Goal: Book appointment/travel/reservation

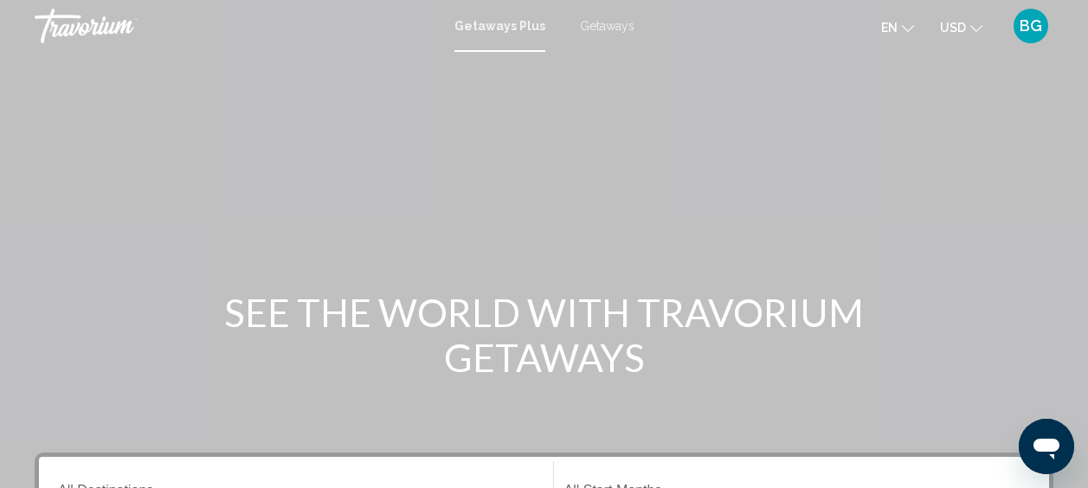
click at [491, 35] on div "Getaways Plus Getaways en English Español Français Italiano Português русский U…" at bounding box center [544, 26] width 1088 height 36
click at [503, 49] on mat-toolbar "Getaways Plus Getaways en English Español Français Italiano Português русский U…" at bounding box center [544, 26] width 1088 height 52
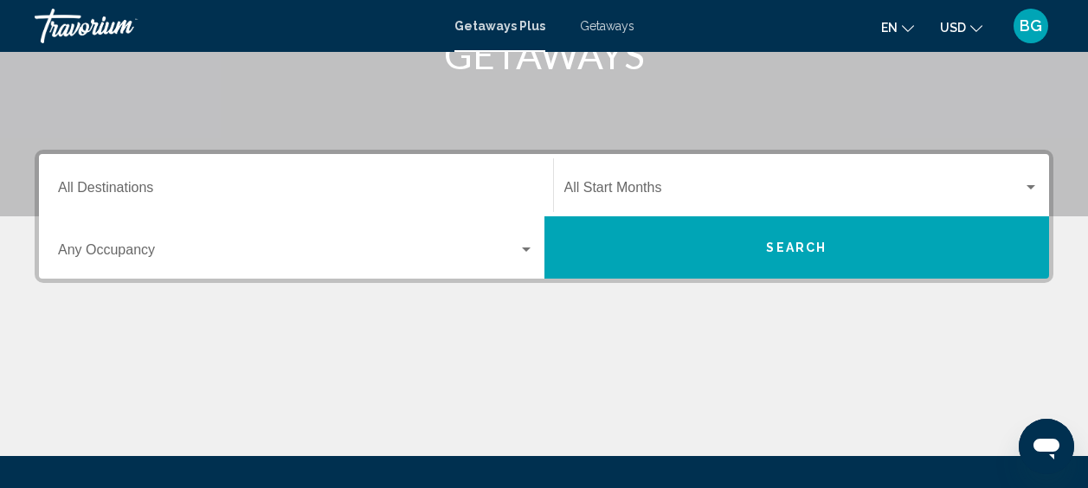
scroll to position [298, 0]
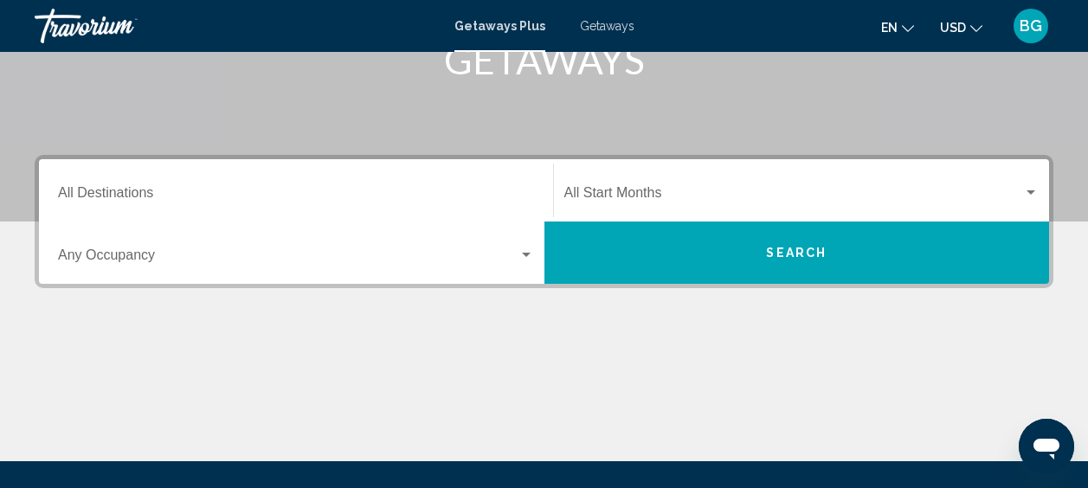
click at [376, 189] on input "Destination All Destinations" at bounding box center [296, 197] width 476 height 16
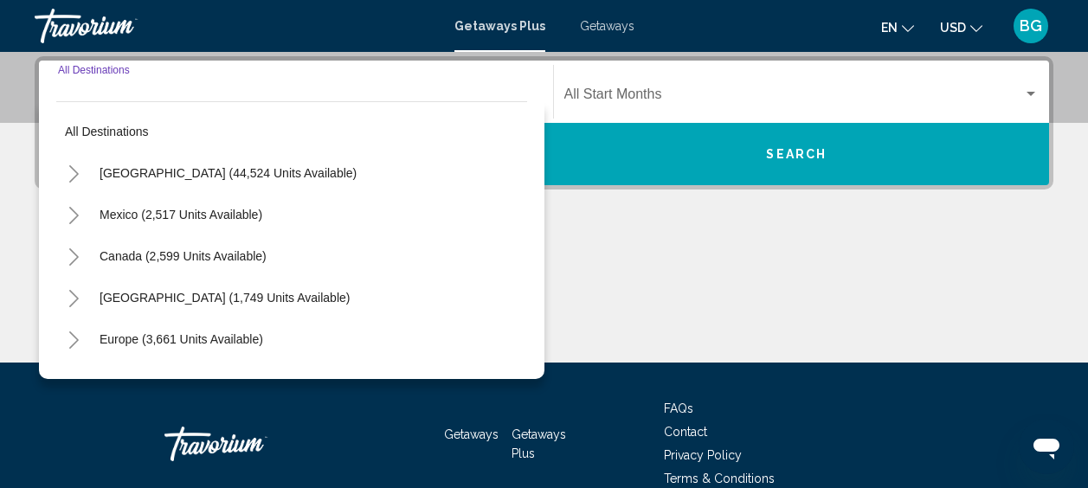
click at [376, 188] on div "[GEOGRAPHIC_DATA] (44,524 units available)" at bounding box center [291, 173] width 471 height 42
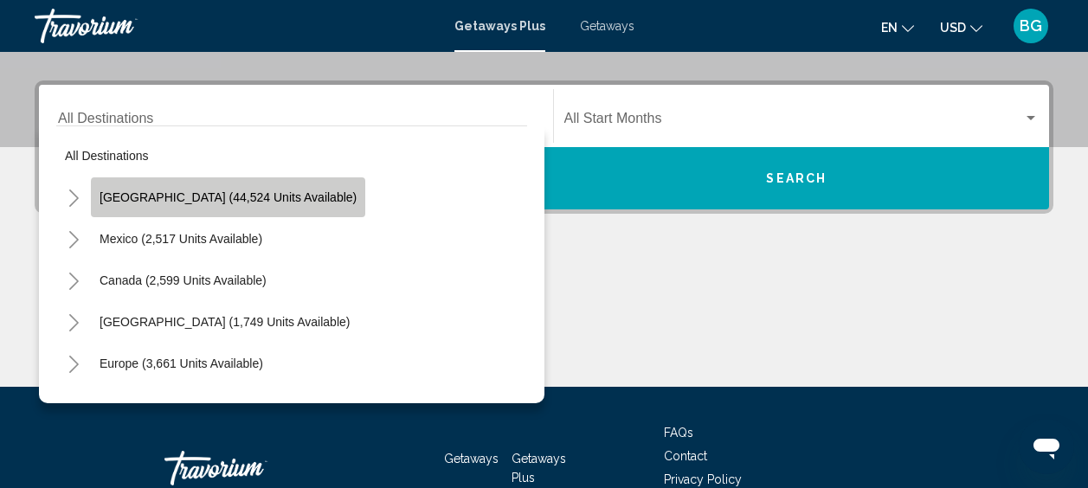
click at [238, 202] on span "[GEOGRAPHIC_DATA] (44,524 units available)" at bounding box center [227, 197] width 257 height 14
type input "**********"
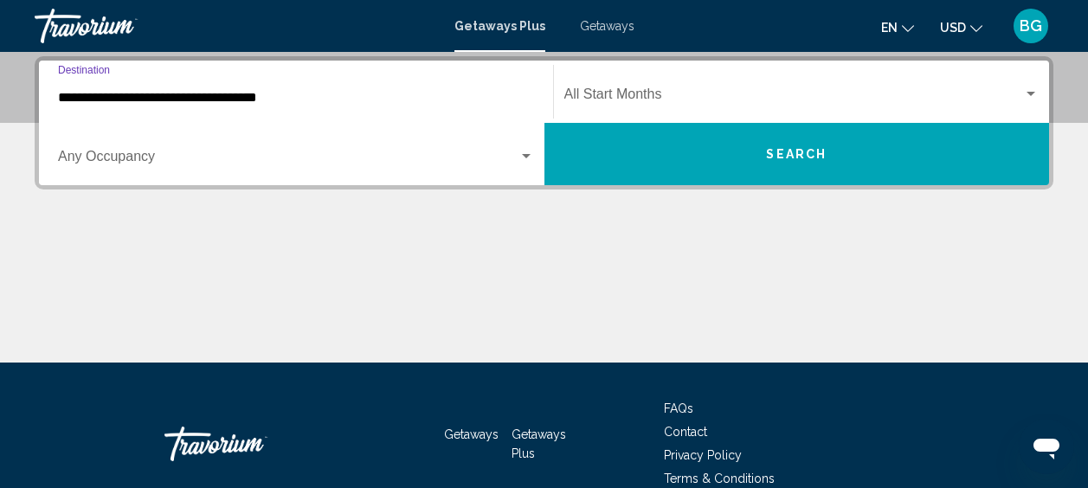
click at [516, 158] on span "Search widget" at bounding box center [288, 160] width 460 height 16
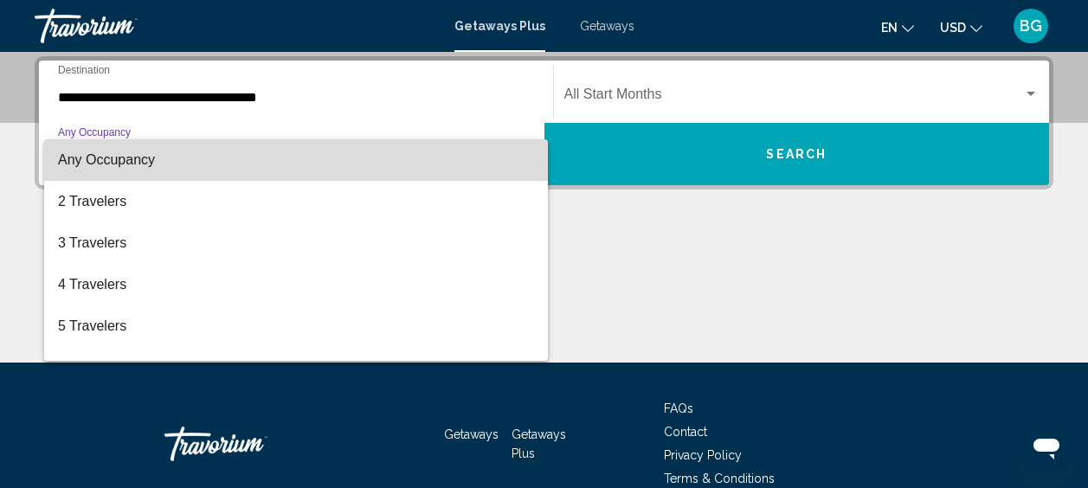
click at [516, 158] on span "Any Occupancy" at bounding box center [296, 160] width 476 height 42
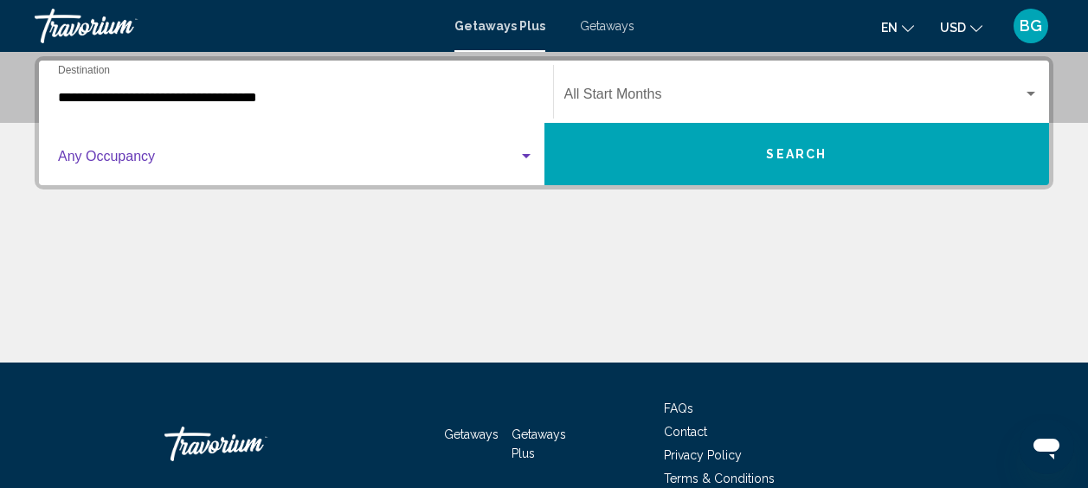
click at [816, 96] on span "Search widget" at bounding box center [793, 98] width 459 height 16
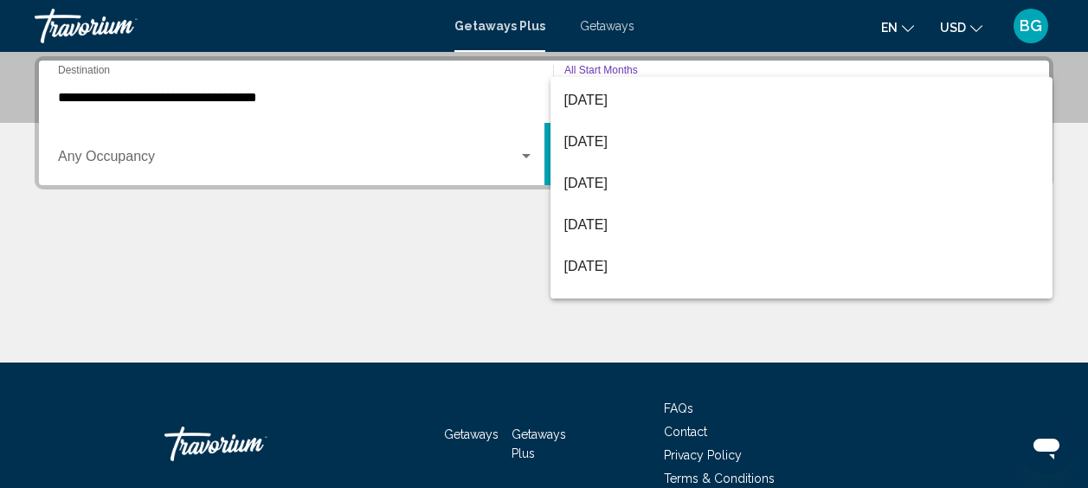
scroll to position [213, 0]
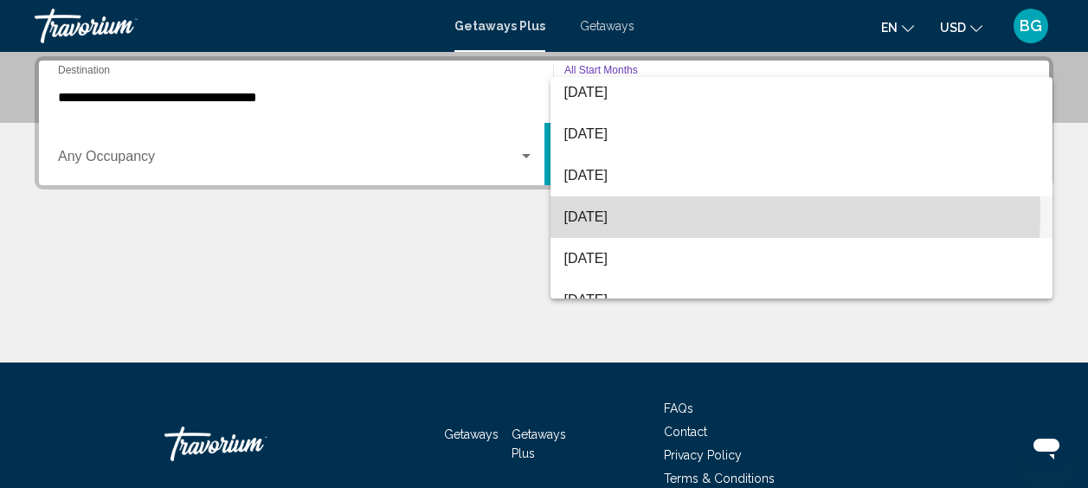
click at [610, 211] on span "[DATE]" at bounding box center [801, 217] width 475 height 42
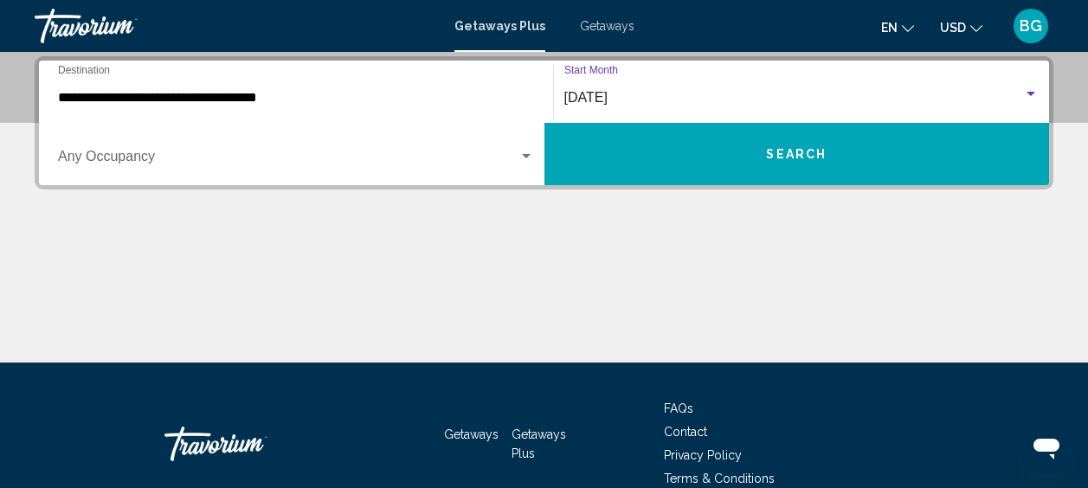
click at [817, 161] on span "Search" at bounding box center [796, 155] width 61 height 14
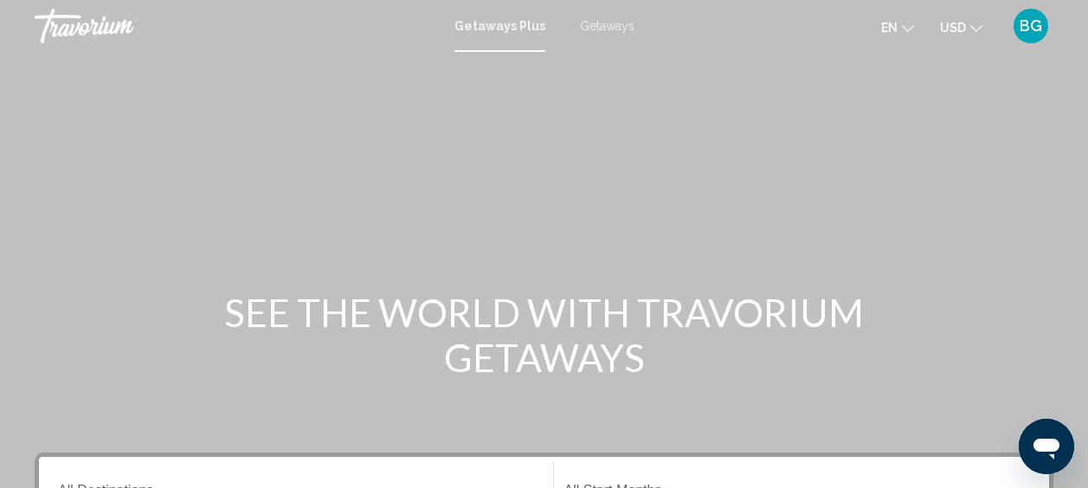
click at [522, 49] on mat-toolbar "Getaways Plus Getaways en English Español Français Italiano Português русский U…" at bounding box center [544, 26] width 1088 height 52
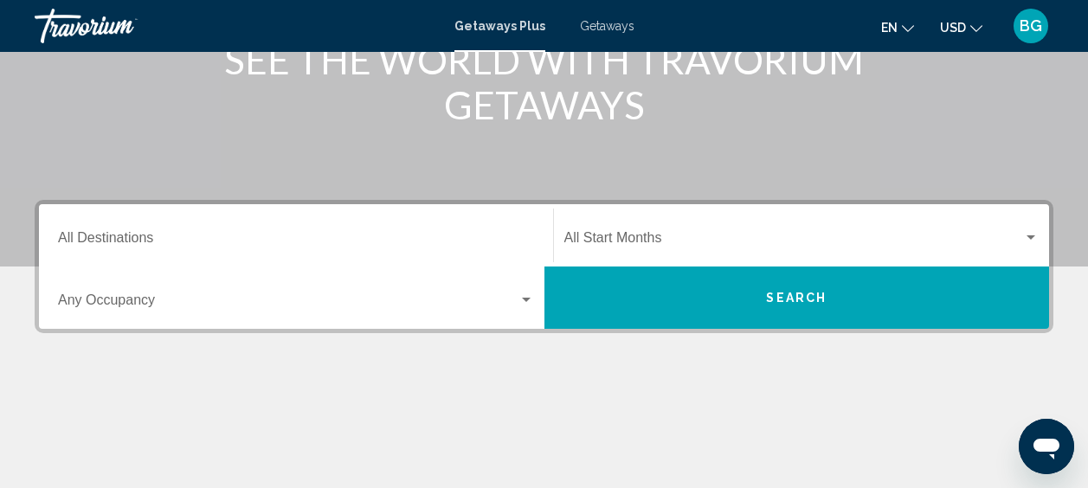
scroll to position [254, 0]
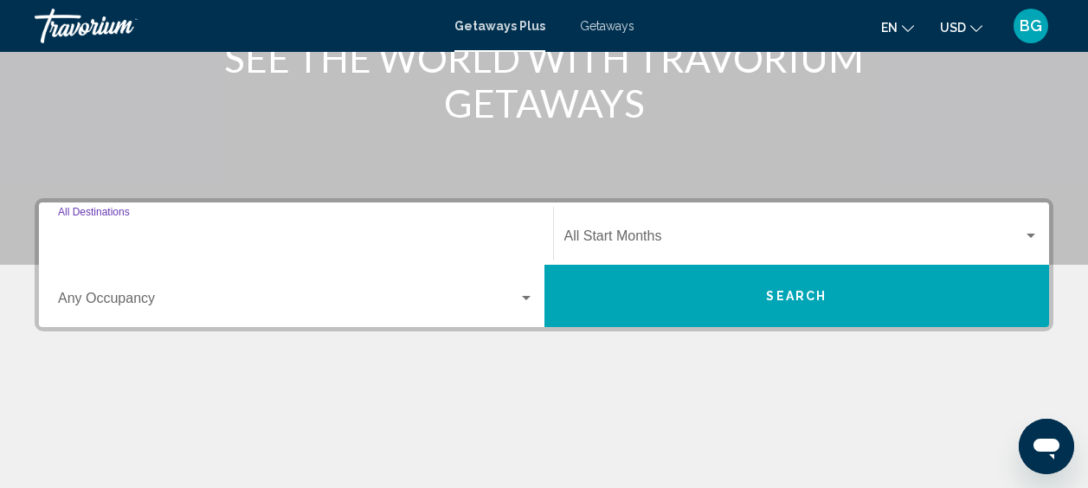
click at [511, 246] on input "Destination All Destinations" at bounding box center [296, 240] width 476 height 16
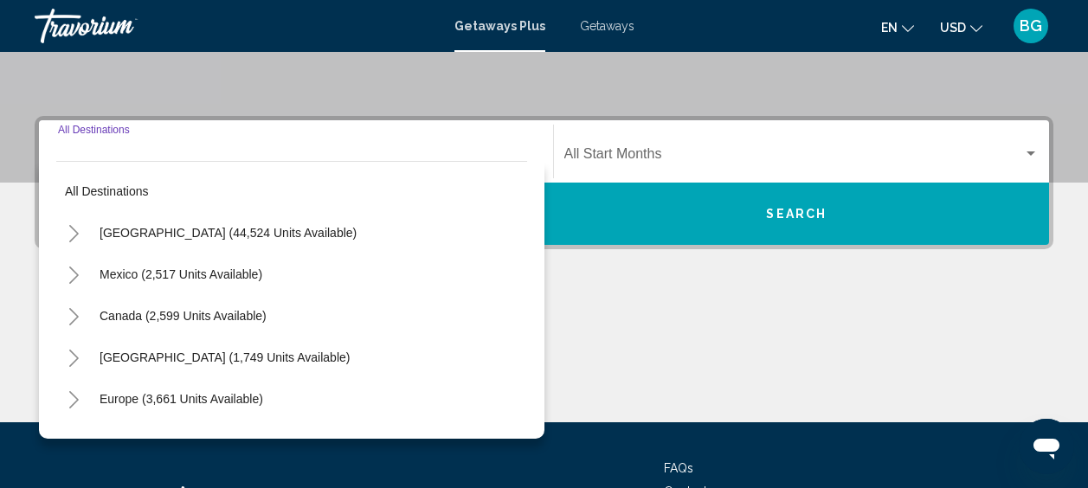
scroll to position [396, 0]
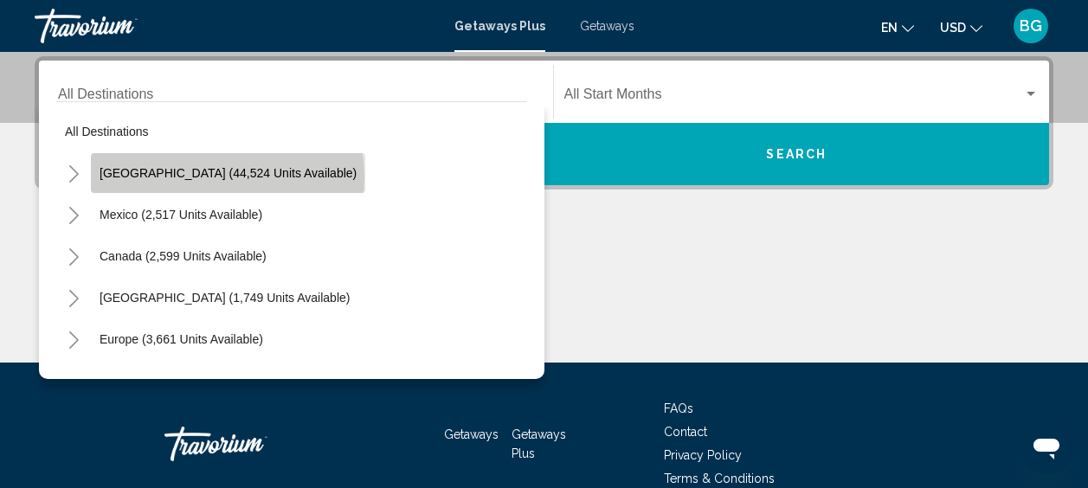
click at [227, 176] on span "[GEOGRAPHIC_DATA] (44,524 units available)" at bounding box center [227, 173] width 257 height 14
type input "**********"
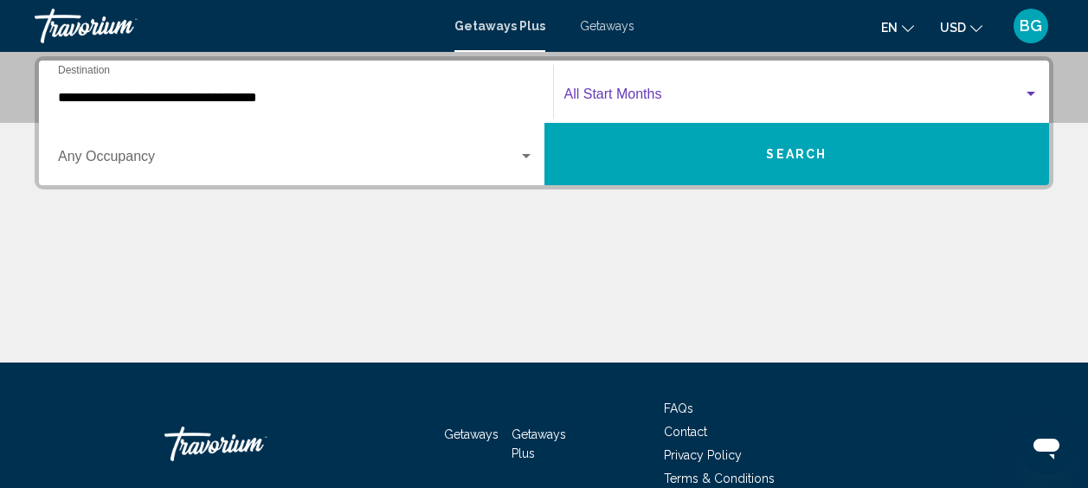
click at [880, 93] on span "Search widget" at bounding box center [793, 98] width 459 height 16
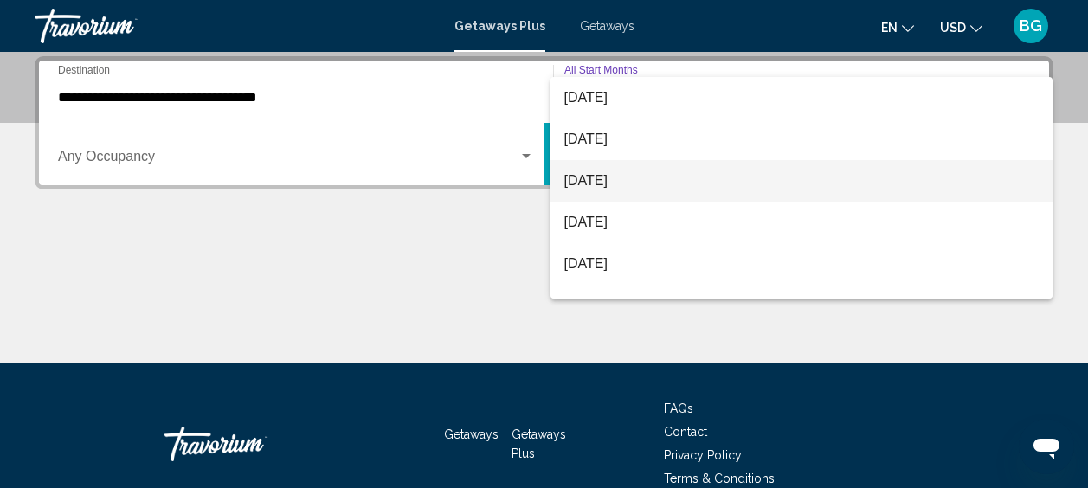
scroll to position [42, 0]
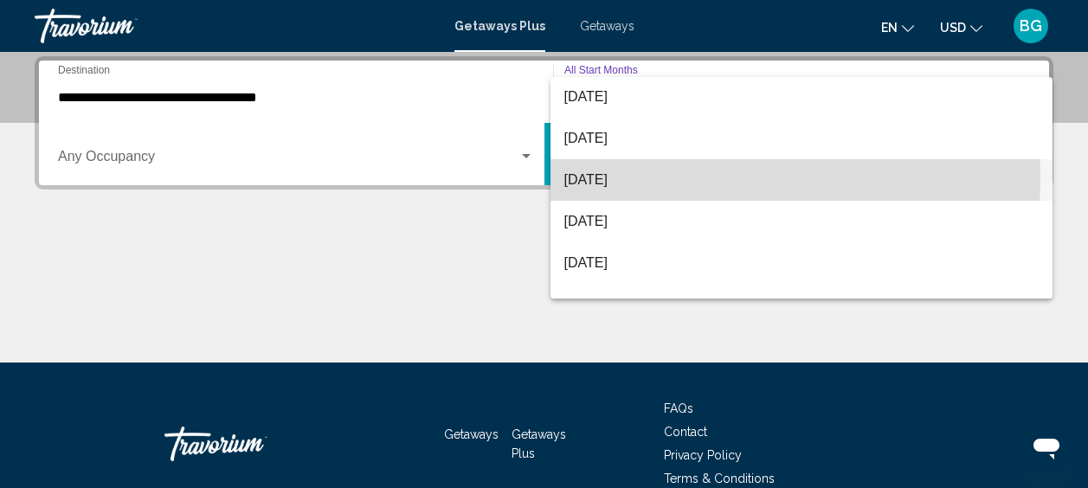
click at [606, 177] on span "[DATE]" at bounding box center [801, 180] width 475 height 42
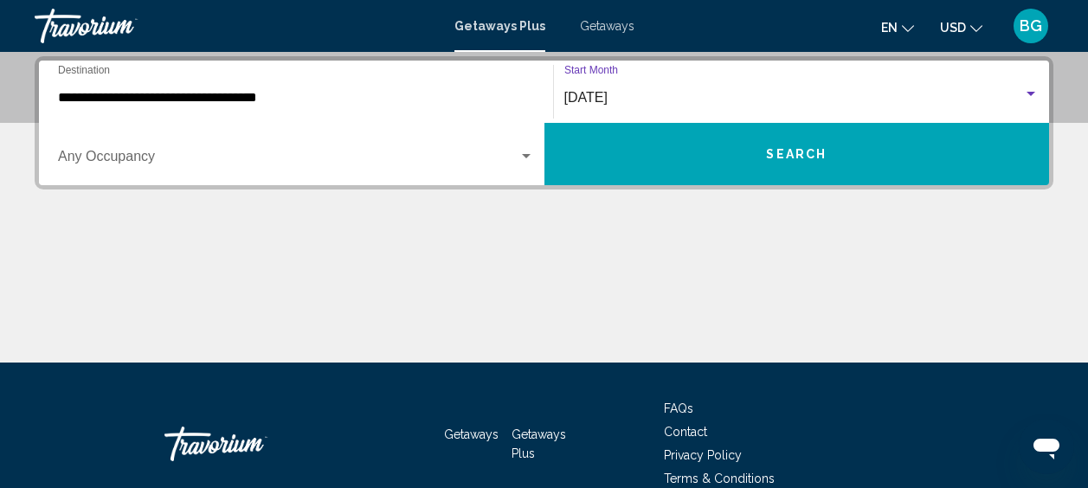
click at [1036, 90] on div "Search widget" at bounding box center [1031, 94] width 16 height 14
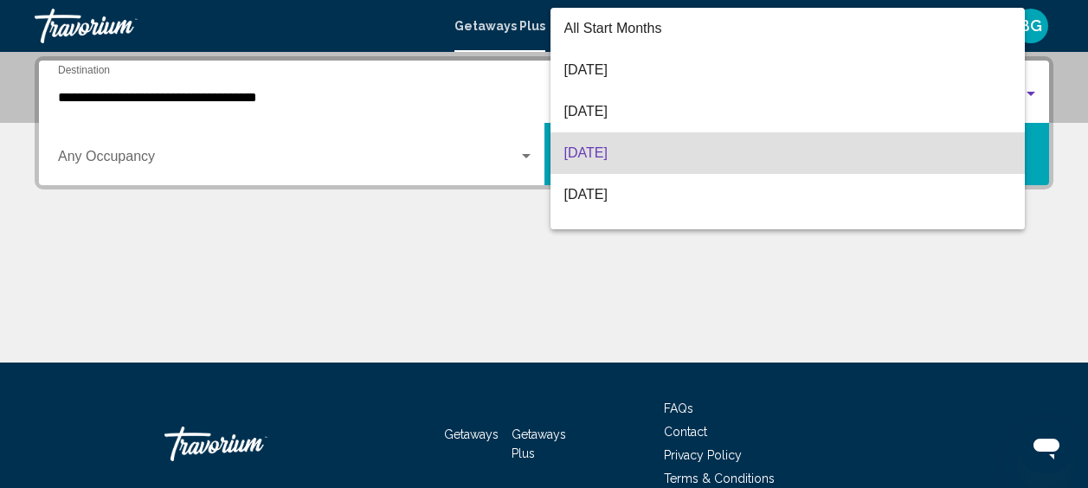
scroll to position [55, 0]
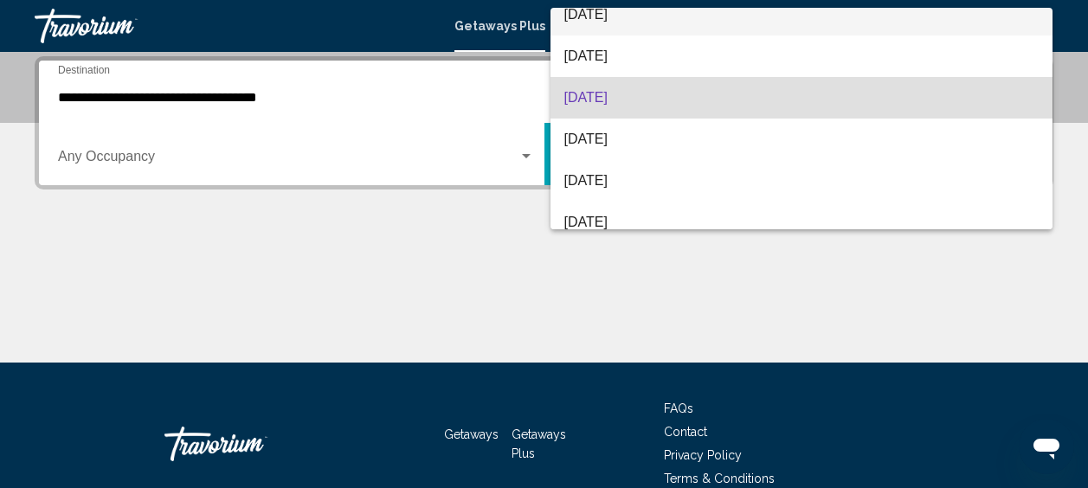
click at [626, 17] on span "[DATE]" at bounding box center [801, 15] width 475 height 42
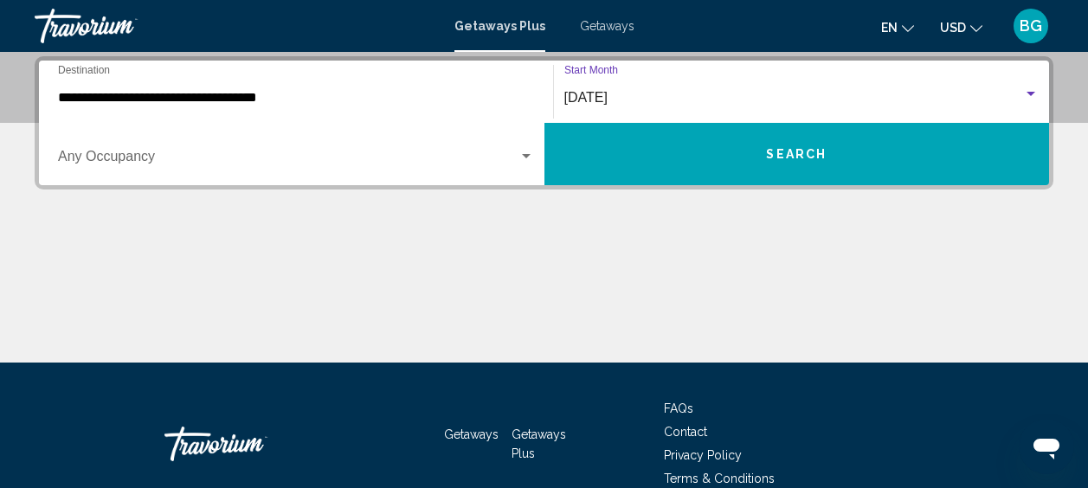
scroll to position [42, 0]
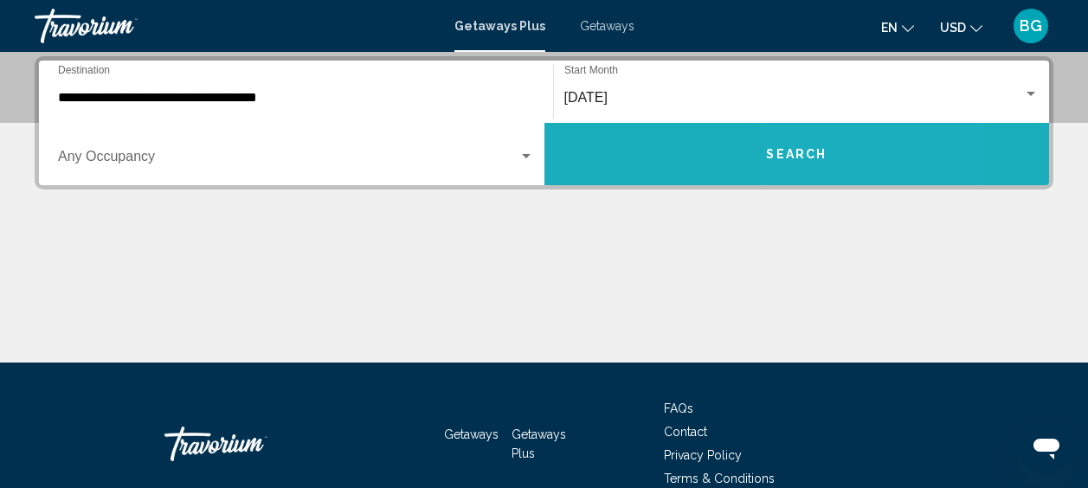
click at [835, 144] on button "Search" at bounding box center [796, 154] width 505 height 62
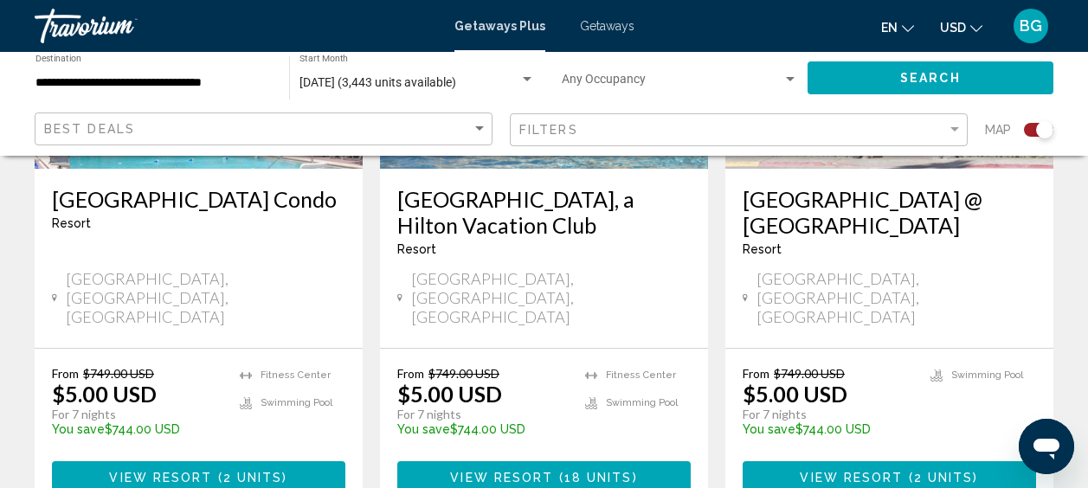
scroll to position [2936, 0]
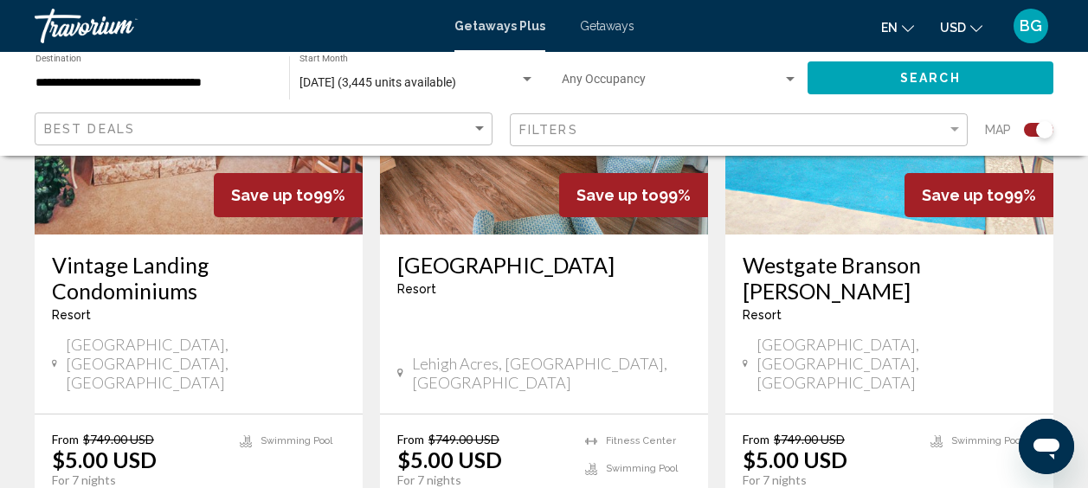
scroll to position [2755, 0]
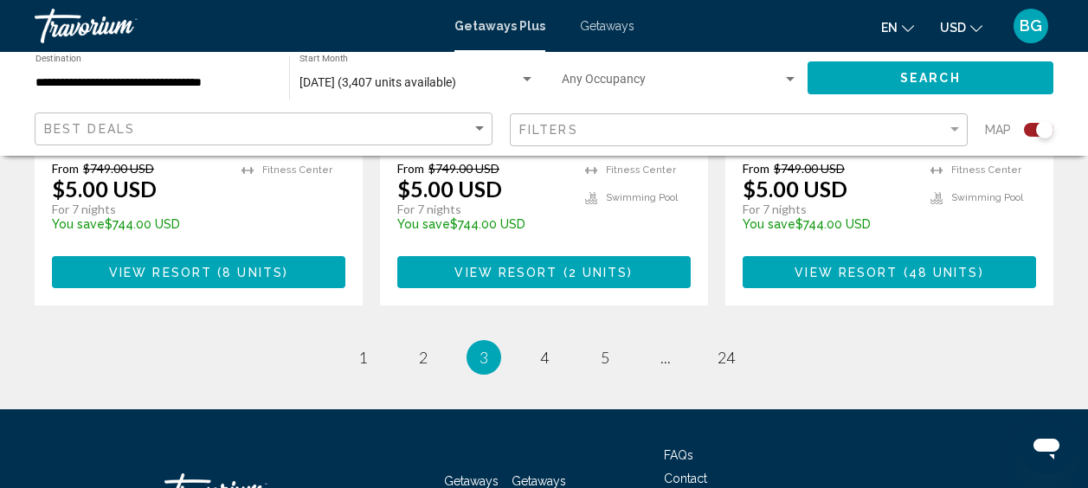
scroll to position [3018, 0]
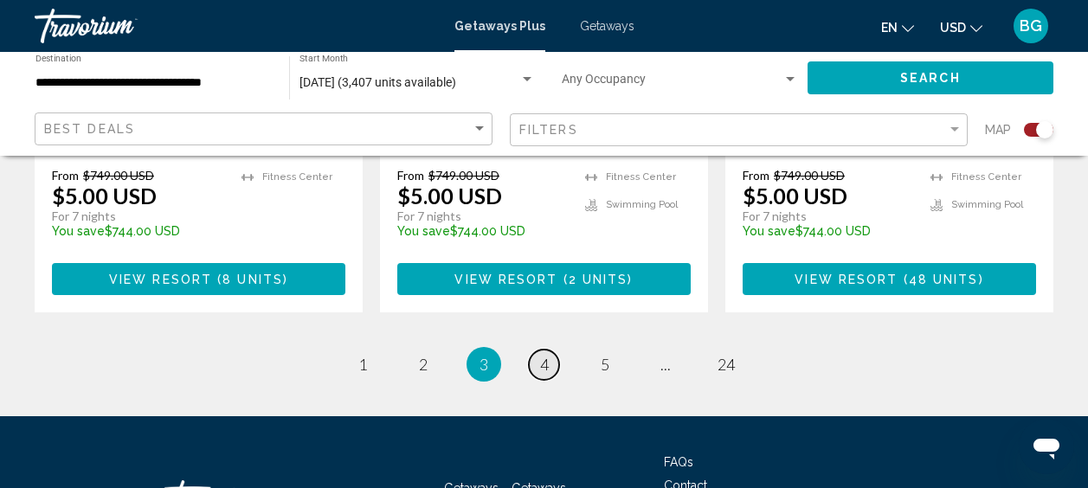
click at [538, 350] on link "page 4" at bounding box center [544, 365] width 30 height 30
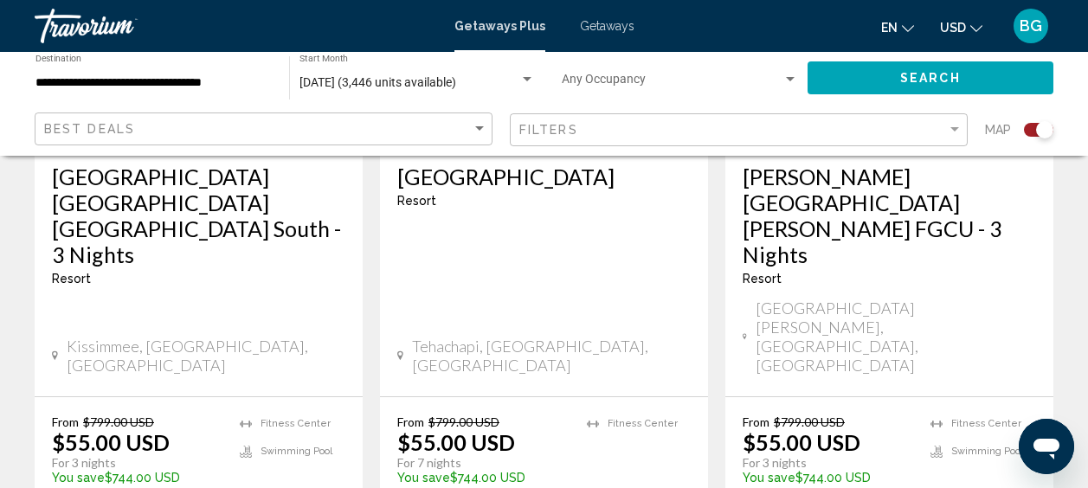
scroll to position [2848, 0]
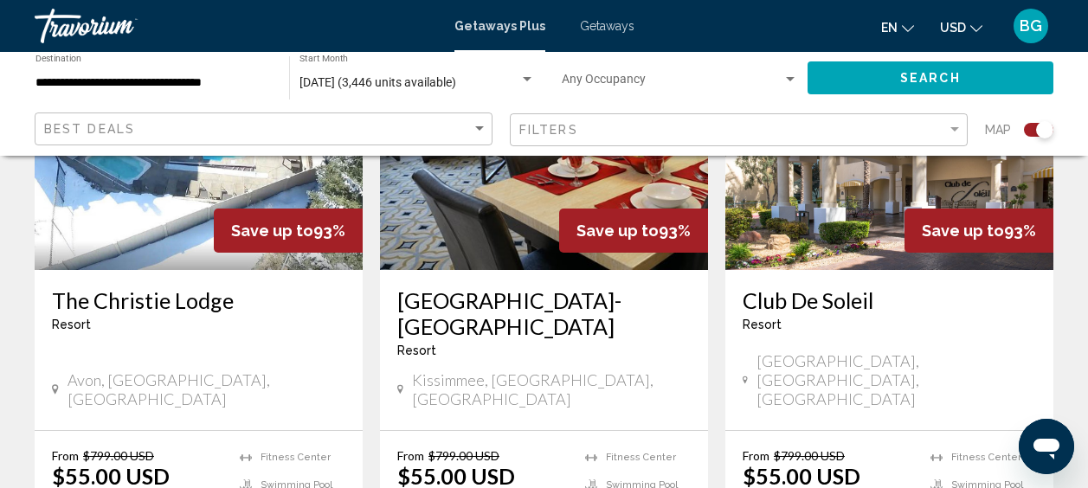
scroll to position [2869, 0]
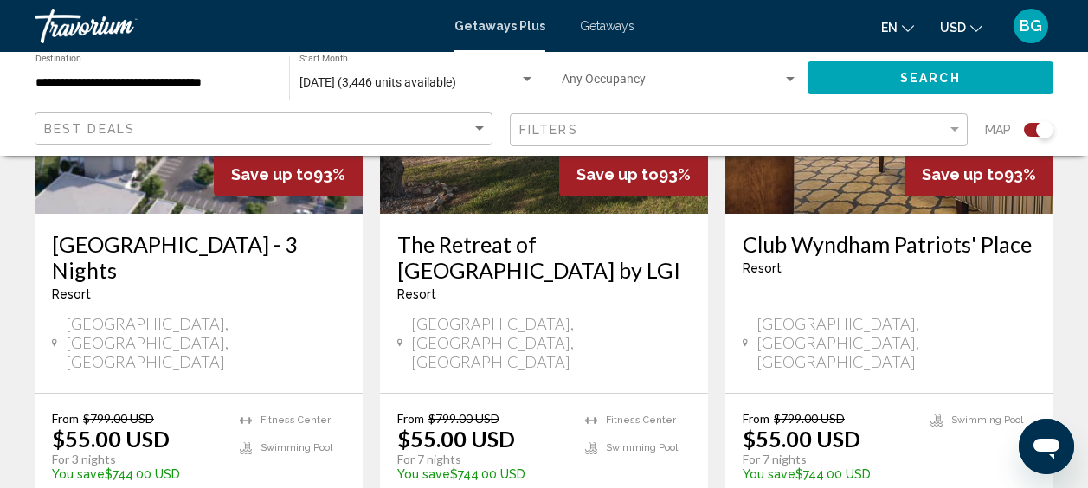
scroll to position [2781, 0]
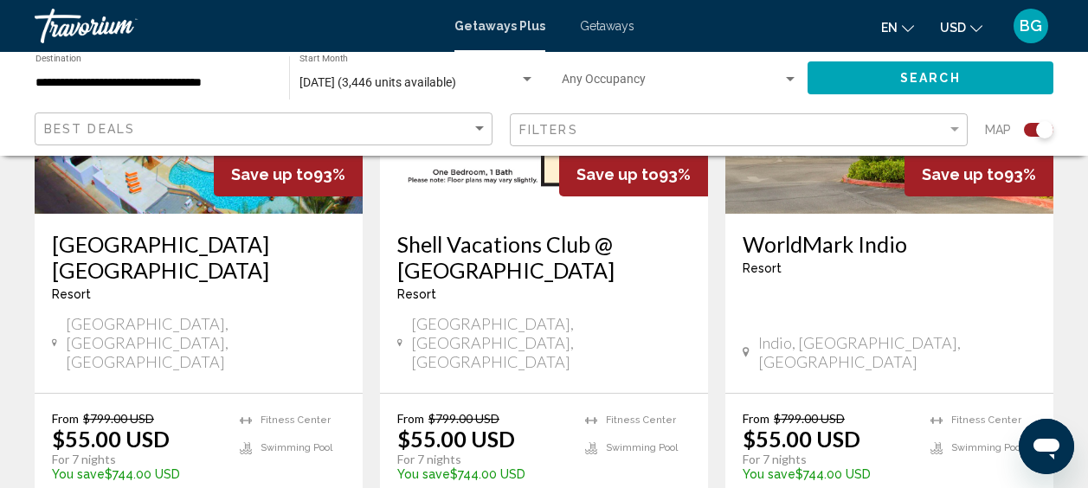
scroll to position [2859, 0]
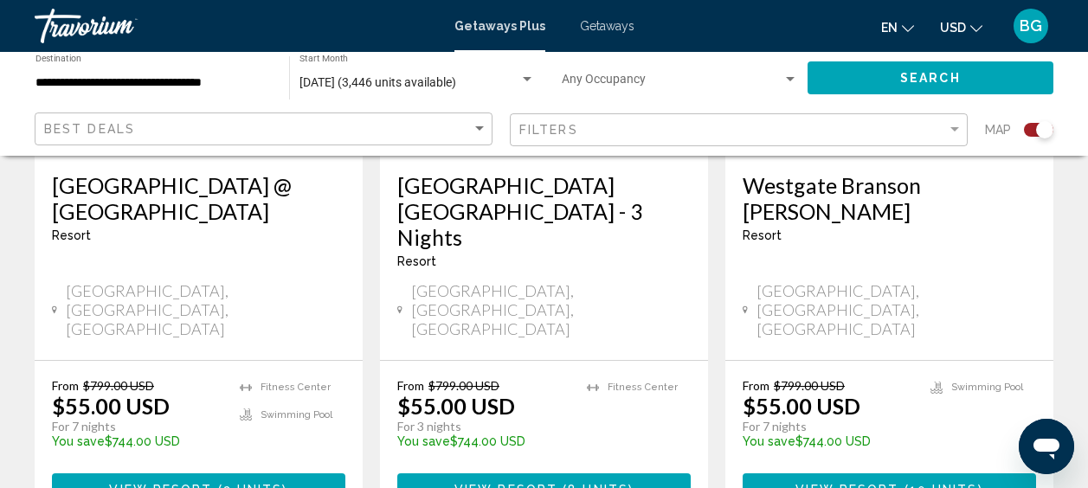
scroll to position [2259, 0]
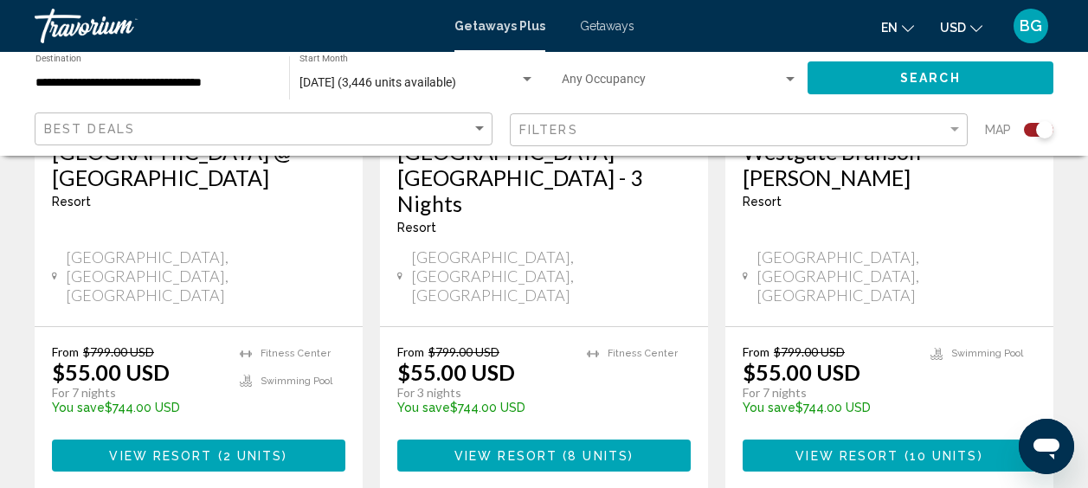
click at [860, 449] on span "View Resort" at bounding box center [846, 456] width 103 height 14
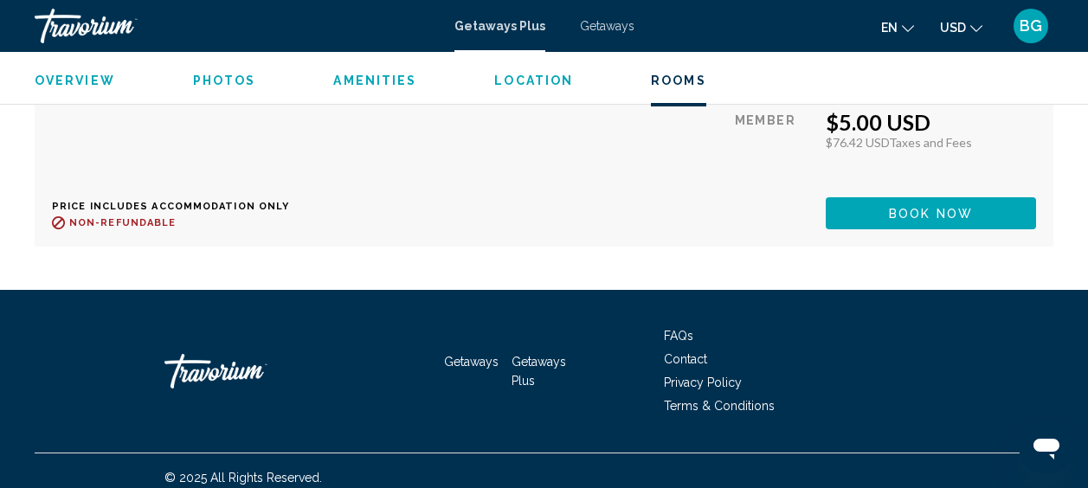
scroll to position [1358, 0]
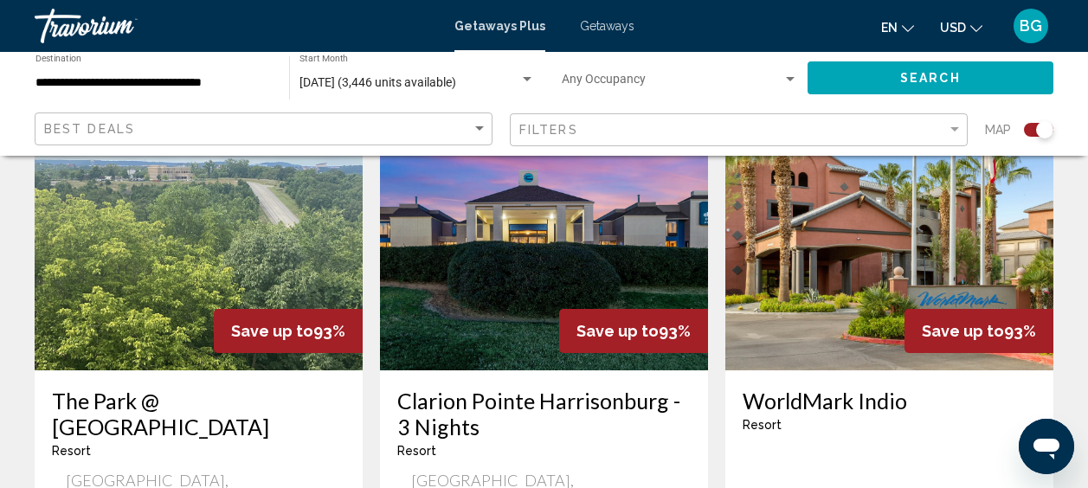
scroll to position [2682, 0]
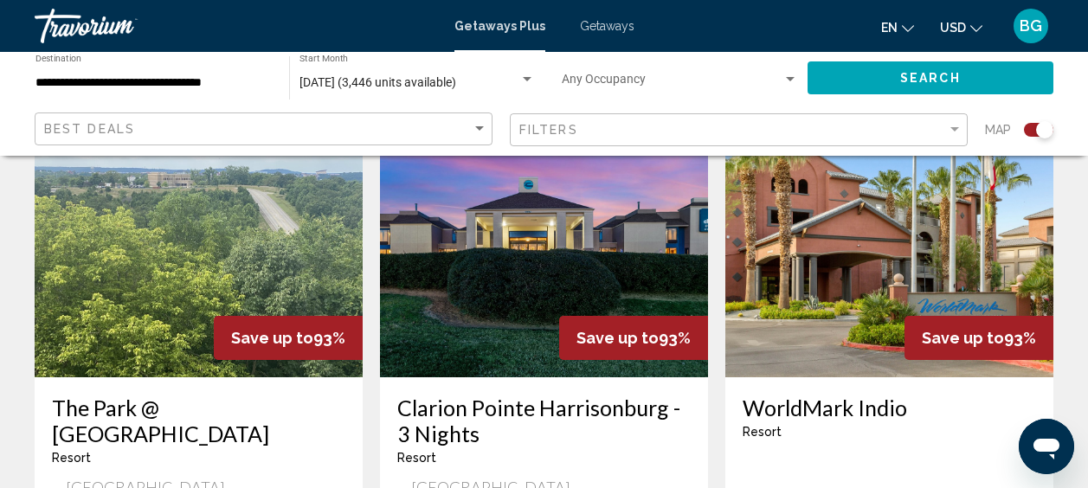
click at [463, 395] on h3 "Clarion Pointe Harrisonburg - 3 Nights" at bounding box center [543, 421] width 293 height 52
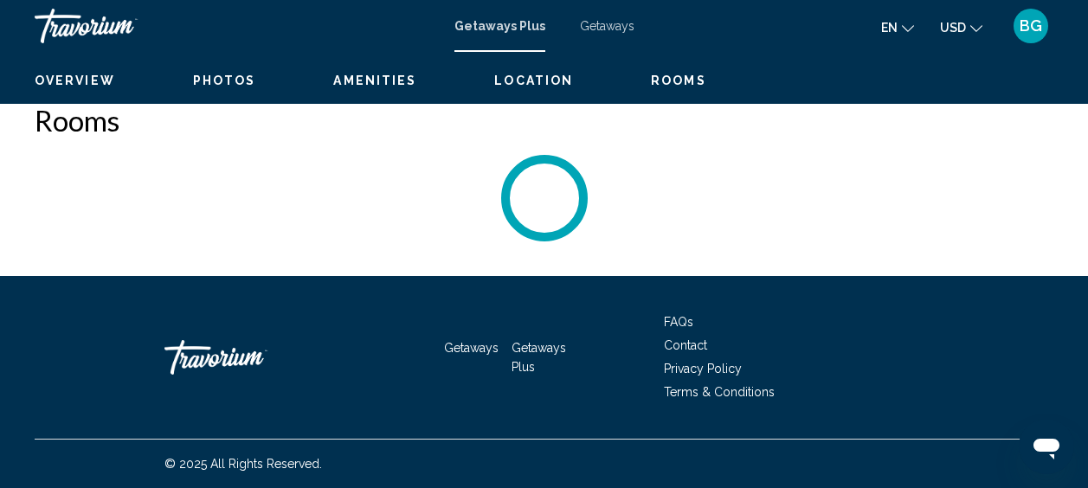
scroll to position [219, 0]
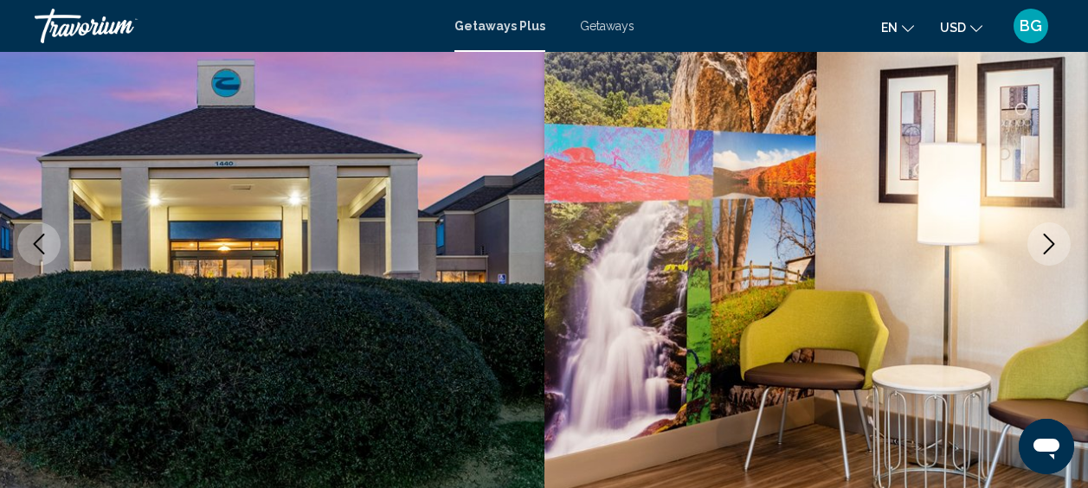
click at [1043, 243] on icon "Next image" at bounding box center [1048, 244] width 21 height 21
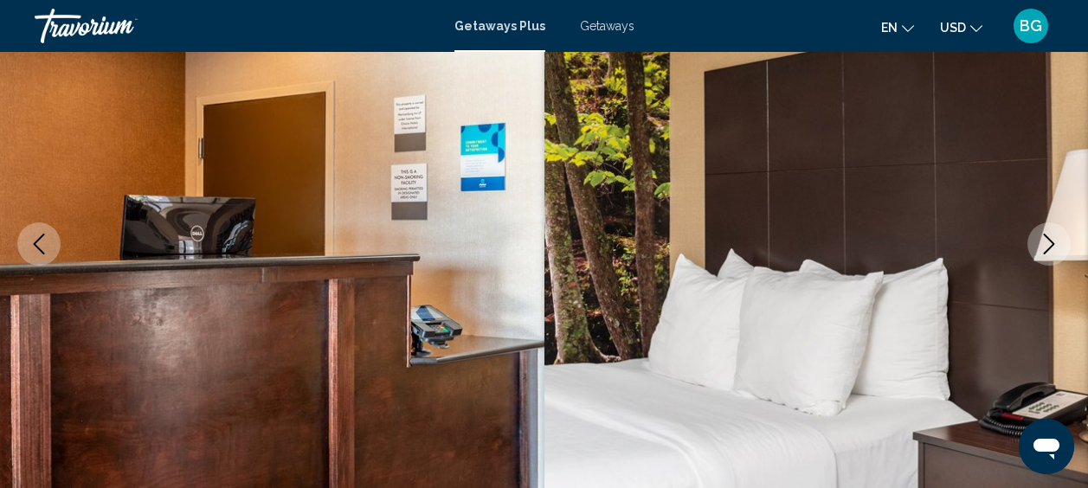
click at [1043, 243] on icon "Next image" at bounding box center [1048, 244] width 21 height 21
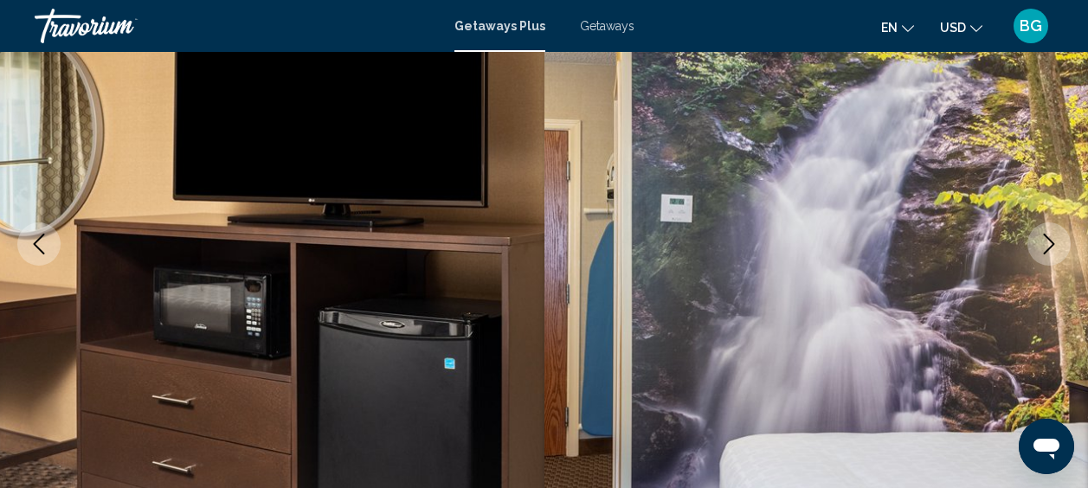
click at [1043, 243] on icon "Next image" at bounding box center [1048, 244] width 21 height 21
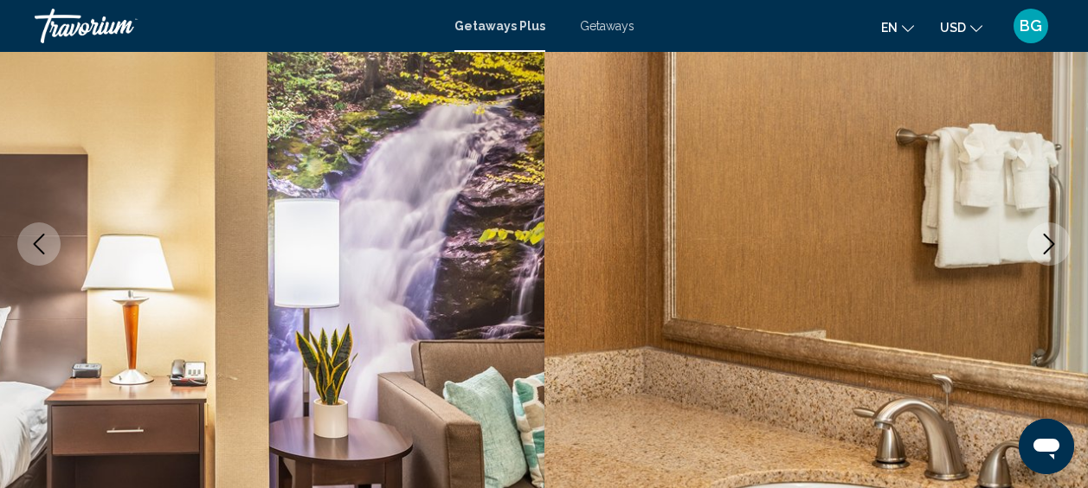
click at [1043, 243] on icon "Next image" at bounding box center [1048, 244] width 21 height 21
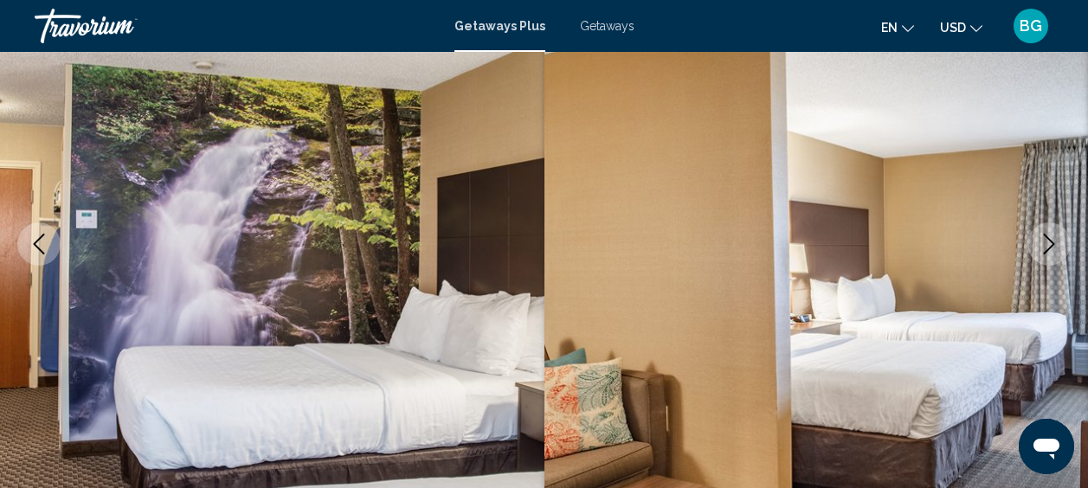
click at [1043, 243] on icon "Next image" at bounding box center [1048, 244] width 21 height 21
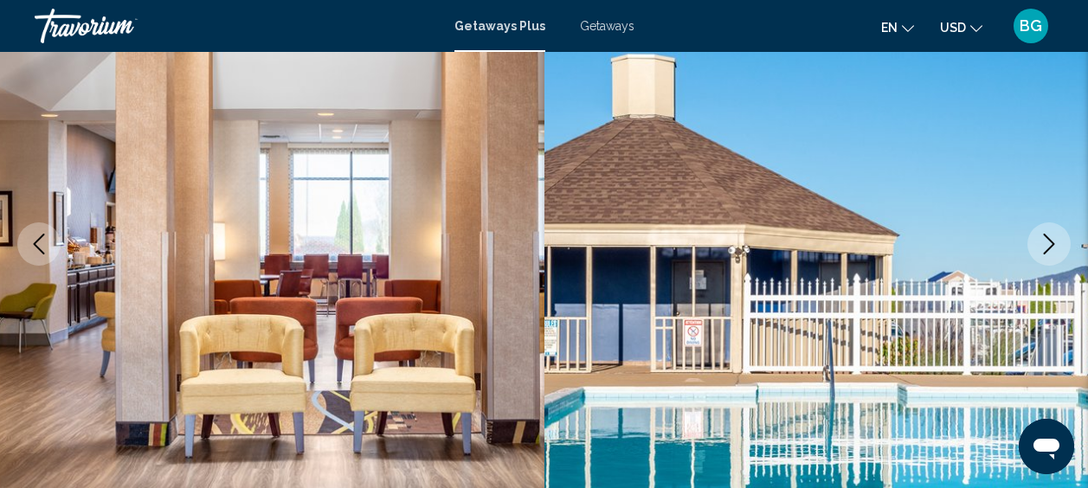
click at [1043, 243] on icon "Next image" at bounding box center [1048, 244] width 21 height 21
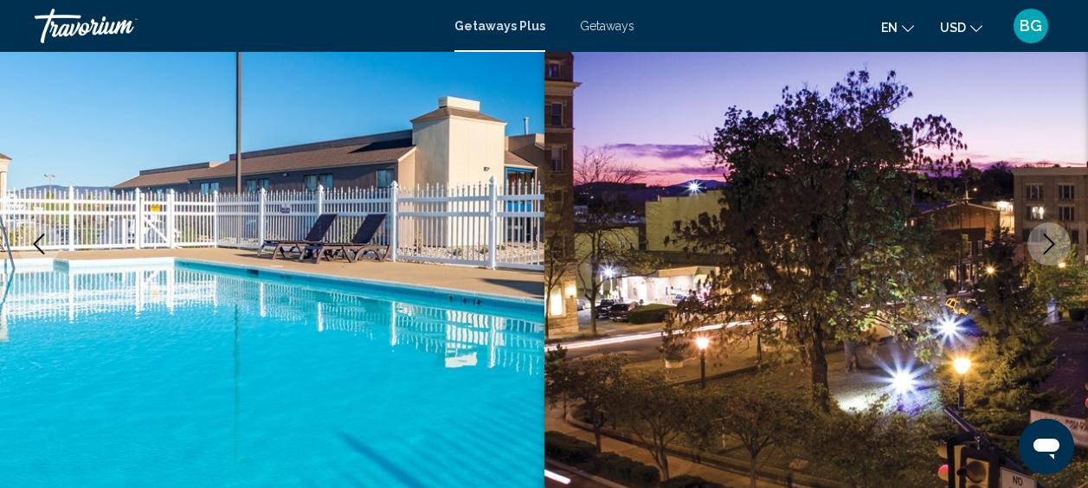
click at [1043, 243] on icon "Next image" at bounding box center [1048, 244] width 21 height 21
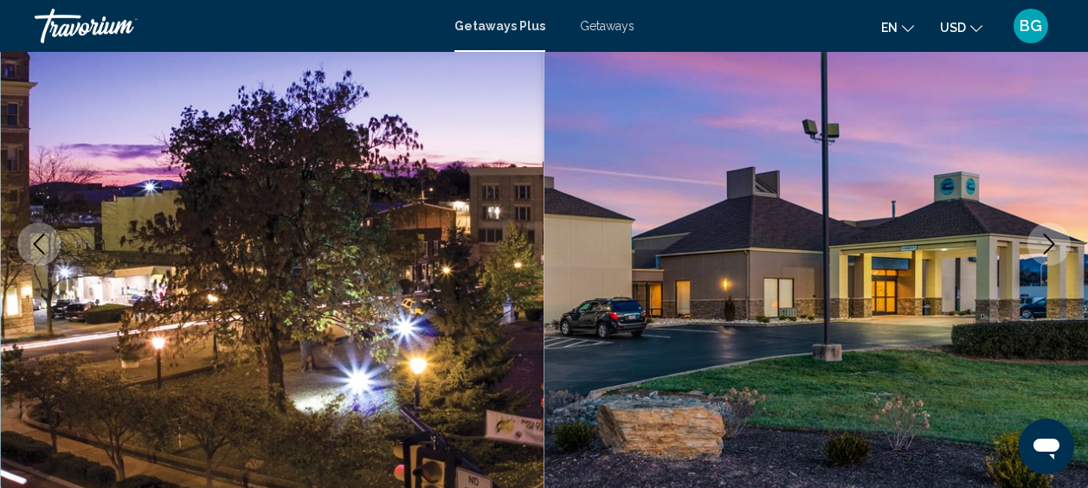
click at [1043, 243] on icon "Next image" at bounding box center [1048, 244] width 21 height 21
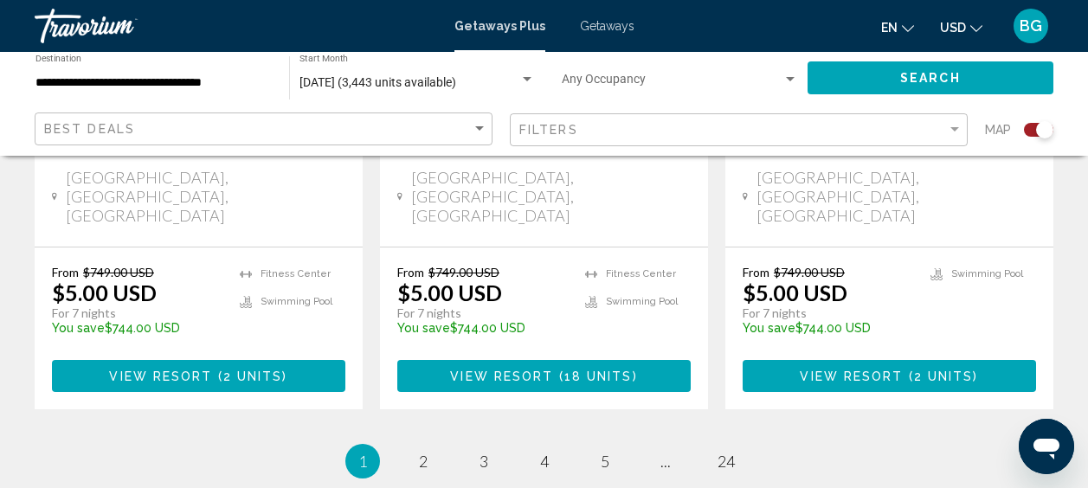
scroll to position [3025, 0]
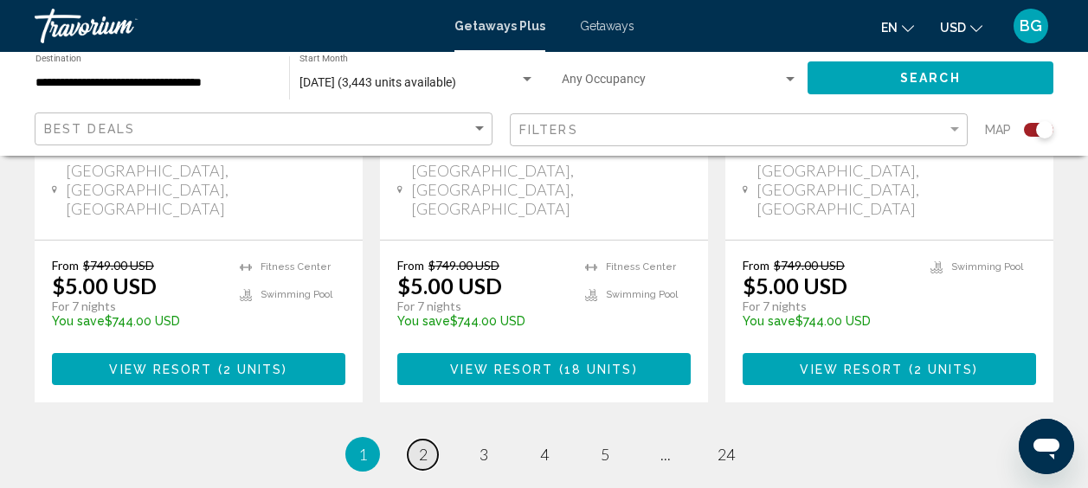
click at [427, 440] on link "page 2" at bounding box center [422, 455] width 30 height 30
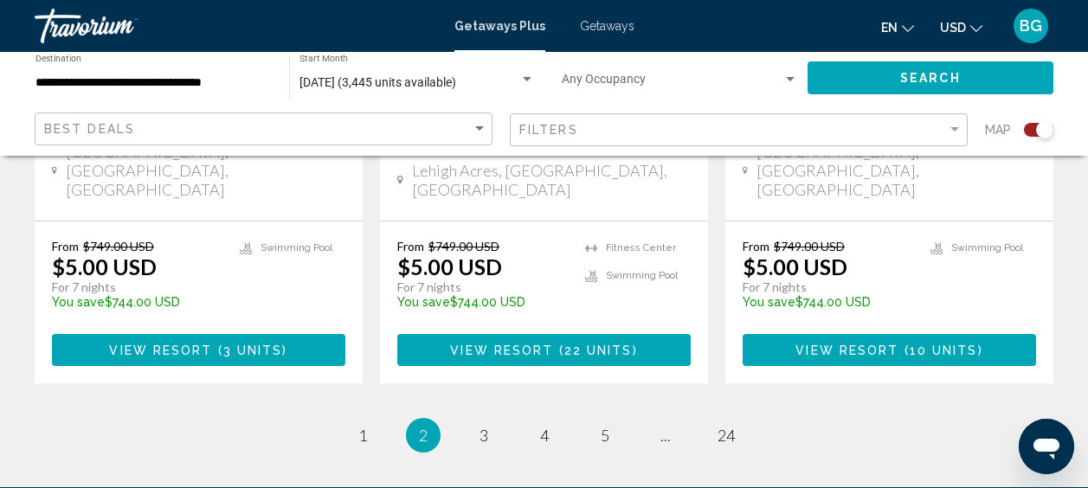
scroll to position [2927, 0]
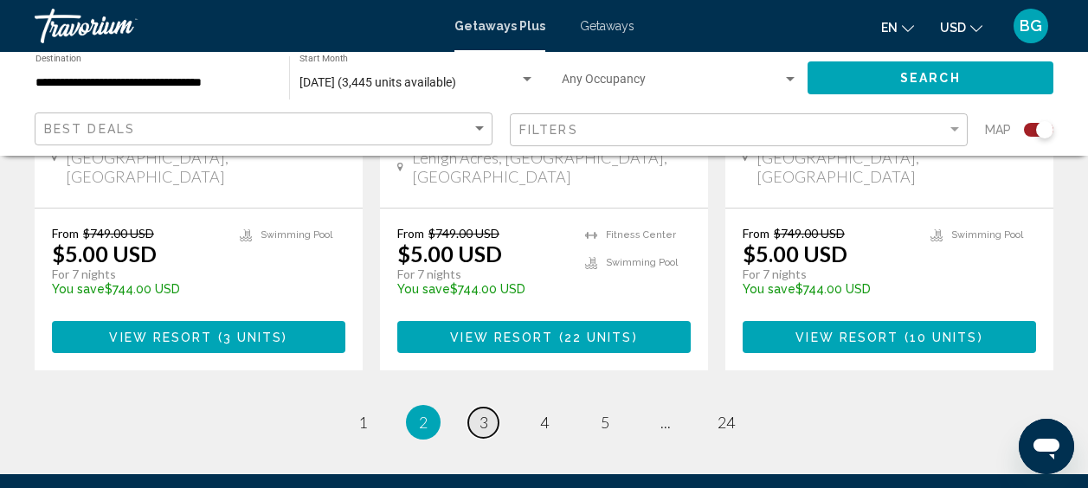
click at [486, 413] on span "3" at bounding box center [483, 422] width 9 height 19
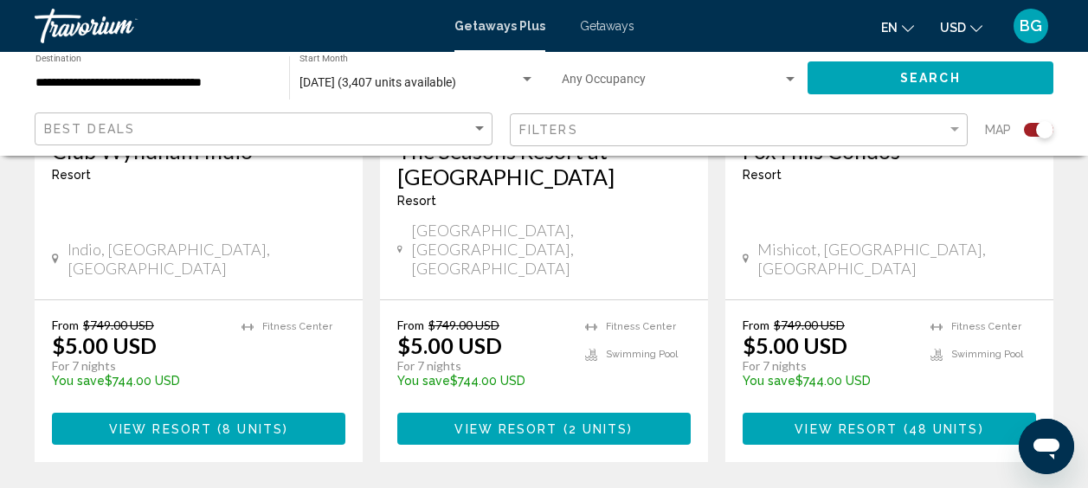
scroll to position [2909, 0]
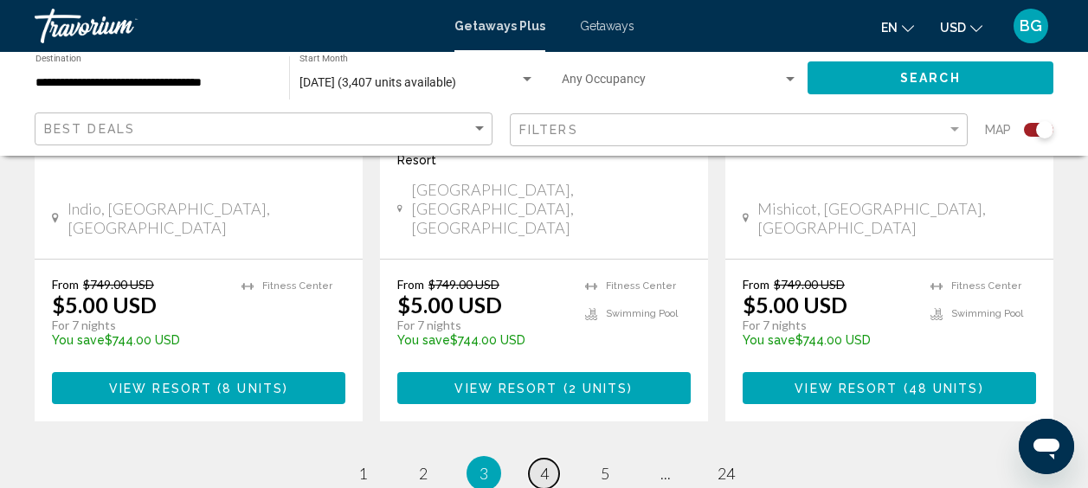
click at [540, 464] on span "4" at bounding box center [544, 473] width 9 height 19
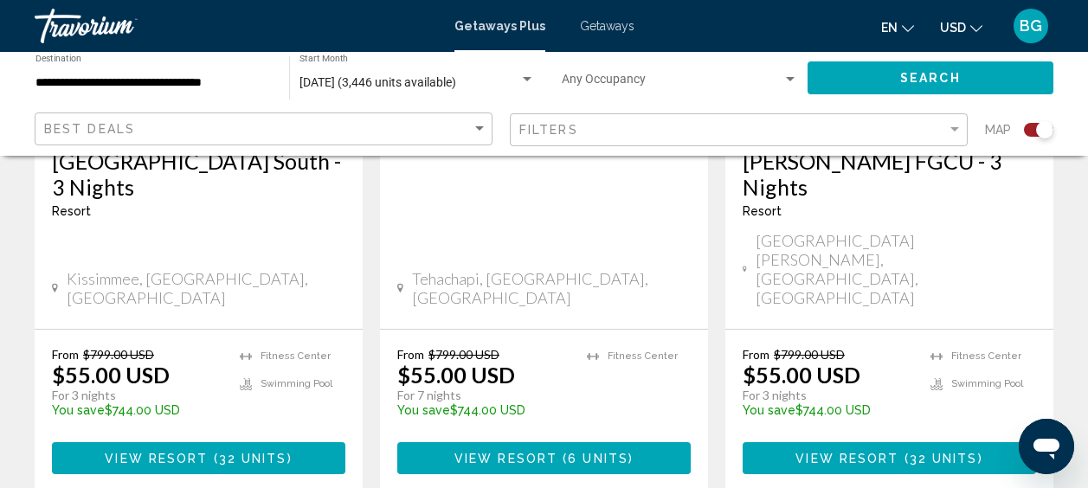
scroll to position [2916, 0]
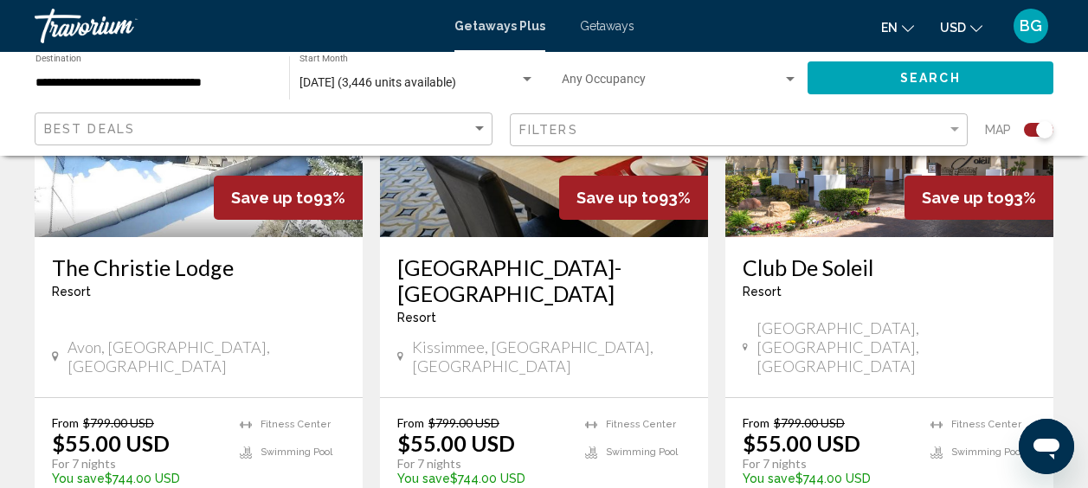
scroll to position [2848, 0]
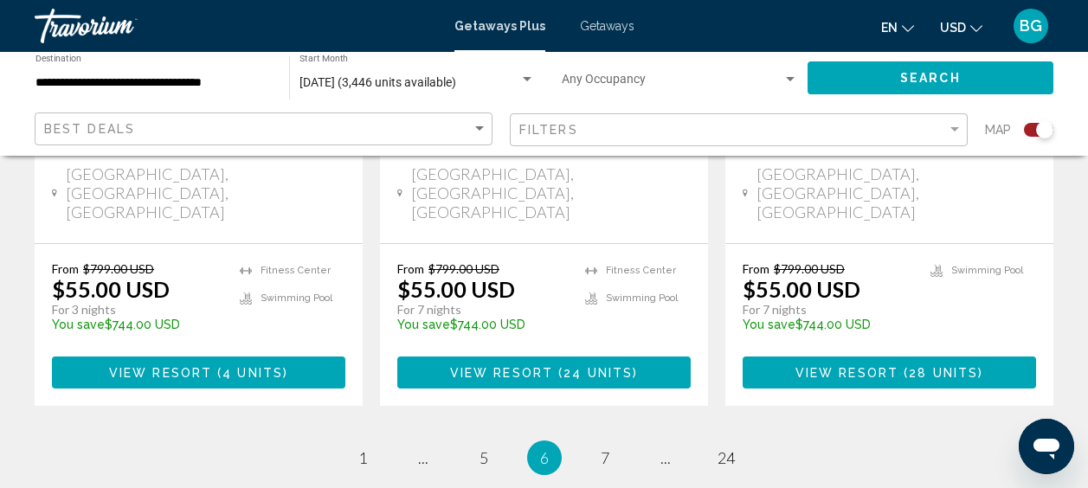
scroll to position [2970, 0]
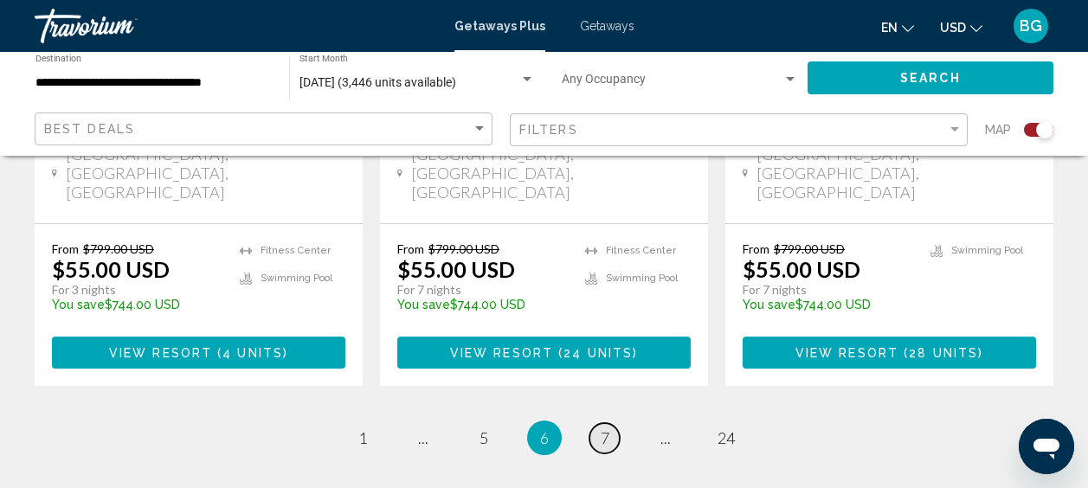
click at [605, 428] on span "7" at bounding box center [604, 437] width 9 height 19
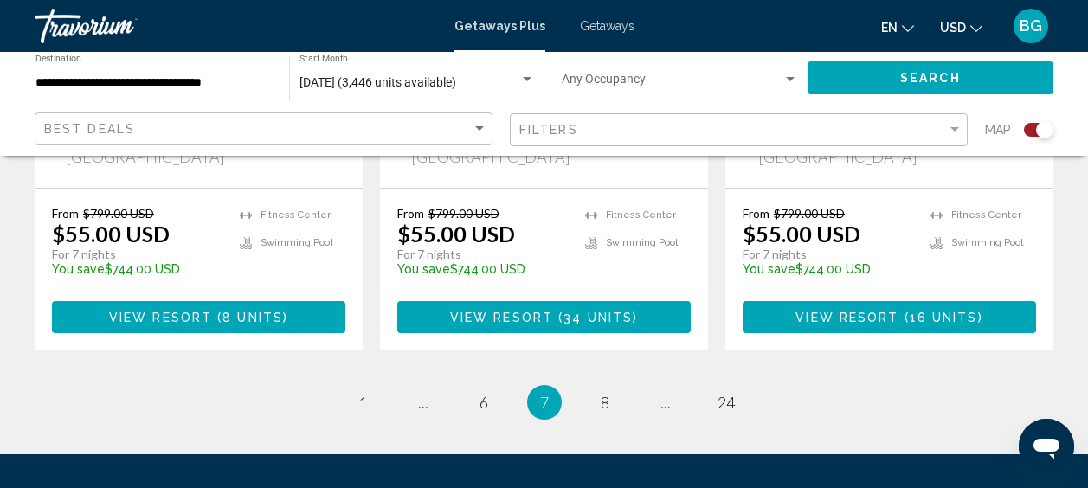
scroll to position [3038, 0]
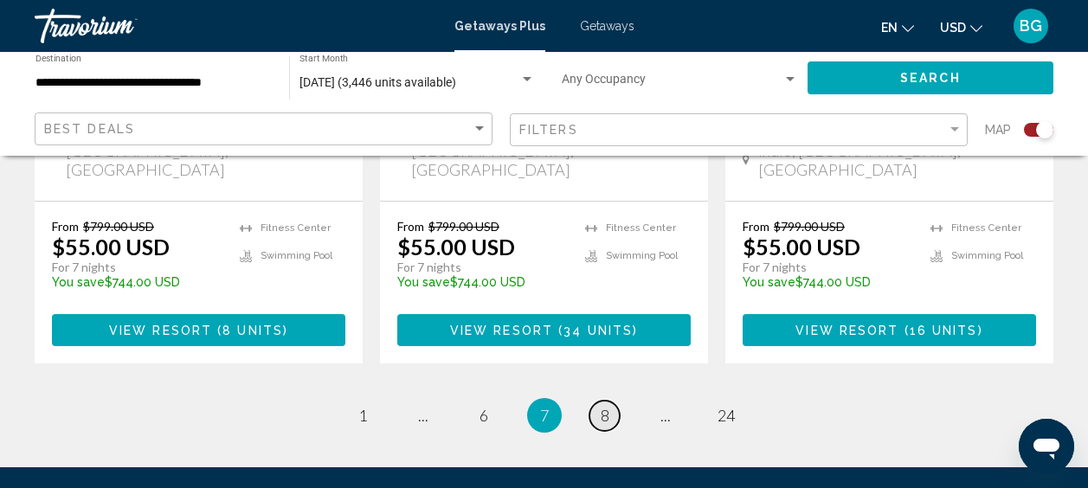
click at [606, 406] on span "8" at bounding box center [604, 415] width 9 height 19
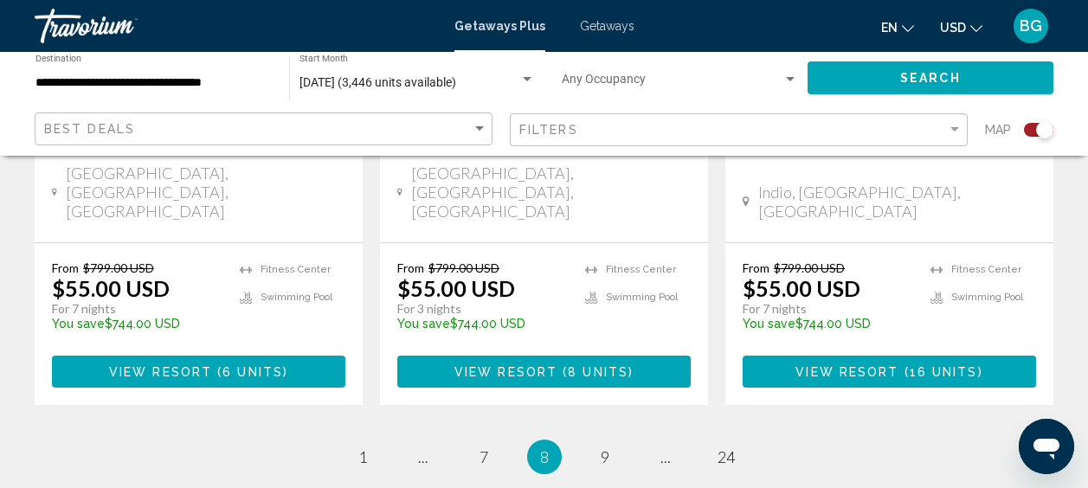
scroll to position [3051, 0]
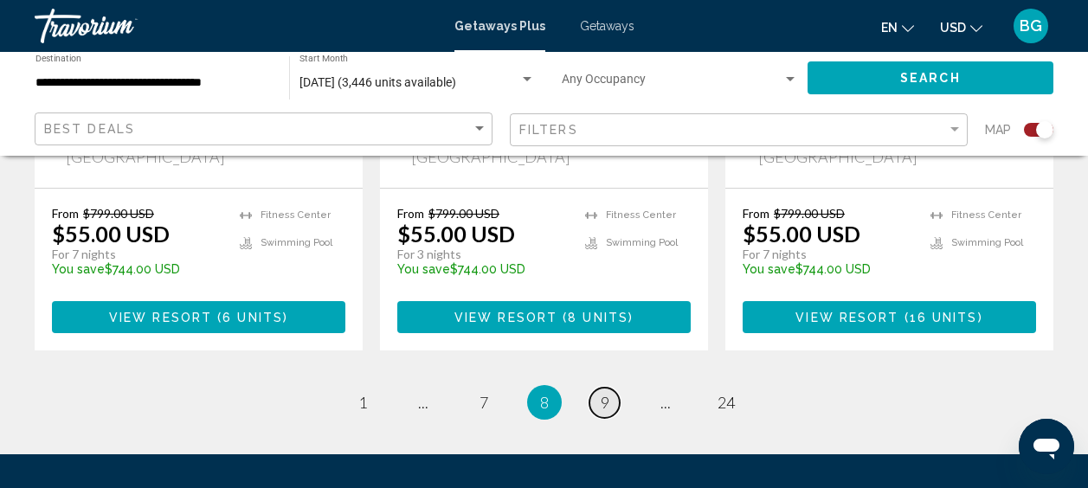
click at [608, 393] on span "9" at bounding box center [604, 402] width 9 height 19
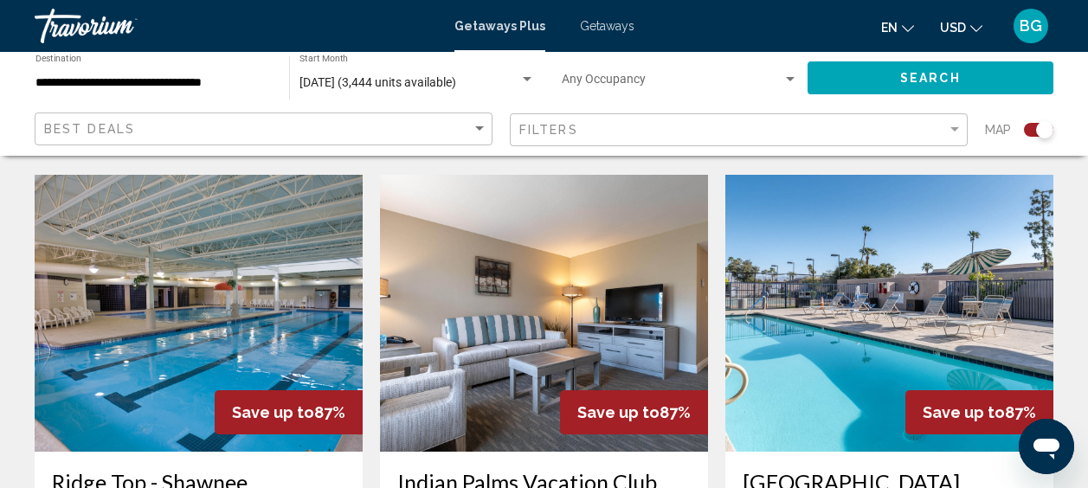
scroll to position [2575, 0]
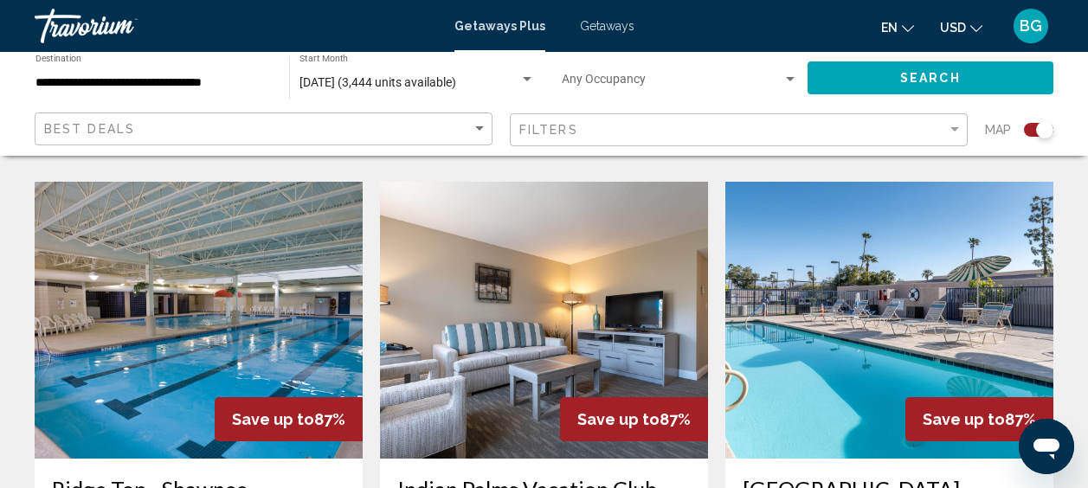
click at [151, 247] on img "Main content" at bounding box center [199, 320] width 328 height 277
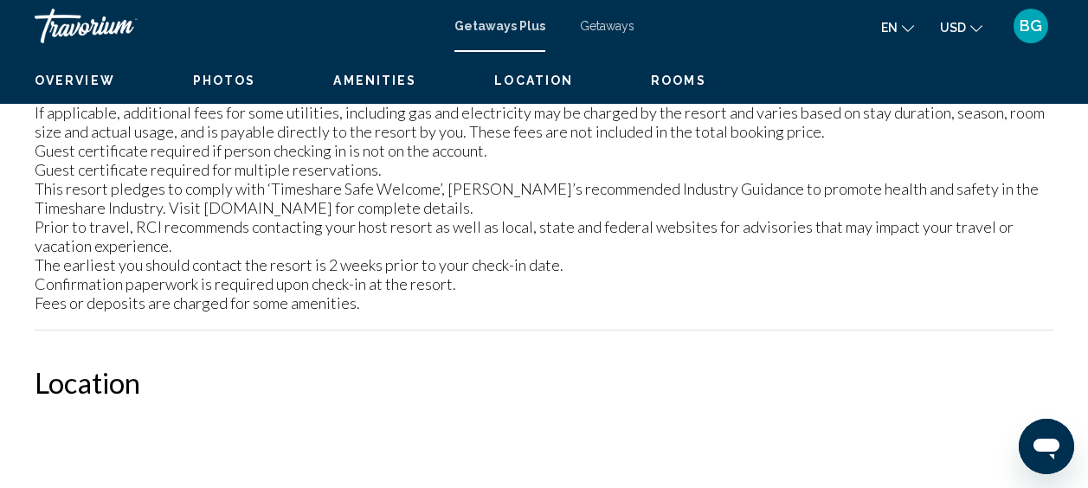
scroll to position [219, 0]
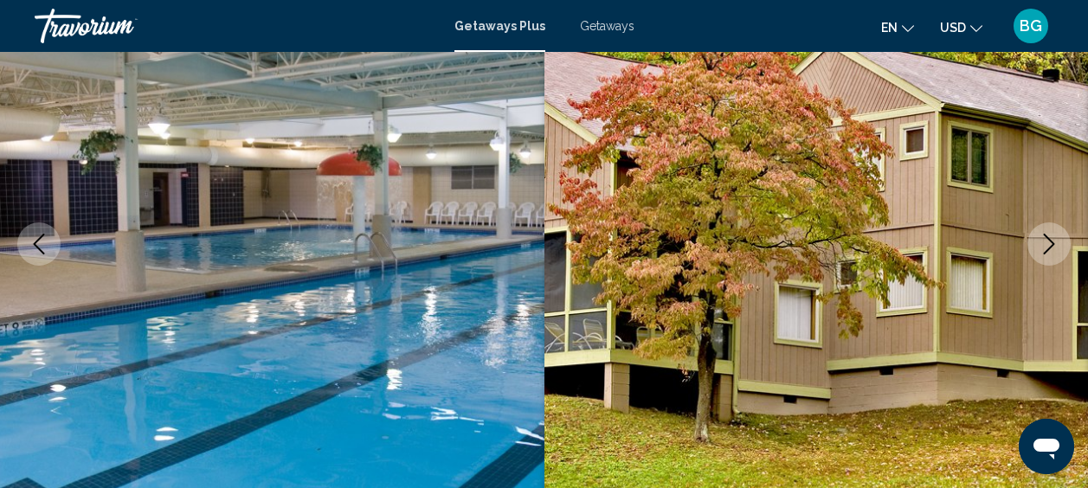
click at [1049, 236] on icon "Next image" at bounding box center [1048, 244] width 21 height 21
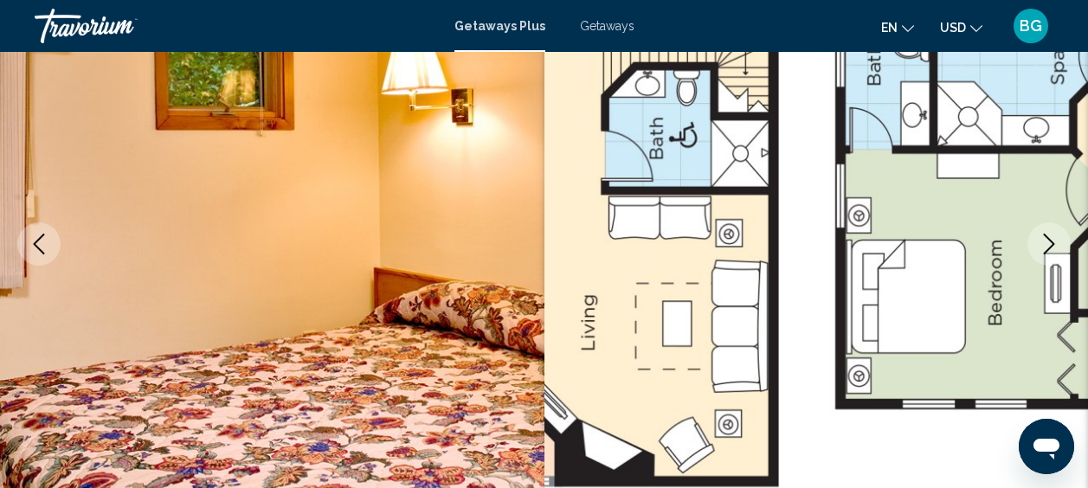
click at [1049, 236] on icon "Next image" at bounding box center [1048, 244] width 21 height 21
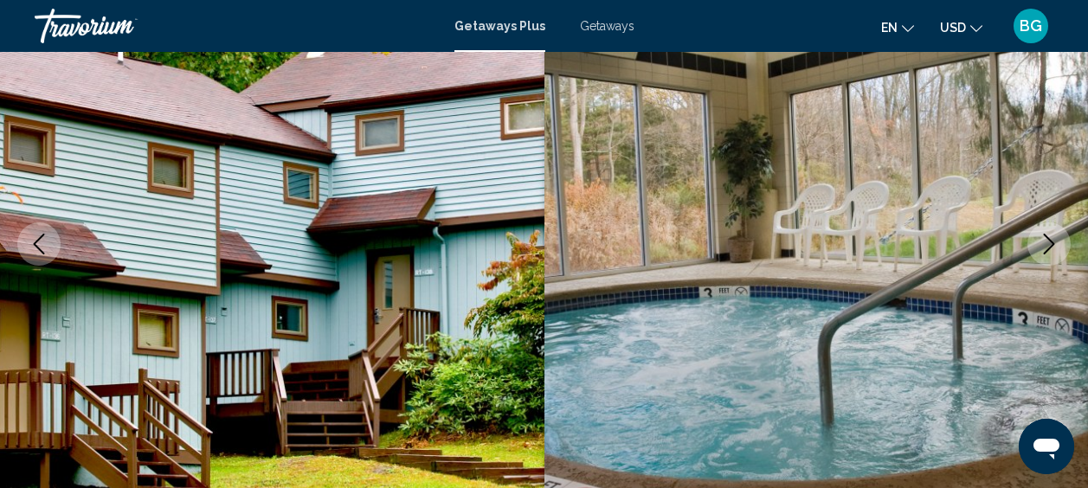
click at [1049, 236] on icon "Next image" at bounding box center [1048, 244] width 21 height 21
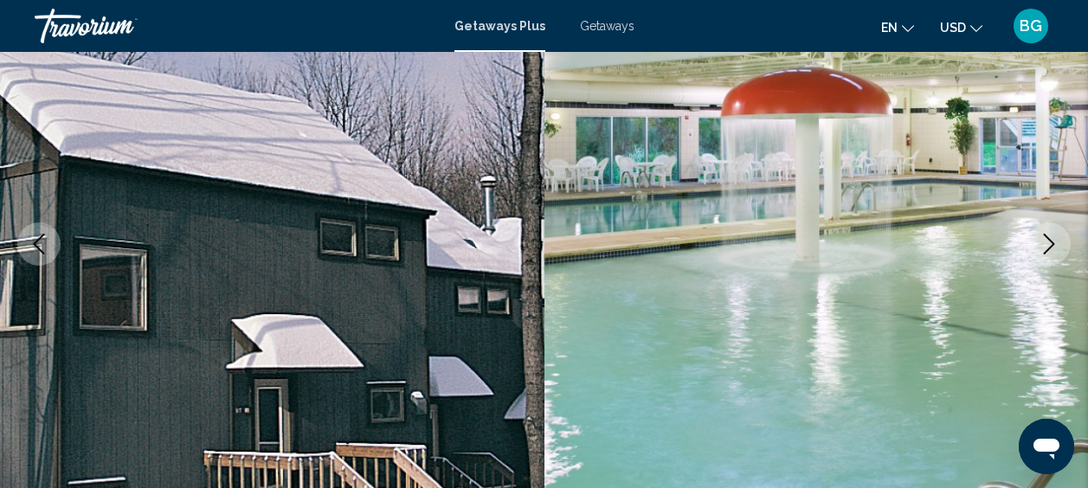
click at [1049, 236] on icon "Next image" at bounding box center [1048, 244] width 21 height 21
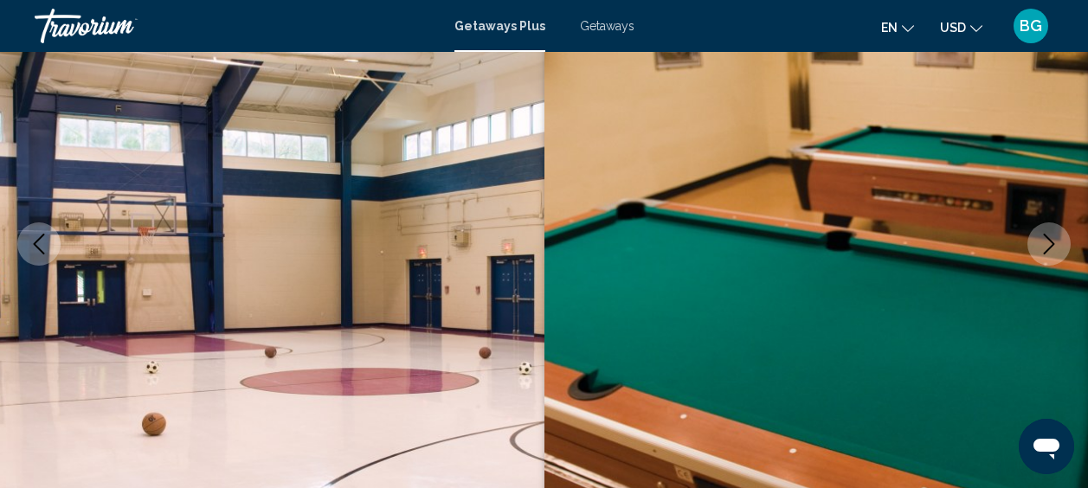
click at [1049, 236] on icon "Next image" at bounding box center [1048, 244] width 21 height 21
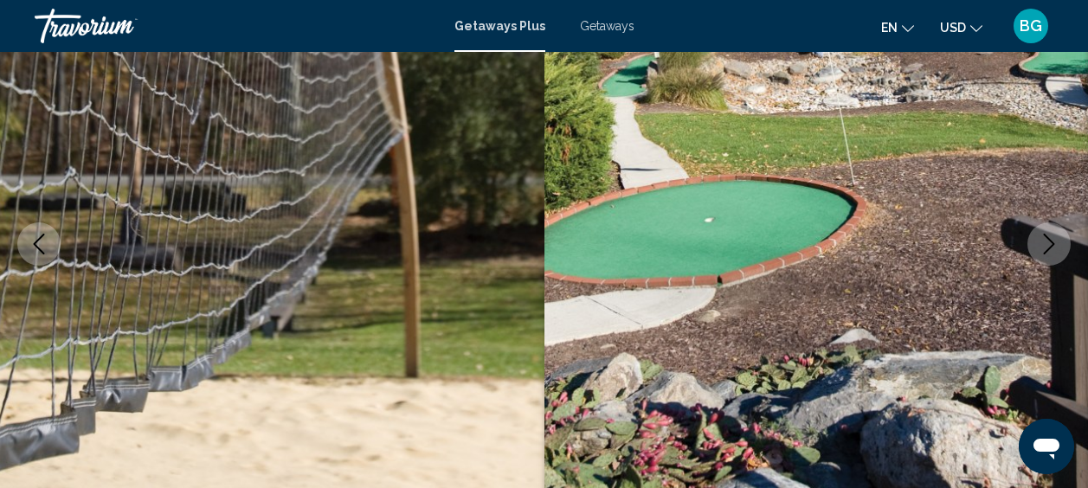
click at [1049, 236] on icon "Next image" at bounding box center [1048, 244] width 21 height 21
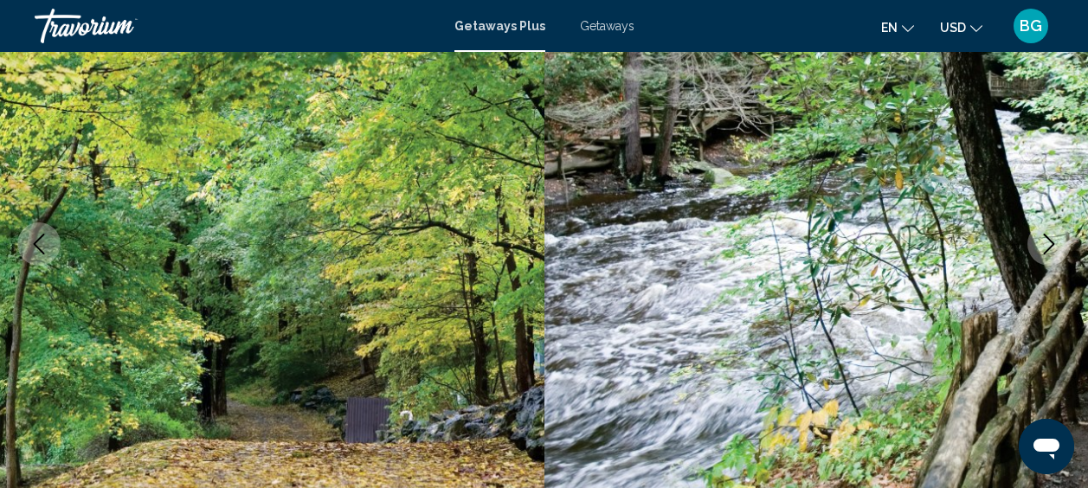
click at [1049, 236] on icon "Next image" at bounding box center [1048, 244] width 21 height 21
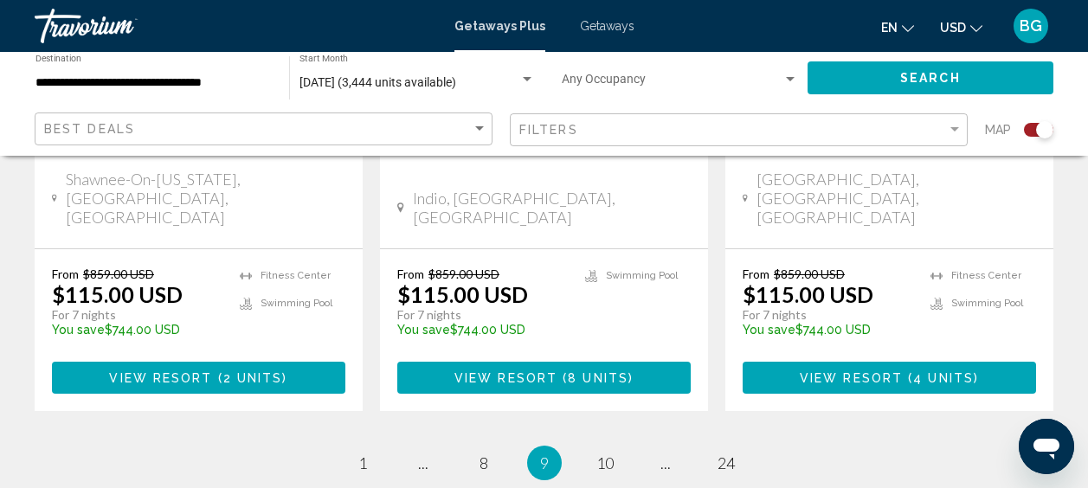
scroll to position [2958, 0]
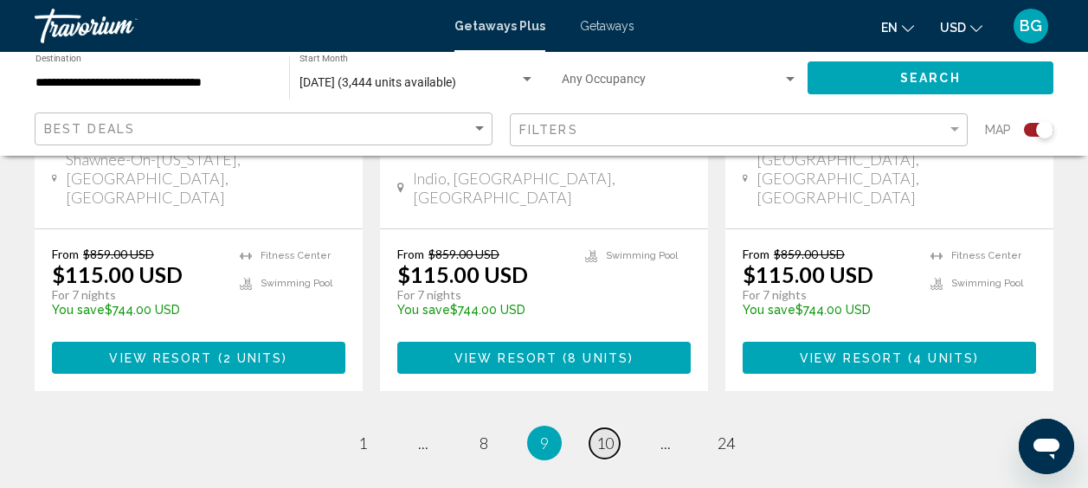
click at [606, 433] on span "10" at bounding box center [604, 442] width 17 height 19
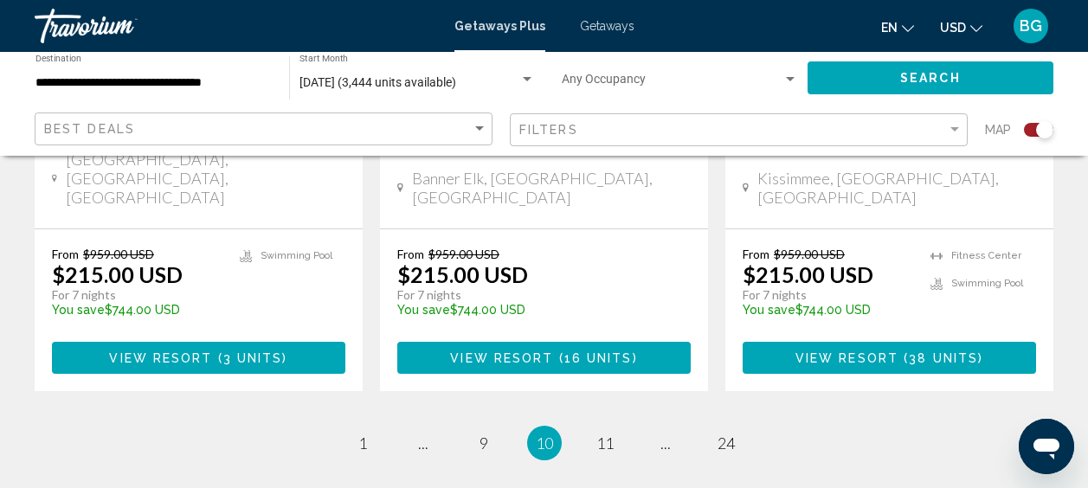
scroll to position [3031, 0]
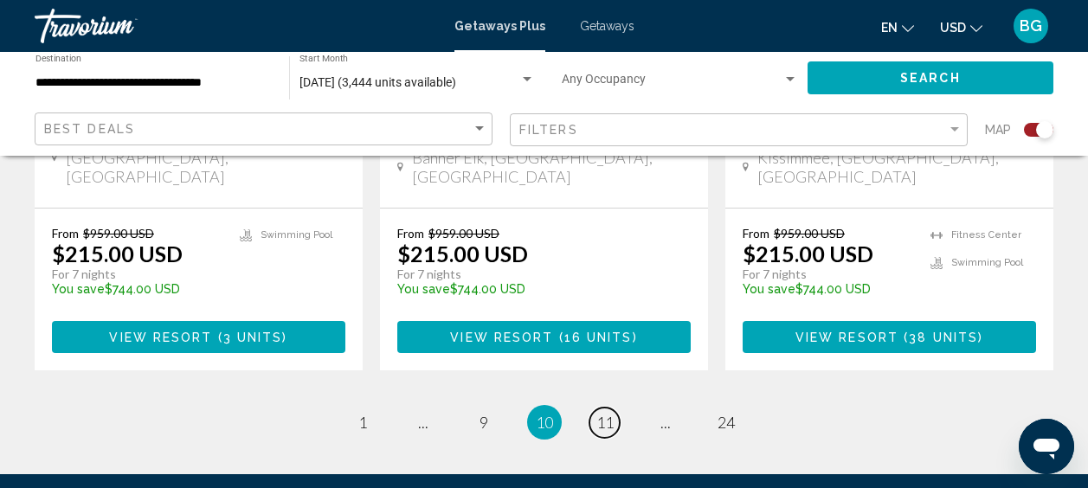
click at [615, 407] on link "page 11" at bounding box center [604, 422] width 30 height 30
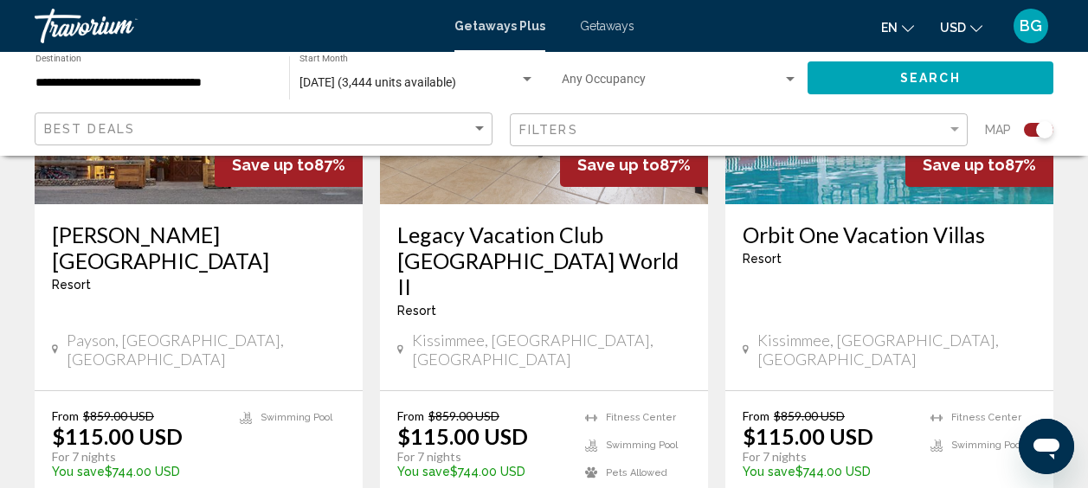
scroll to position [2858, 0]
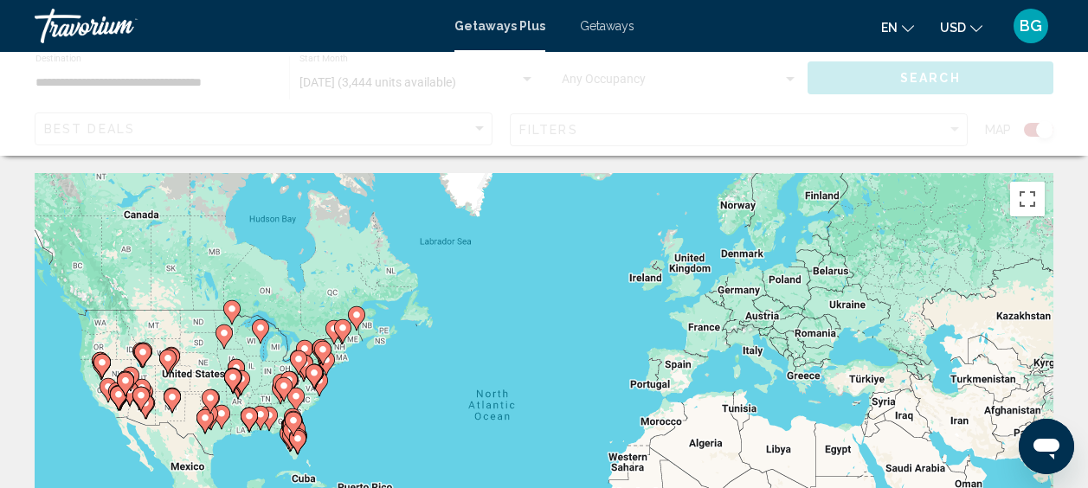
click at [599, 357] on div "To activate drag with keyboard, press Alt + Enter. Once in keyboard drag state,…" at bounding box center [544, 432] width 1018 height 519
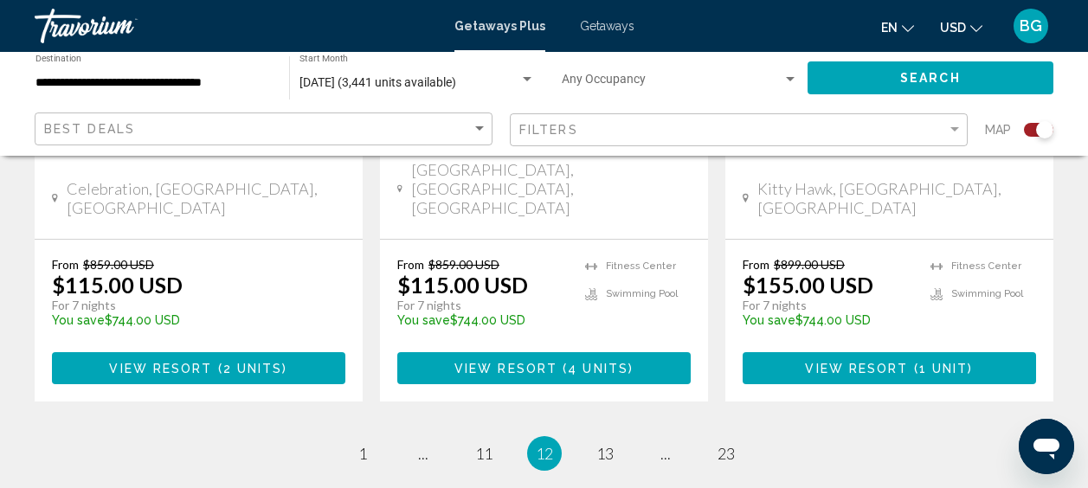
scroll to position [2968, 0]
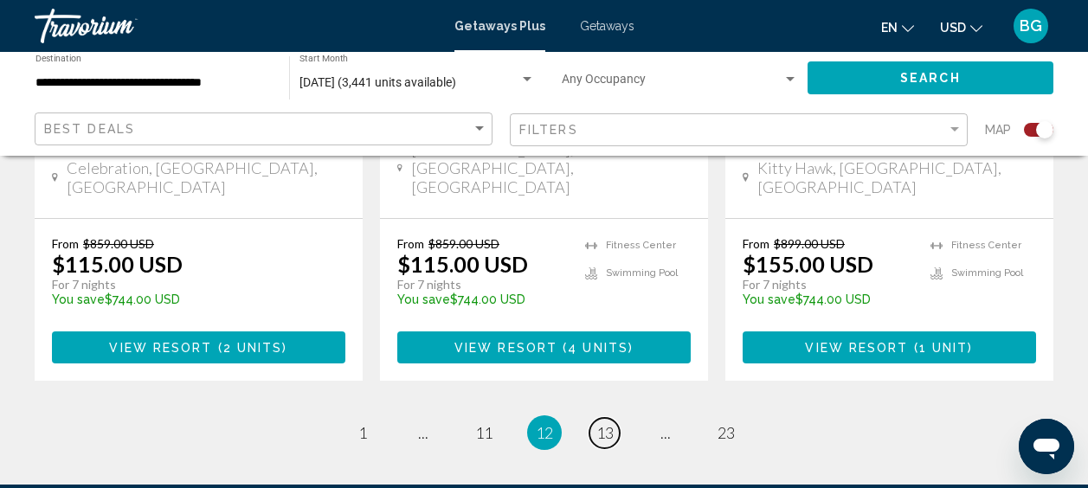
click at [601, 418] on link "page 13" at bounding box center [604, 433] width 30 height 30
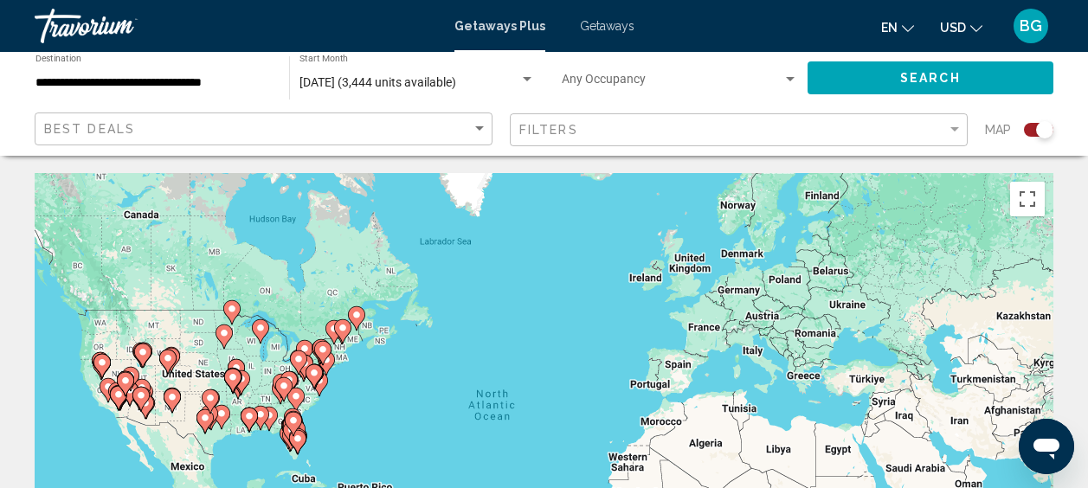
click at [253, 76] on input "**********" at bounding box center [153, 83] width 236 height 14
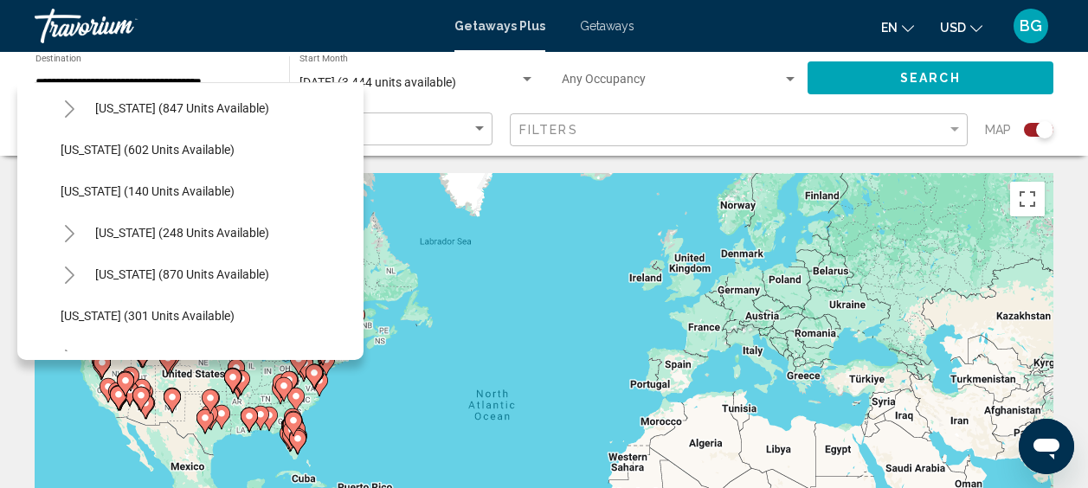
scroll to position [1102, 0]
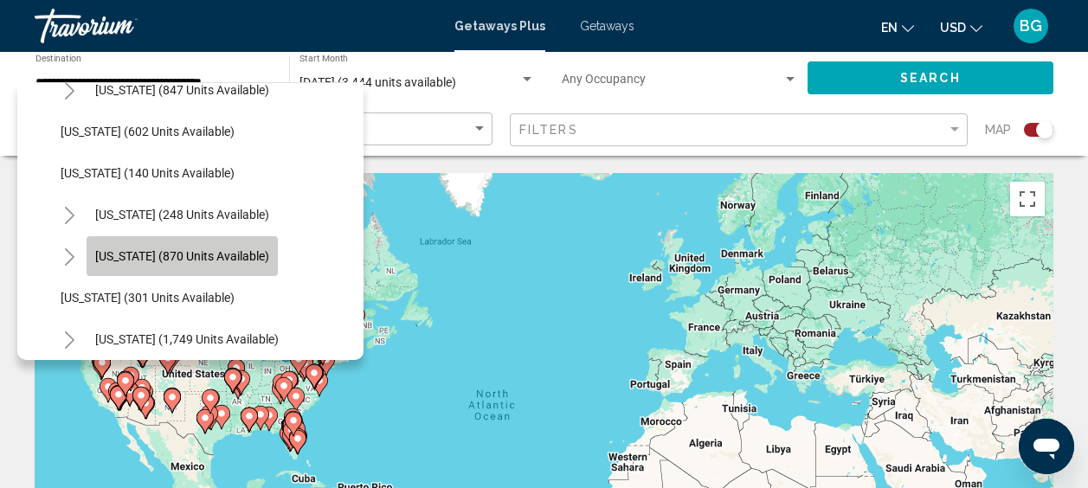
click at [147, 254] on span "North Carolina (870 units available)" at bounding box center [182, 256] width 174 height 14
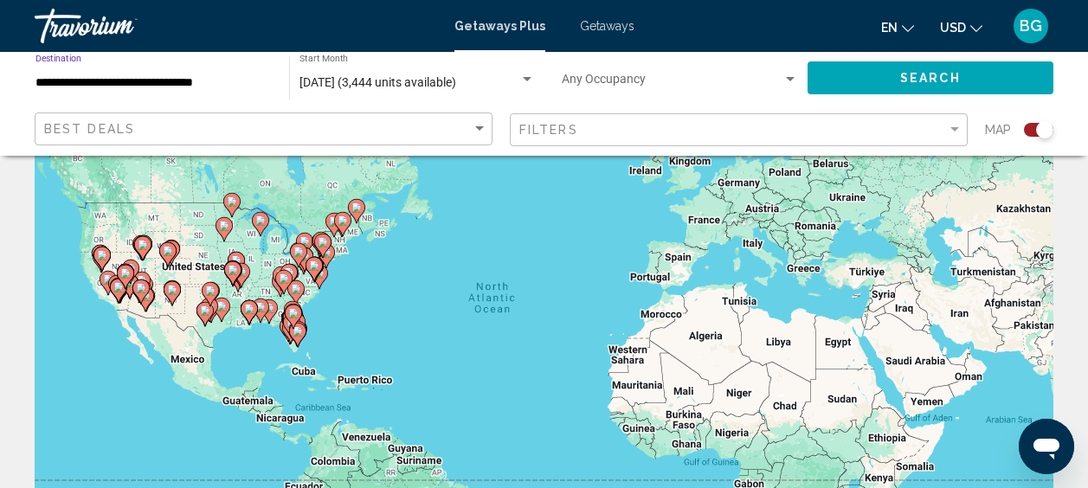
scroll to position [0, 0]
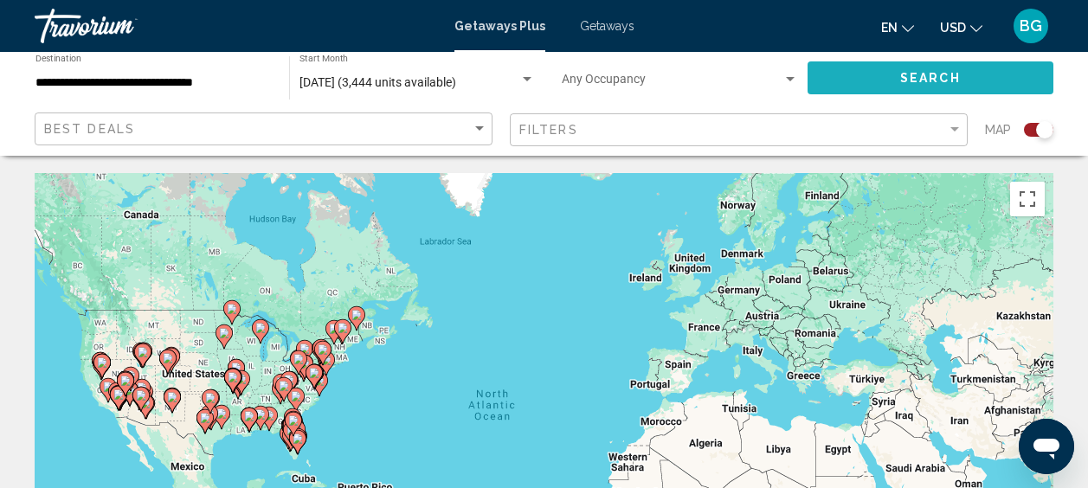
click at [901, 74] on span "Search" at bounding box center [930, 79] width 61 height 14
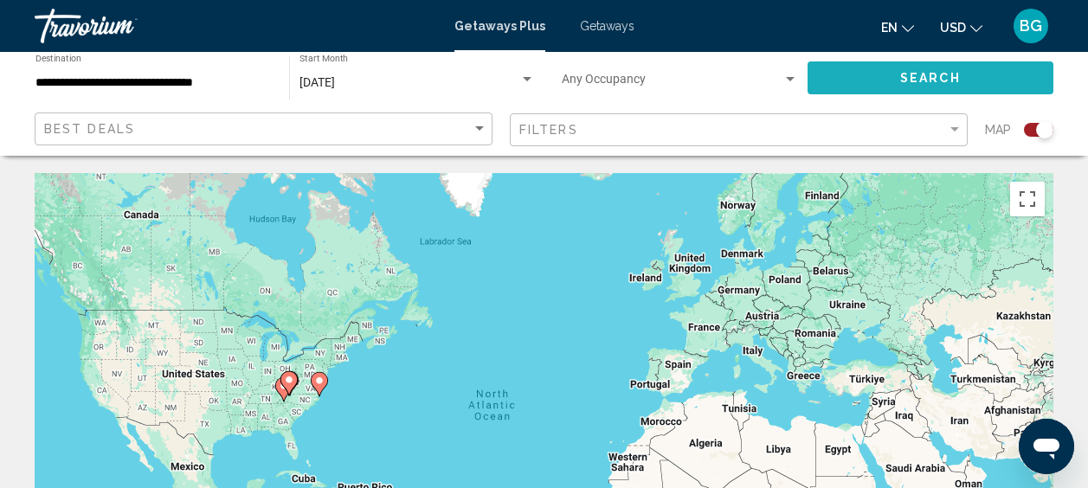
click at [901, 74] on span "Search" at bounding box center [930, 79] width 61 height 14
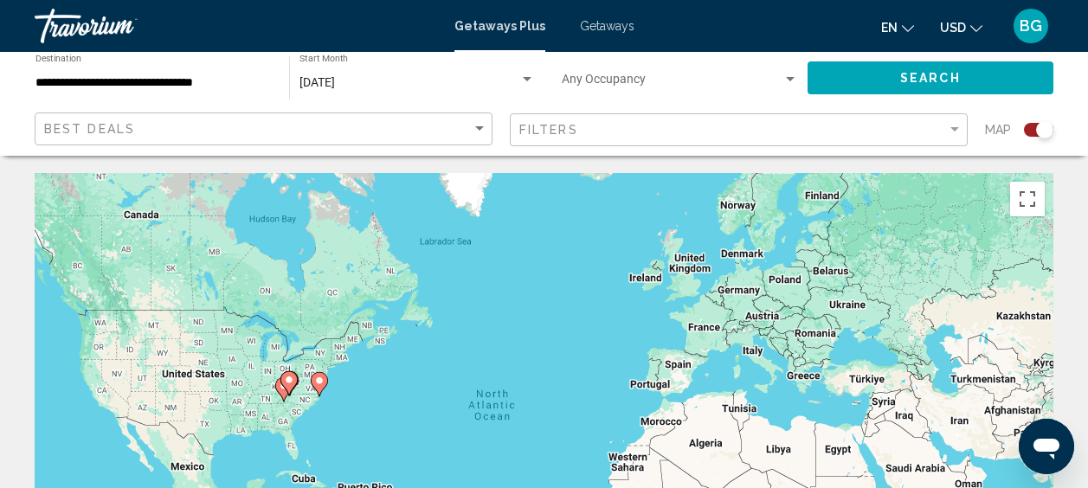
click at [240, 80] on input "**********" at bounding box center [153, 83] width 236 height 14
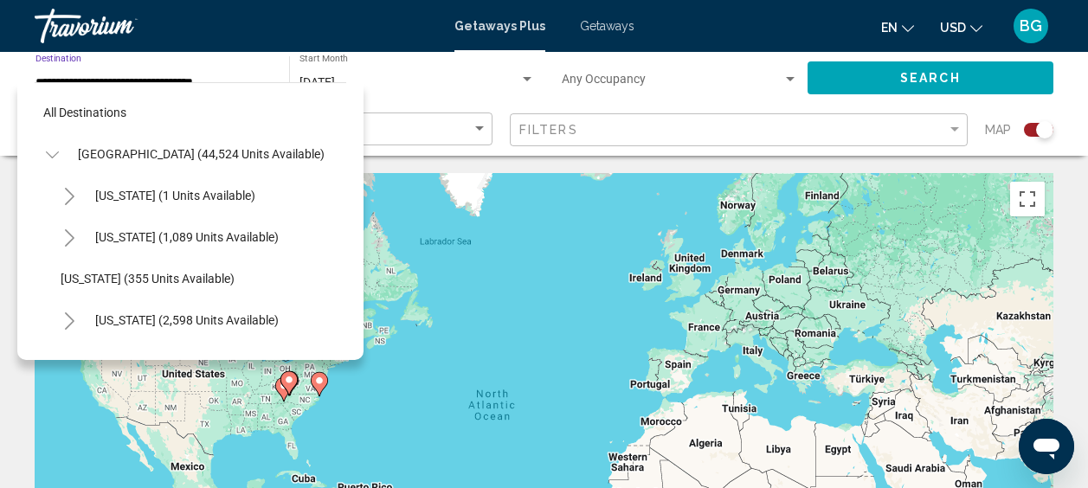
scroll to position [1148, 0]
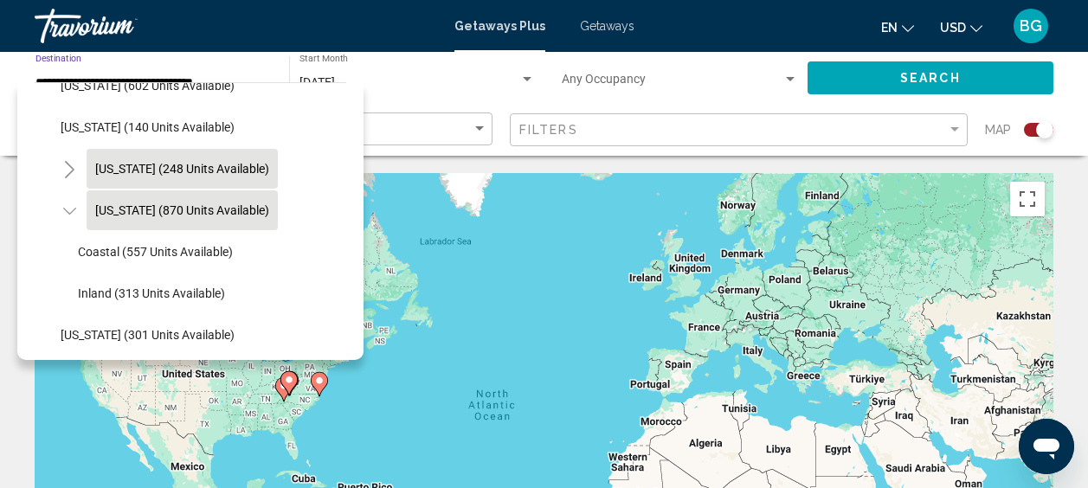
click at [186, 163] on span "New York (248 units available)" at bounding box center [182, 169] width 174 height 14
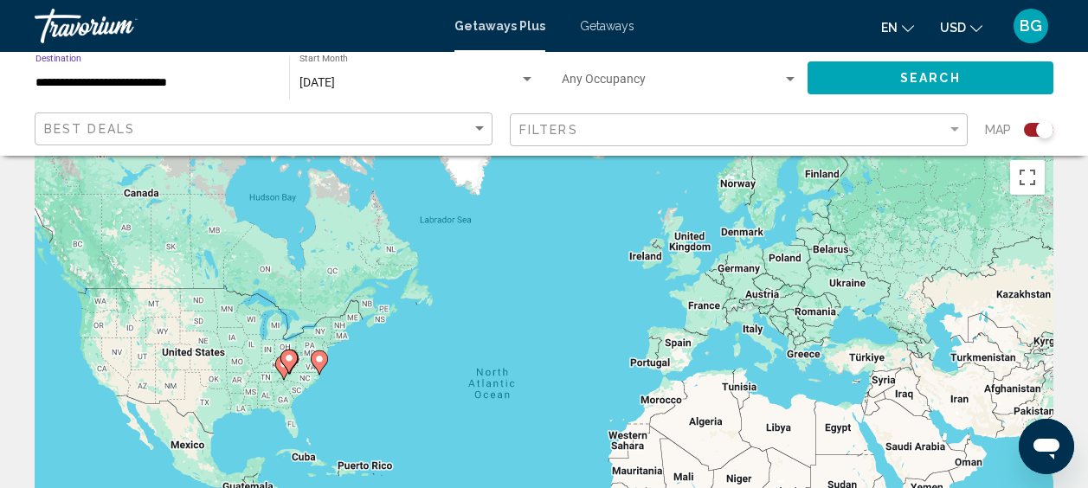
scroll to position [0, 0]
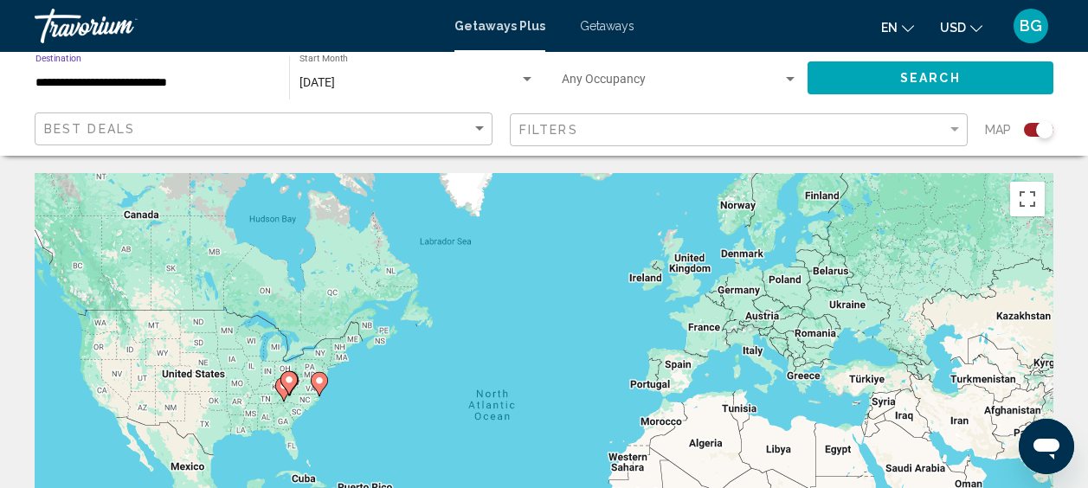
click at [905, 77] on span "Search" at bounding box center [930, 79] width 61 height 14
drag, startPoint x: 300, startPoint y: 104, endPoint x: 341, endPoint y: 95, distance: 41.6
click at [300, 104] on mat-form-field "August 2025 Start Month All Start Months" at bounding box center [416, 78] width 253 height 54
click at [533, 80] on div "Search widget" at bounding box center [527, 80] width 16 height 14
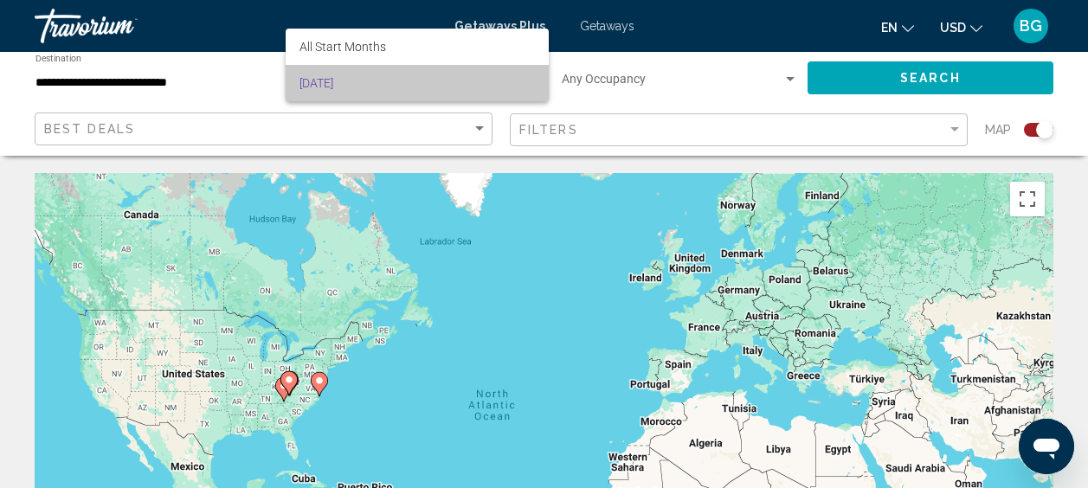
click at [533, 80] on span "[DATE]" at bounding box center [416, 83] width 235 height 36
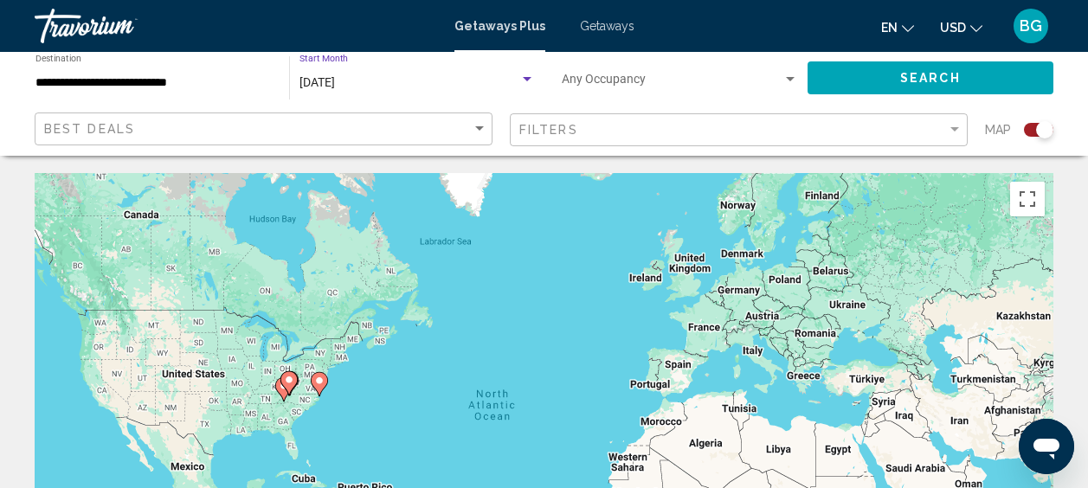
click at [202, 67] on div "**********" at bounding box center [153, 79] width 236 height 48
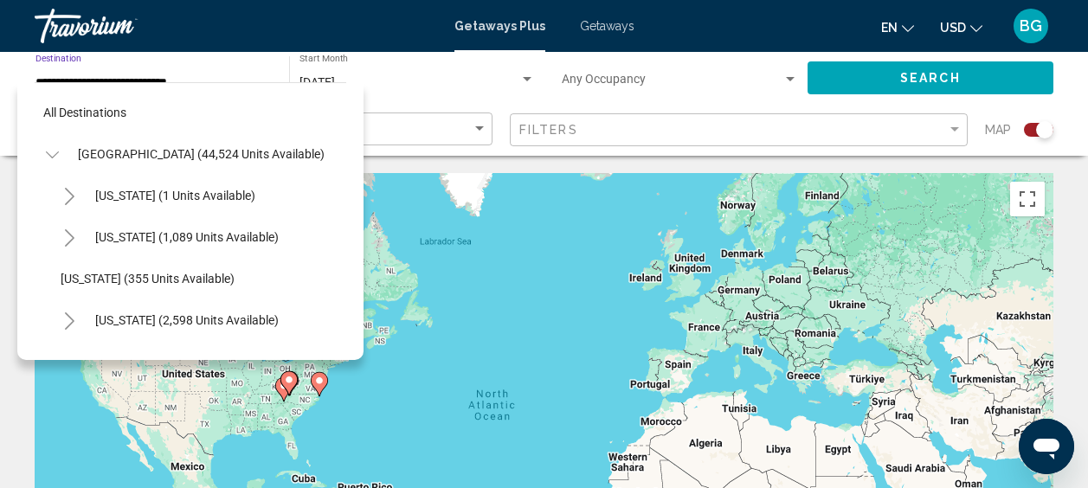
scroll to position [1107, 0]
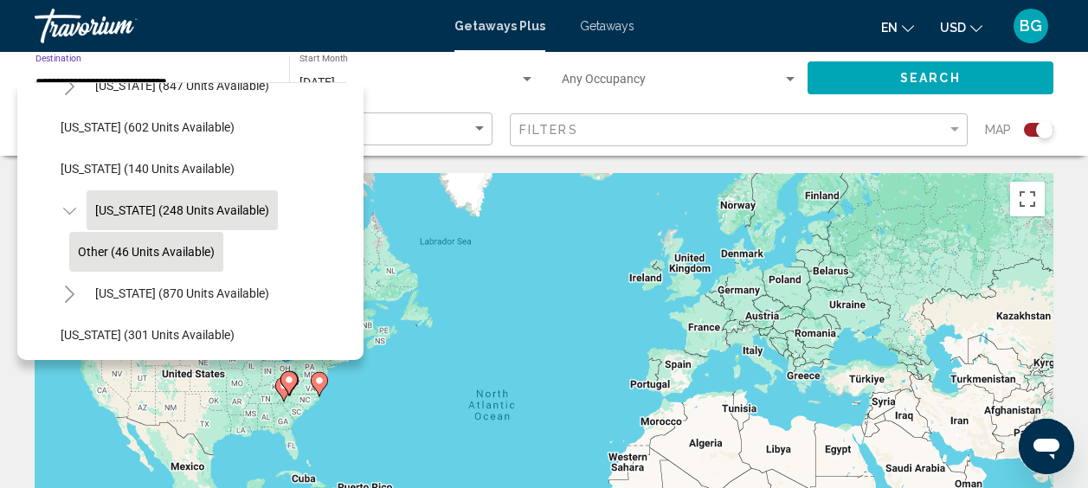
click at [166, 249] on span "Other (46 units available)" at bounding box center [146, 252] width 137 height 14
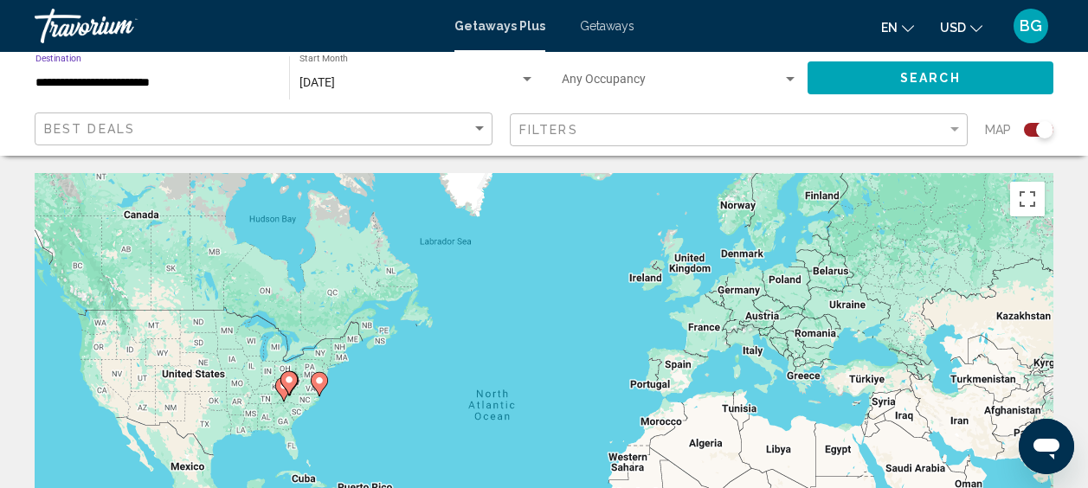
click at [846, 82] on button "Search" at bounding box center [930, 77] width 246 height 32
click at [266, 91] on div "**********" at bounding box center [153, 79] width 236 height 48
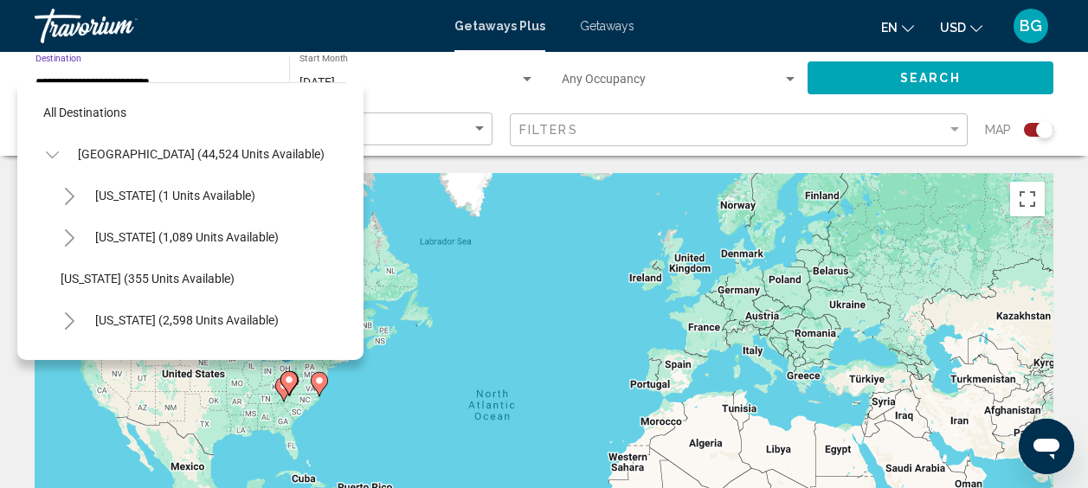
scroll to position [1148, 0]
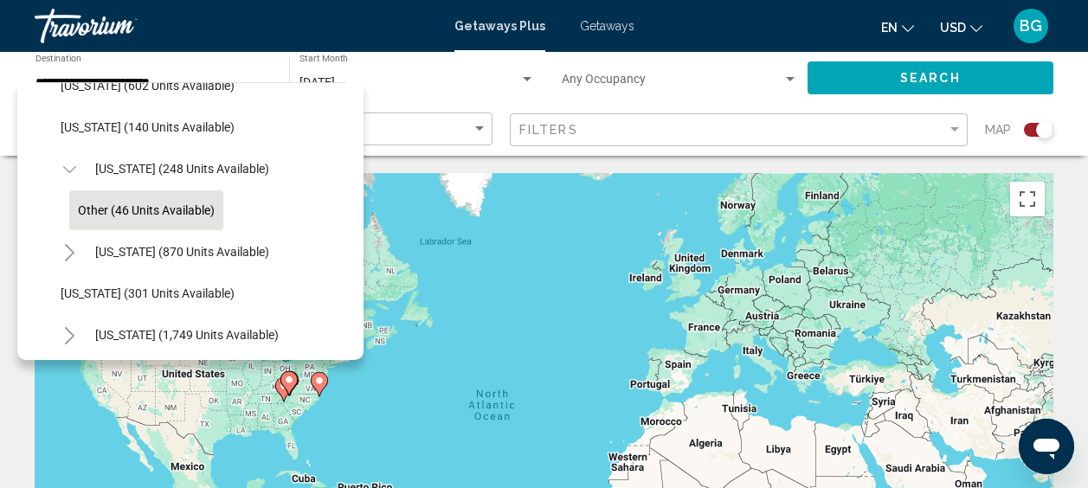
drag, startPoint x: 266, startPoint y: 91, endPoint x: 163, endPoint y: 303, distance: 236.0
click at [163, 303] on button "Oregon (301 units available)" at bounding box center [147, 293] width 191 height 40
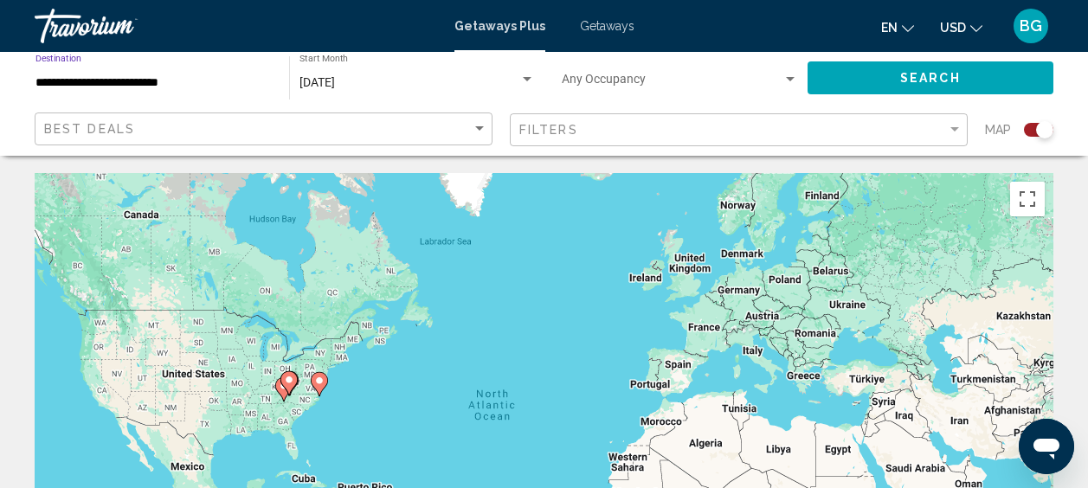
click at [200, 77] on input "**********" at bounding box center [153, 83] width 236 height 14
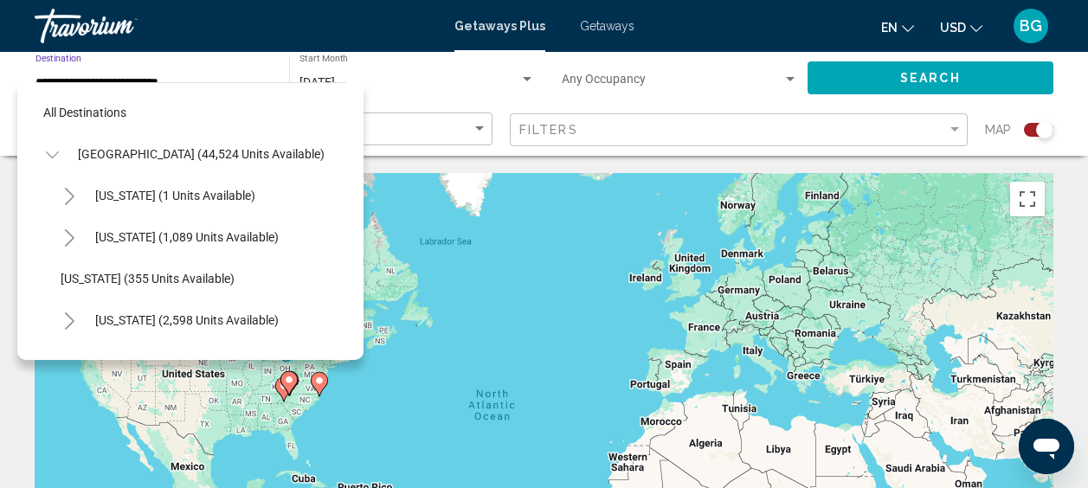
scroll to position [1231, 0]
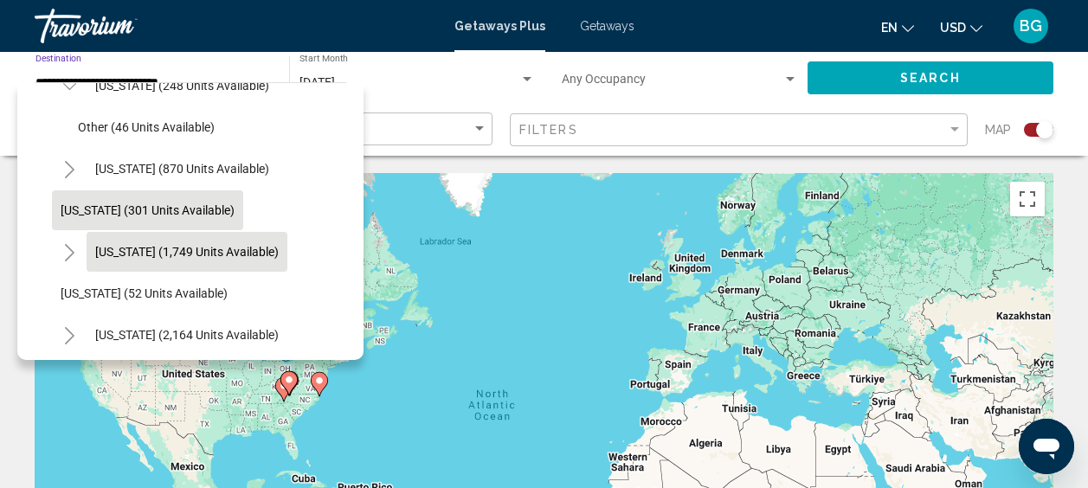
click at [196, 253] on span "Pennsylvania (1,749 units available)" at bounding box center [186, 252] width 183 height 14
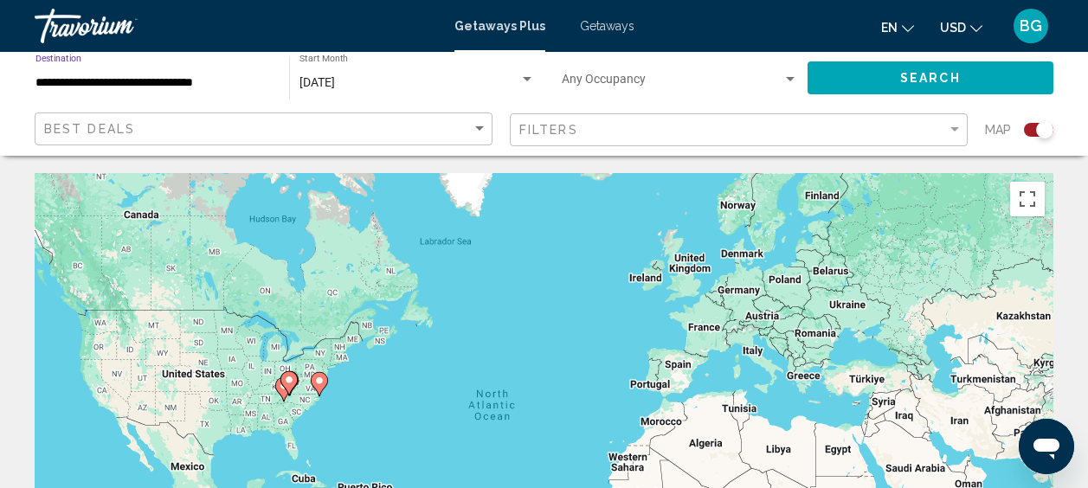
click at [872, 93] on button "Search" at bounding box center [930, 77] width 246 height 32
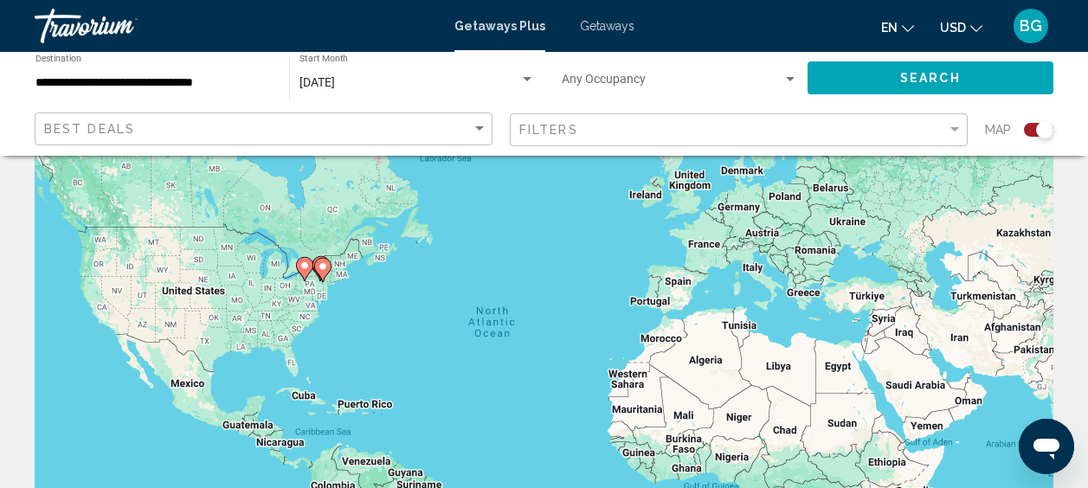
scroll to position [43, 0]
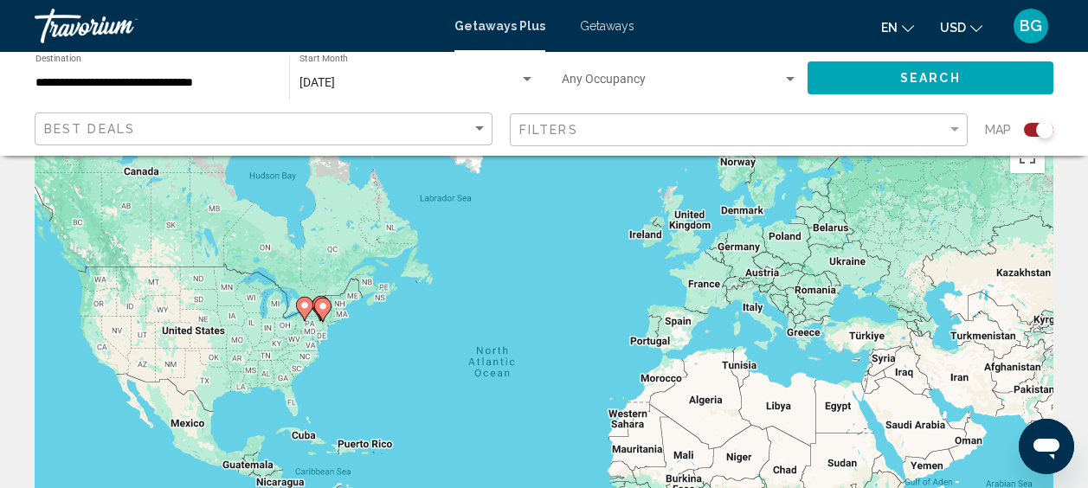
click at [232, 70] on div "**********" at bounding box center [153, 79] width 236 height 48
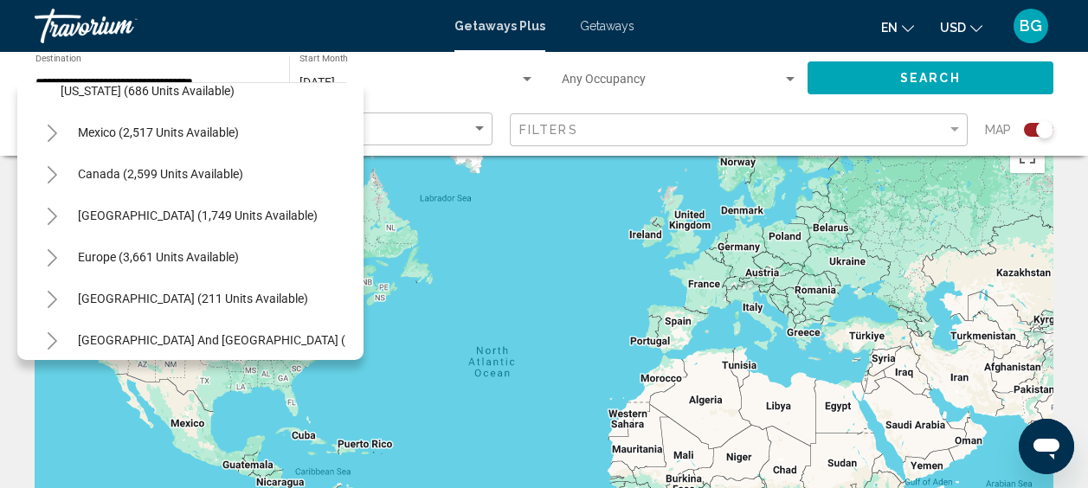
scroll to position [34, 0]
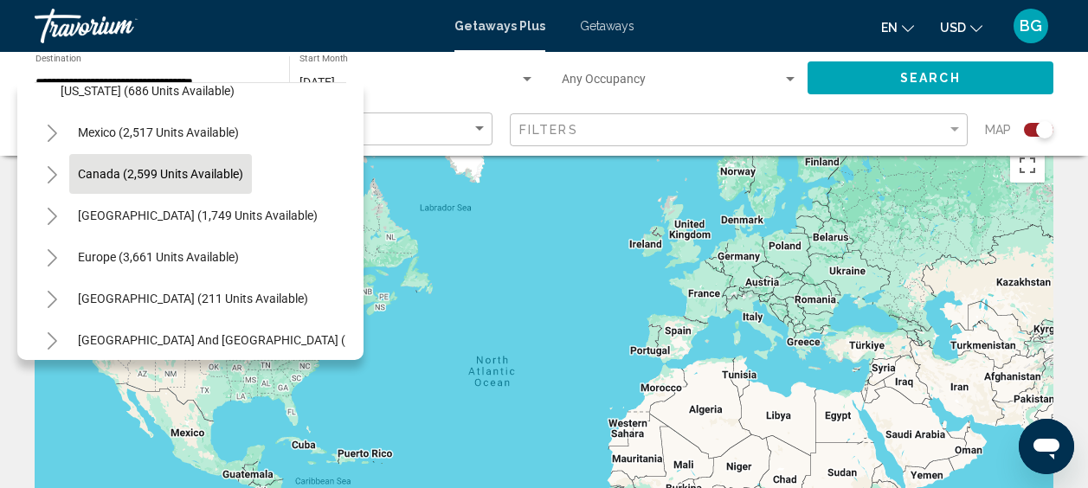
click at [145, 183] on button "Canada (2,599 units available)" at bounding box center [160, 174] width 183 height 40
type input "**********"
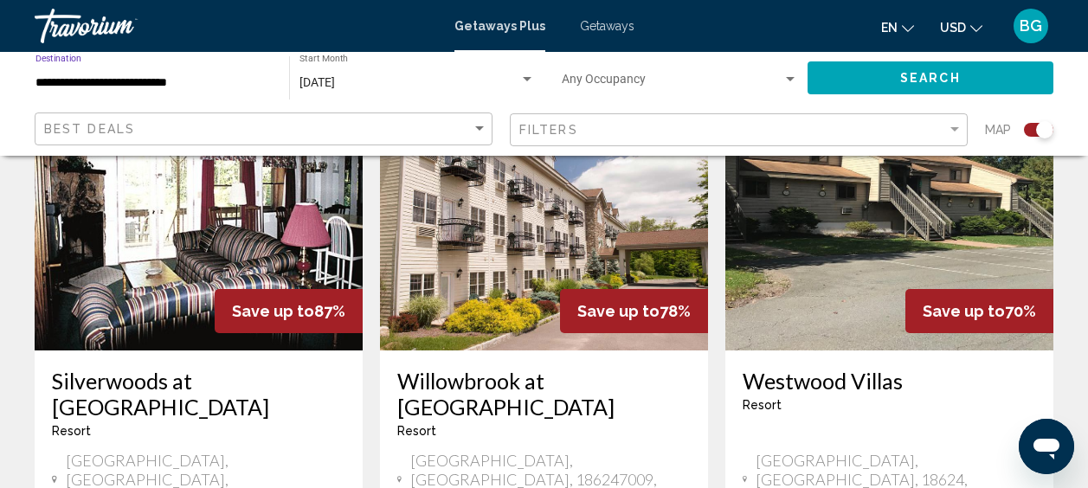
scroll to position [0, 0]
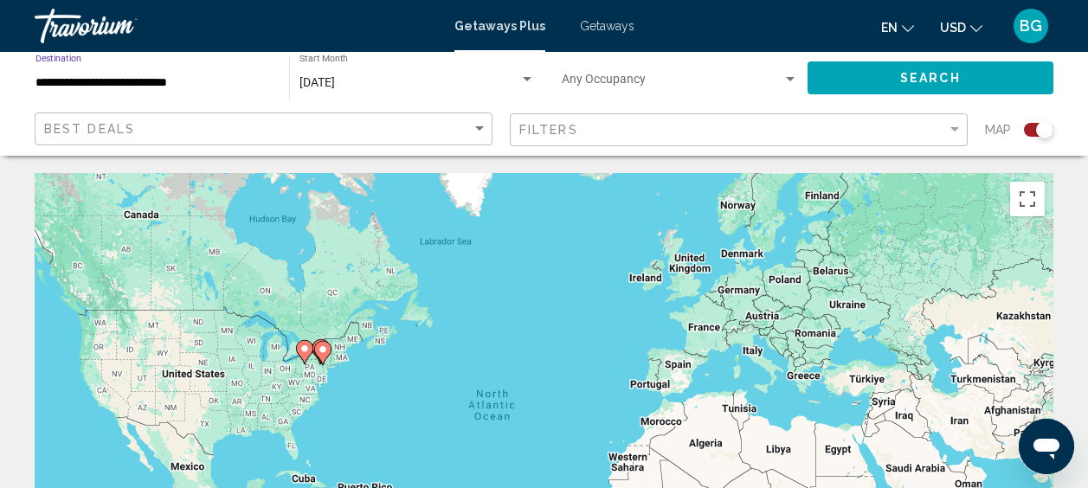
click at [920, 80] on span "Search" at bounding box center [930, 79] width 61 height 14
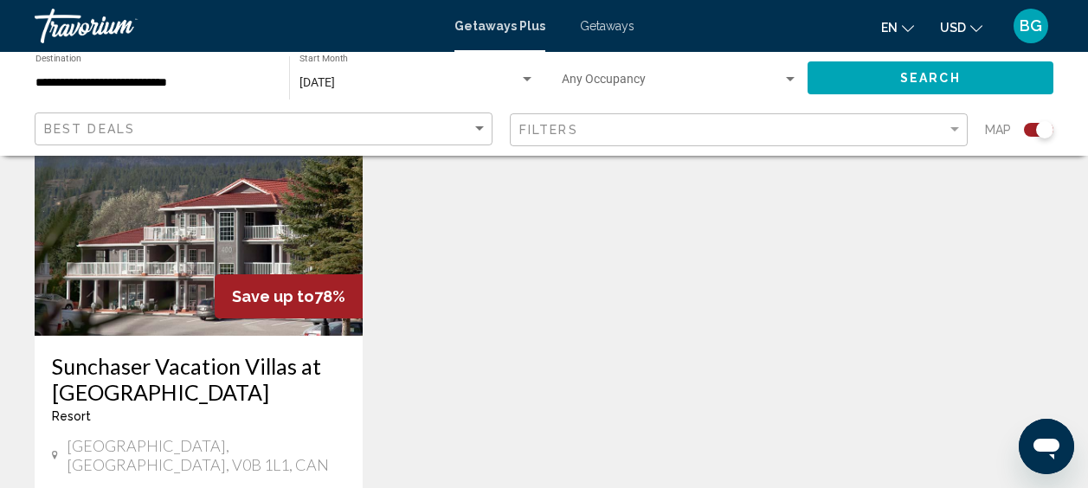
scroll to position [699, 0]
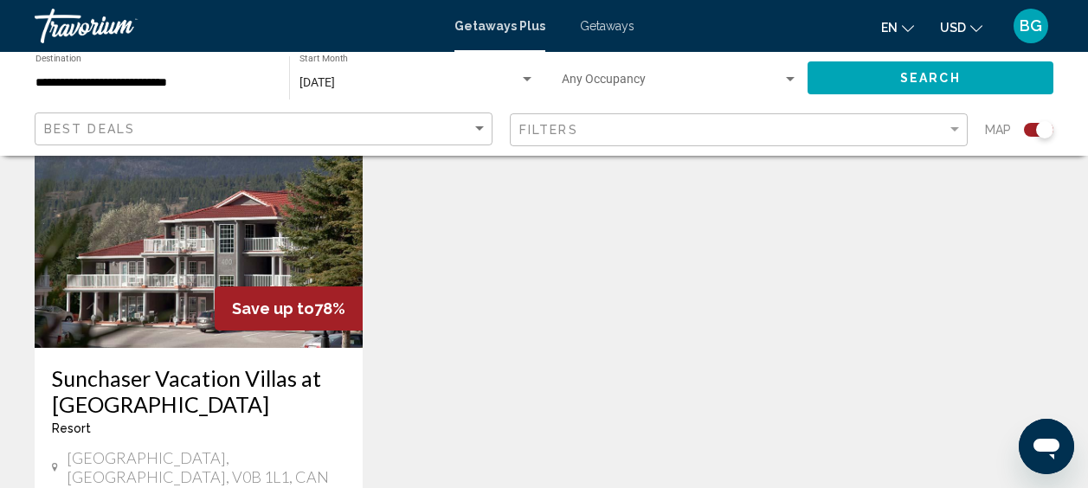
click at [162, 261] on img "Main content" at bounding box center [199, 209] width 328 height 277
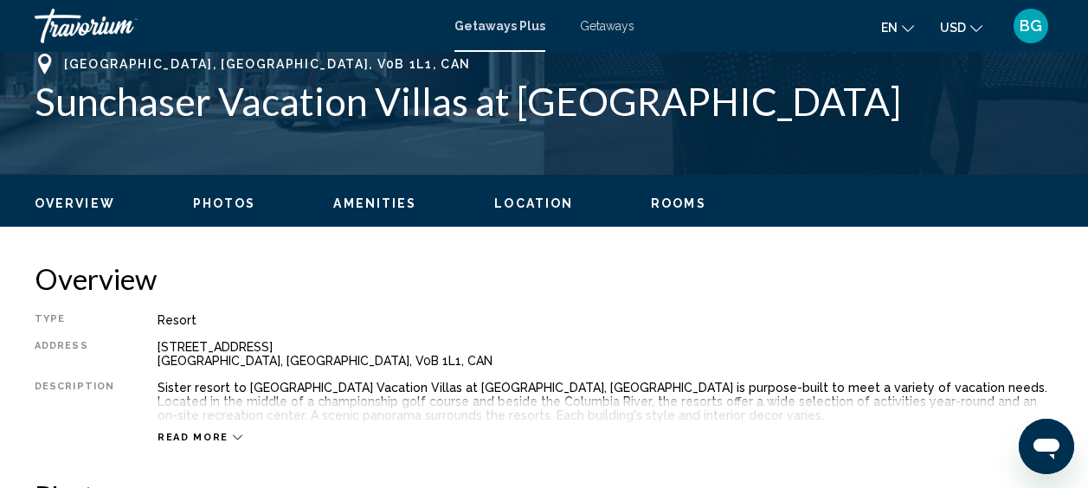
scroll to position [219, 0]
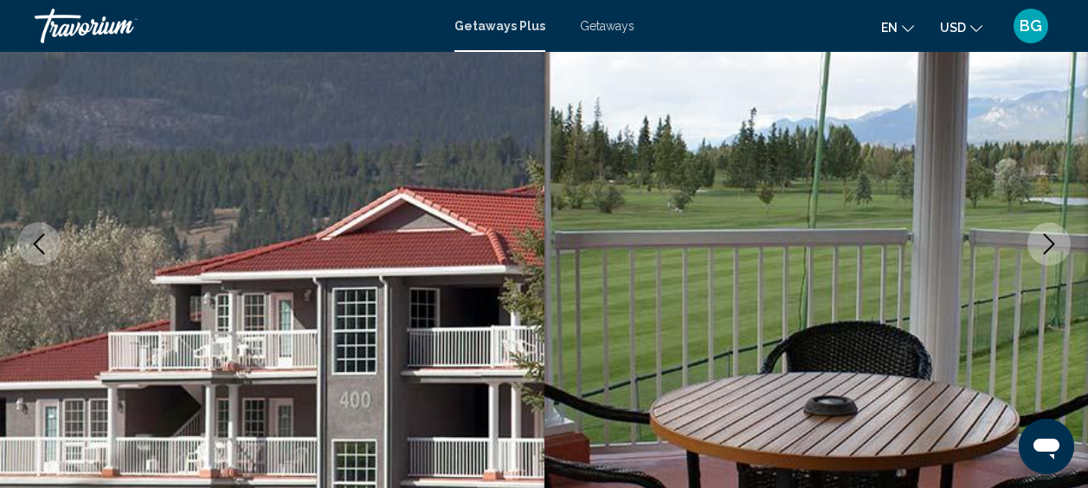
click at [1043, 241] on icon "Next image" at bounding box center [1048, 244] width 21 height 21
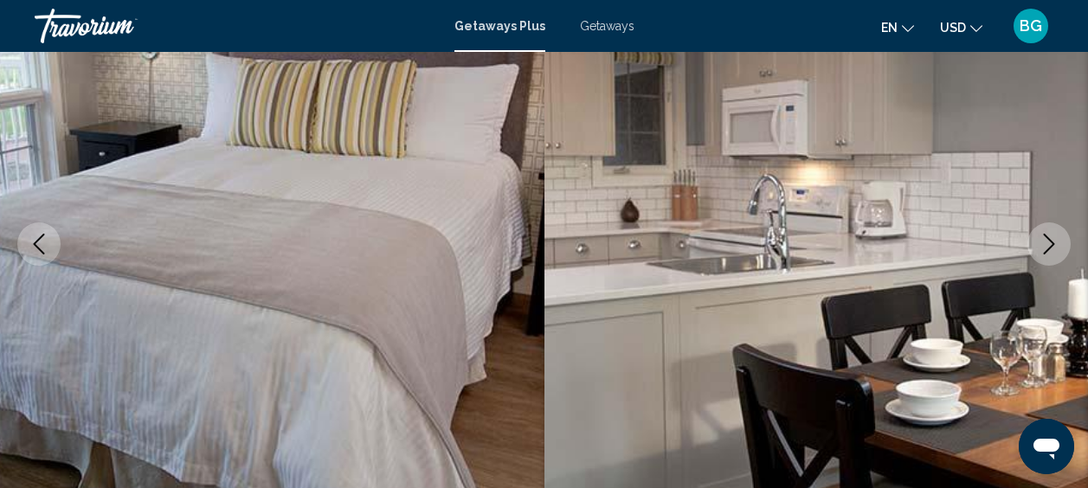
click at [1043, 241] on icon "Next image" at bounding box center [1048, 244] width 21 height 21
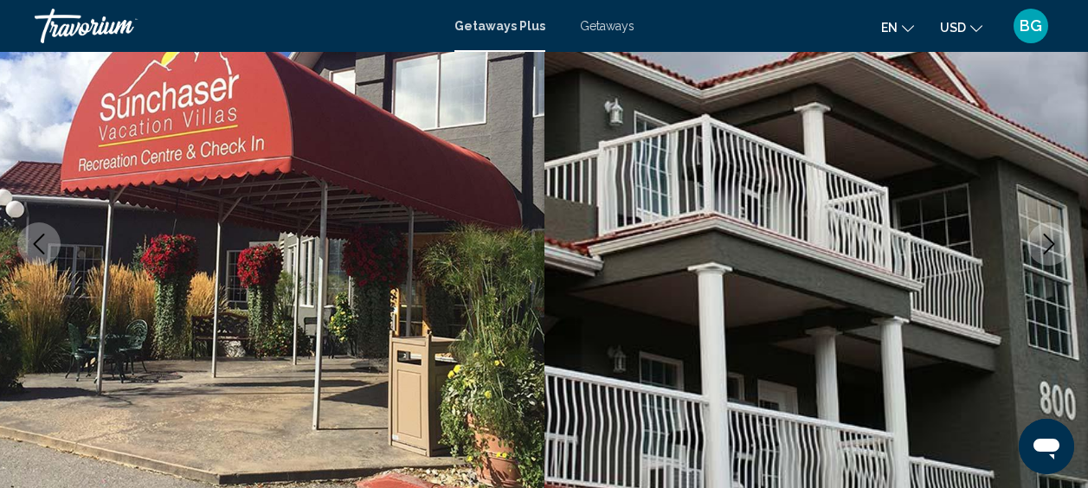
click at [1043, 241] on icon "Next image" at bounding box center [1048, 244] width 21 height 21
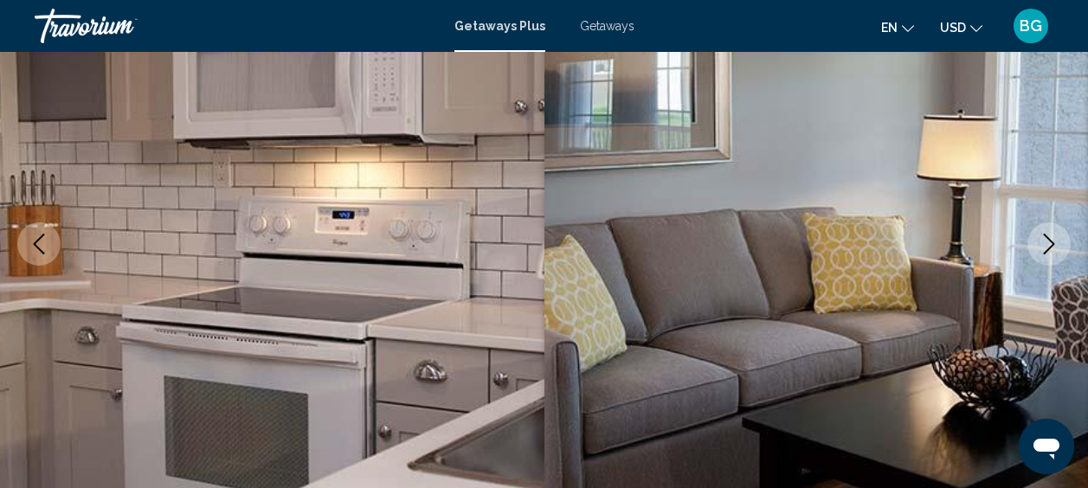
click at [1043, 241] on icon "Next image" at bounding box center [1048, 244] width 21 height 21
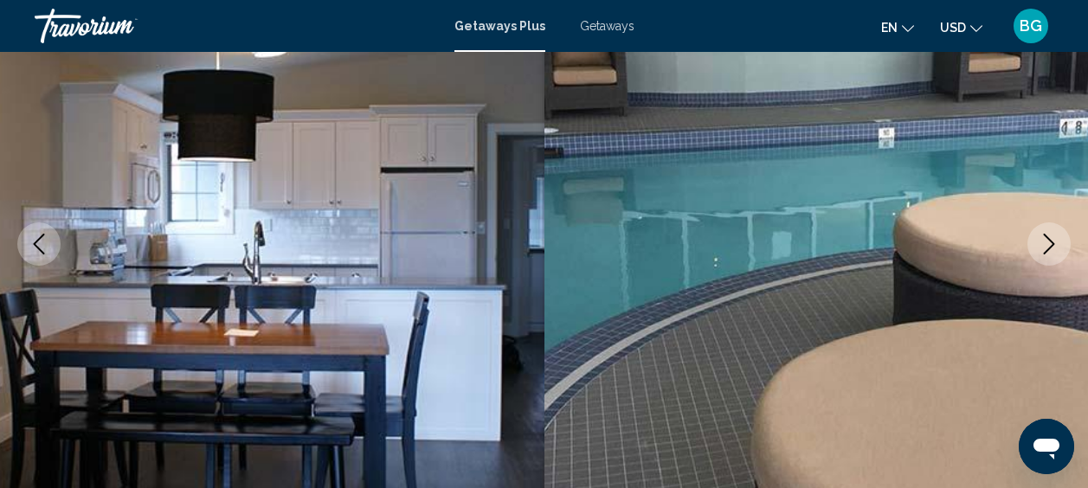
click at [1043, 241] on icon "Next image" at bounding box center [1048, 244] width 21 height 21
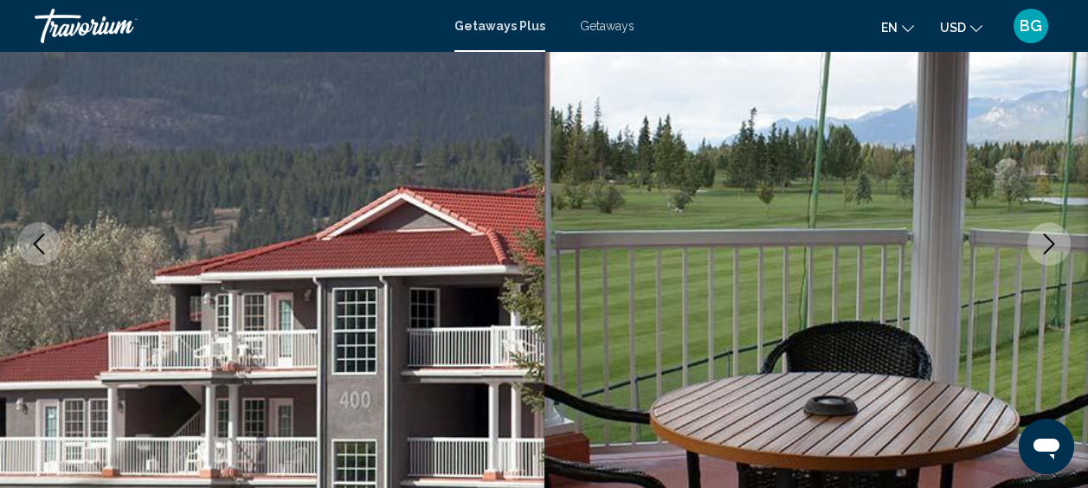
click at [1043, 241] on icon "Next image" at bounding box center [1048, 244] width 21 height 21
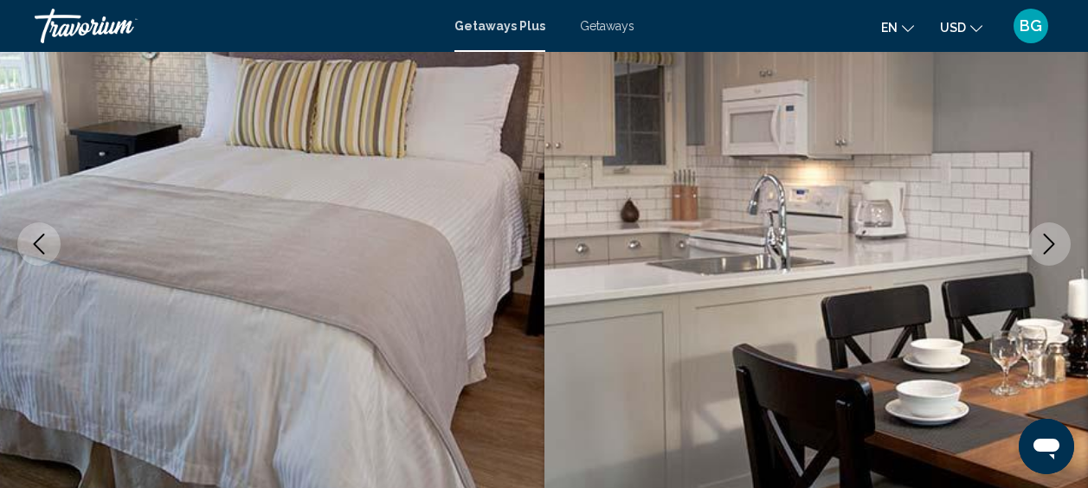
click at [1043, 241] on icon "Next image" at bounding box center [1048, 244] width 21 height 21
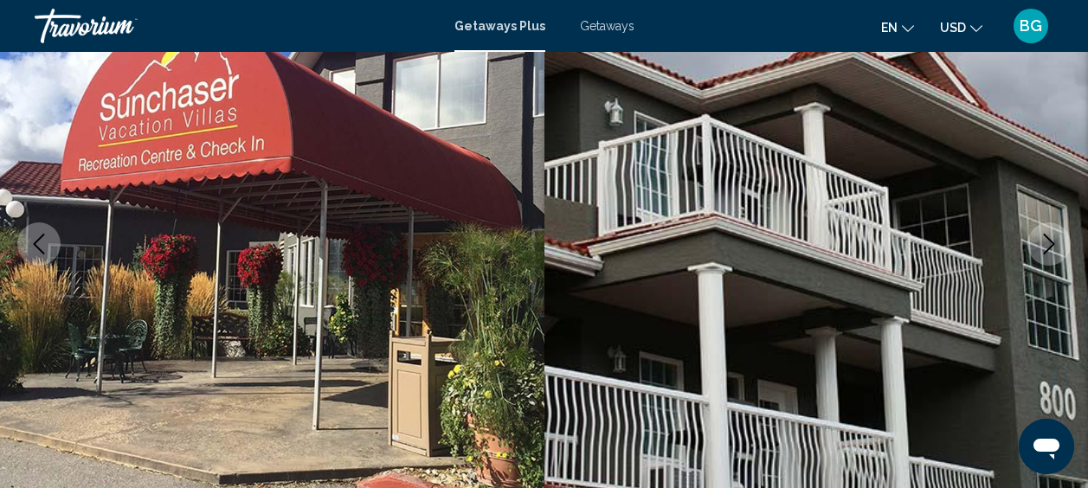
click at [1043, 241] on icon "Next image" at bounding box center [1048, 244] width 21 height 21
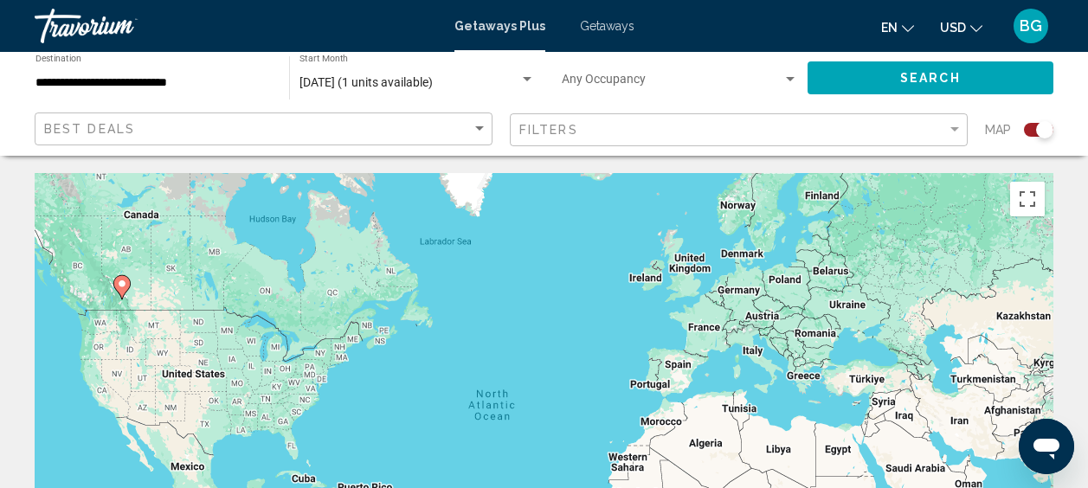
click at [221, 72] on div "**********" at bounding box center [153, 79] width 236 height 48
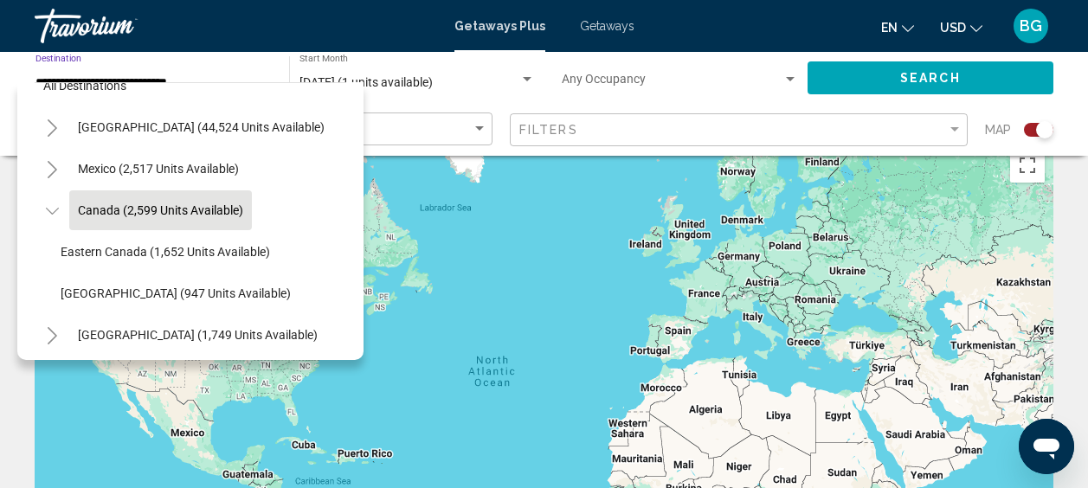
scroll to position [35, 0]
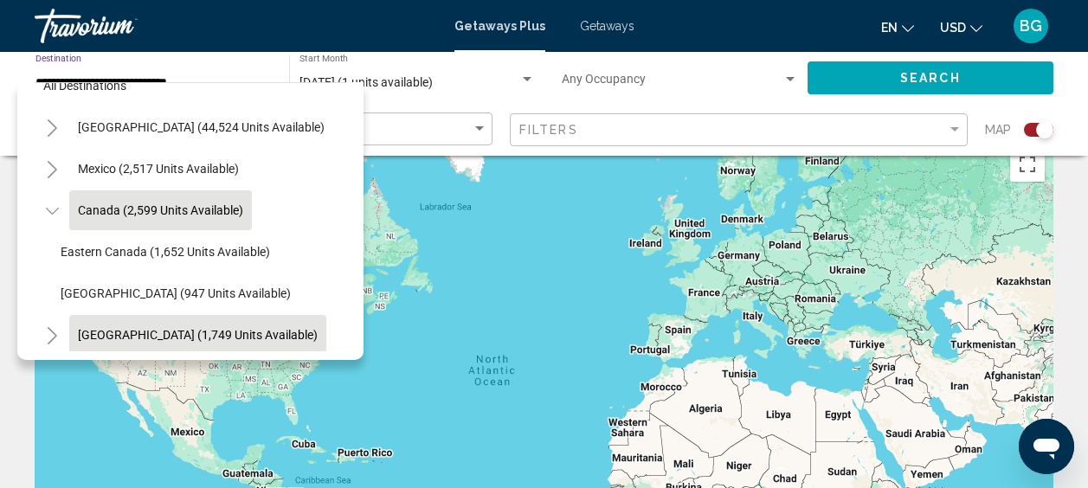
click at [199, 335] on span "[GEOGRAPHIC_DATA] (1,749 units available)" at bounding box center [198, 335] width 240 height 14
type input "**********"
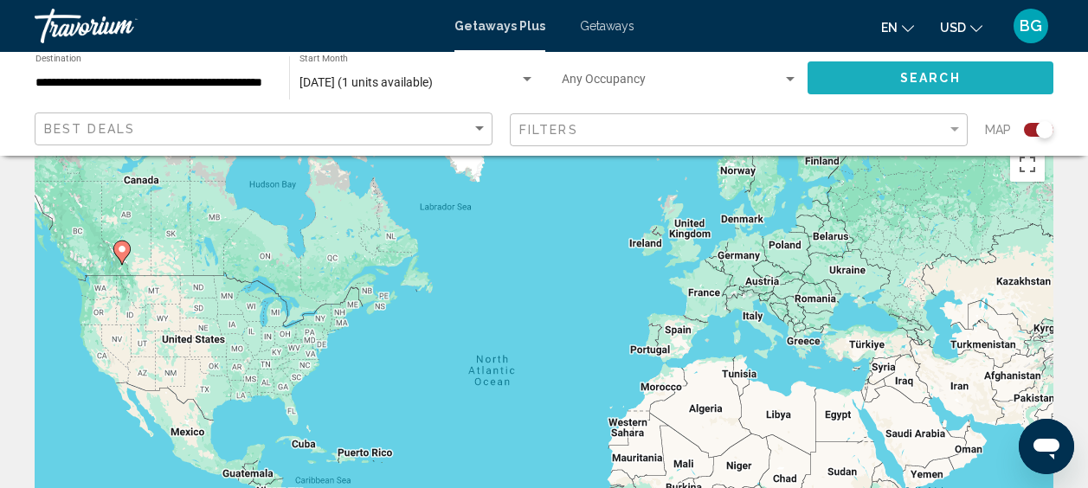
click at [908, 63] on button "Search" at bounding box center [930, 77] width 246 height 32
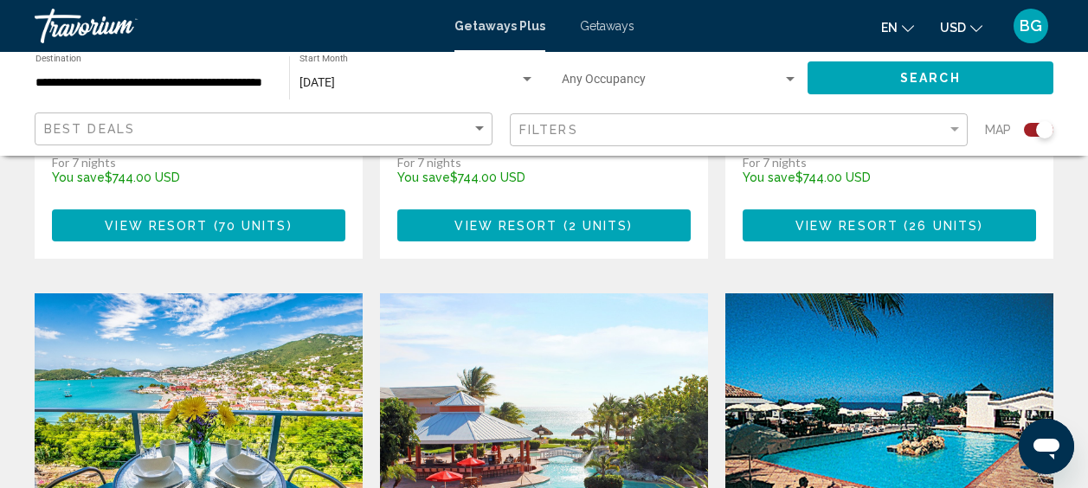
scroll to position [2501, 0]
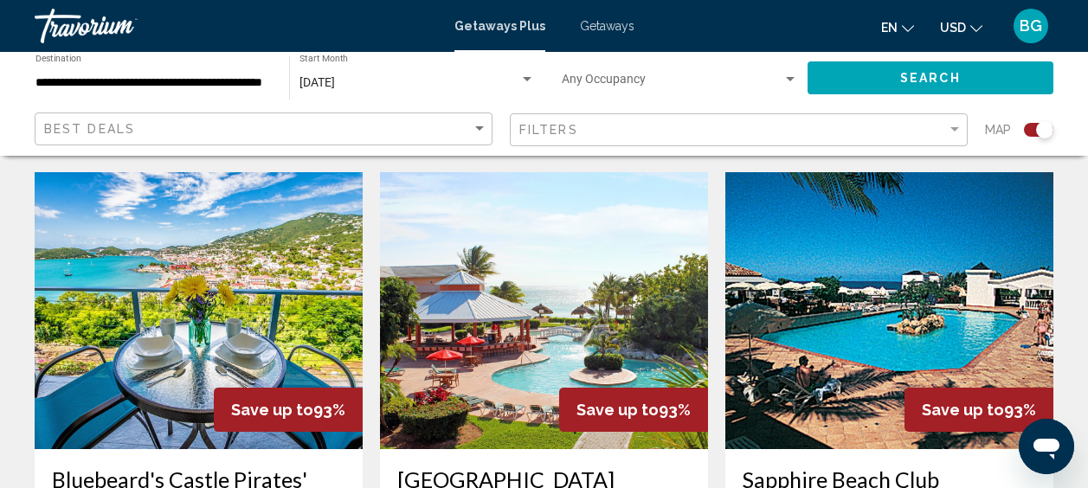
click at [1000, 249] on img "Main content" at bounding box center [889, 310] width 328 height 277
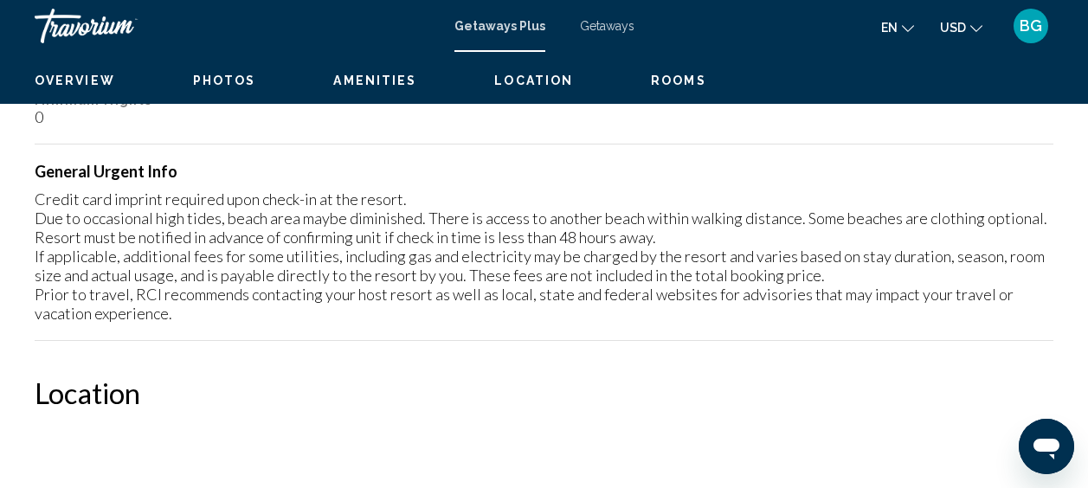
scroll to position [219, 0]
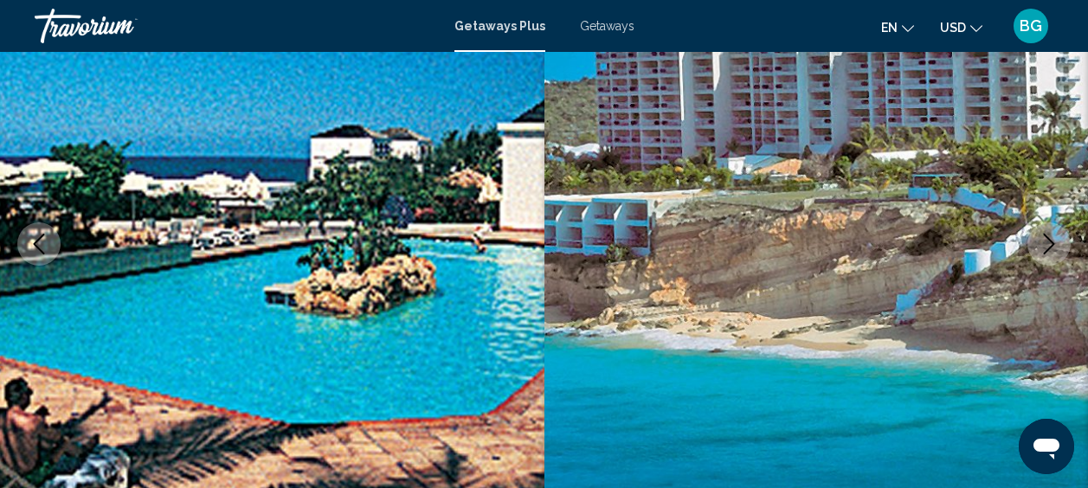
click at [1054, 234] on icon "Next image" at bounding box center [1048, 244] width 21 height 21
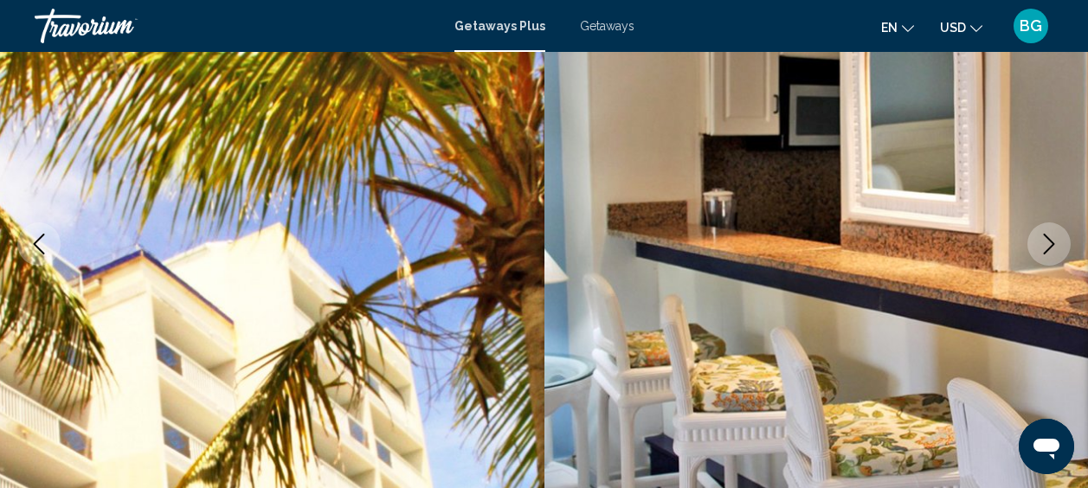
click at [1054, 234] on icon "Next image" at bounding box center [1048, 244] width 21 height 21
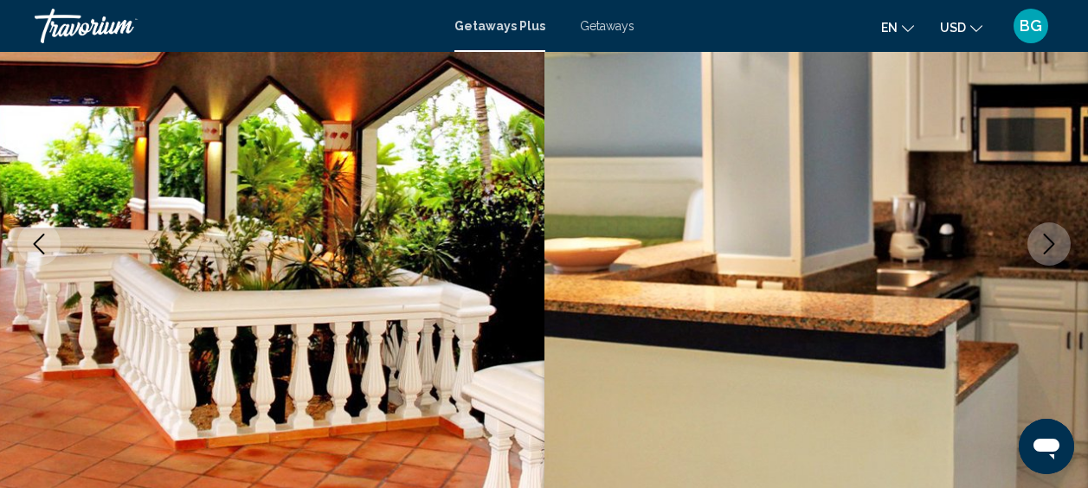
click at [1054, 234] on icon "Next image" at bounding box center [1048, 244] width 21 height 21
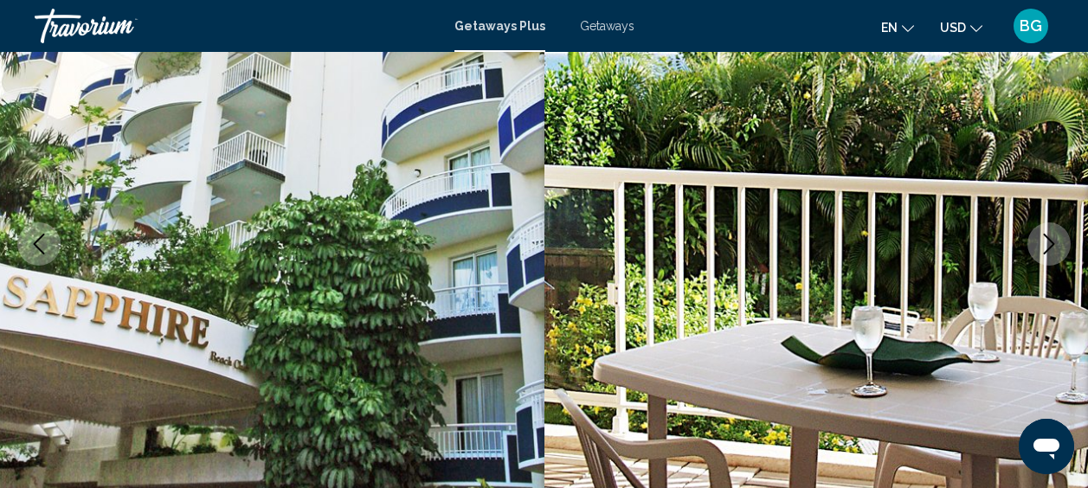
click at [1053, 234] on icon "Next image" at bounding box center [1048, 244] width 21 height 21
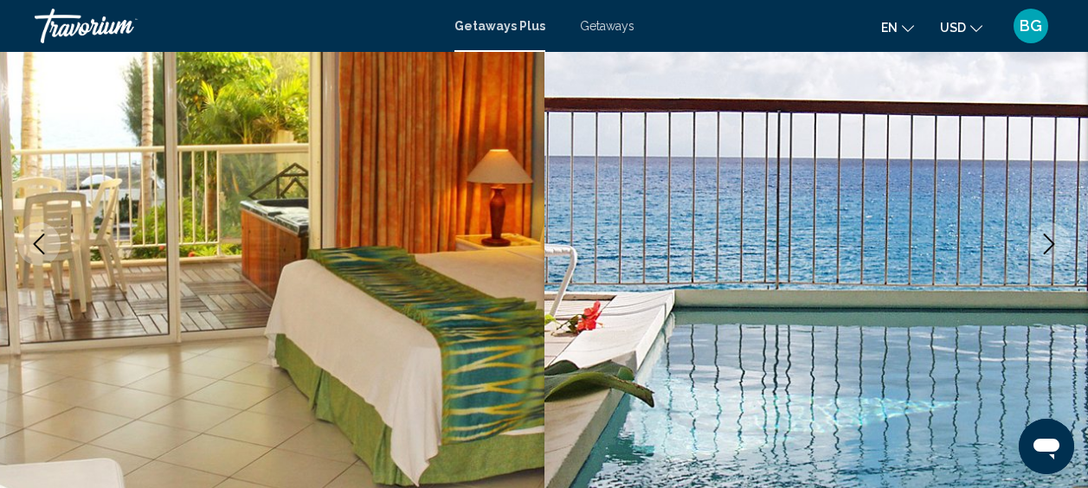
click at [1053, 234] on icon "Next image" at bounding box center [1048, 244] width 21 height 21
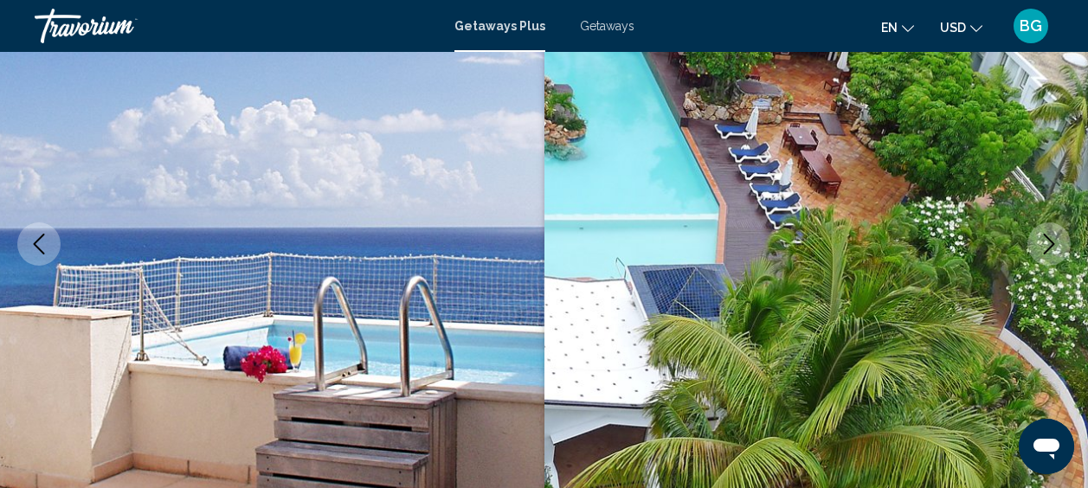
click at [1053, 234] on icon "Next image" at bounding box center [1048, 244] width 21 height 21
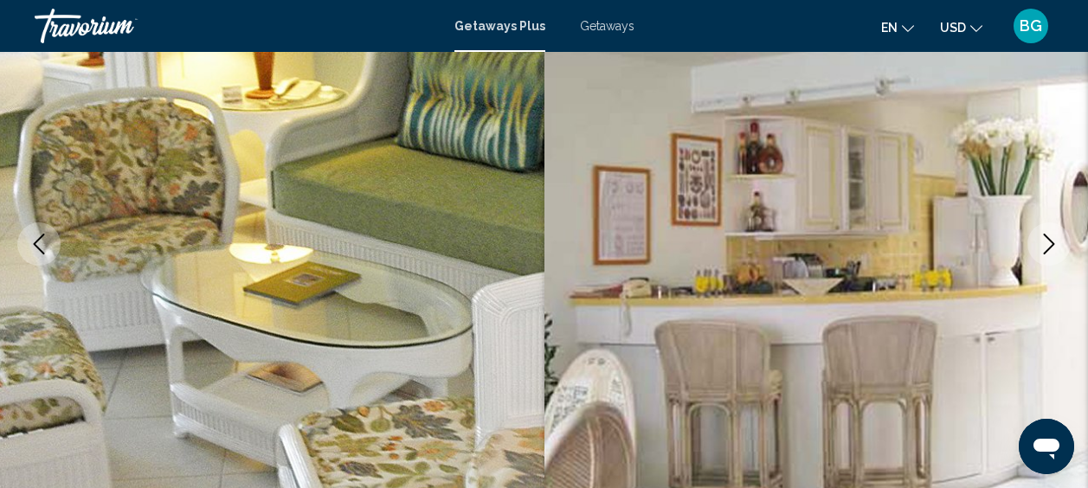
click at [1053, 234] on icon "Next image" at bounding box center [1048, 244] width 21 height 21
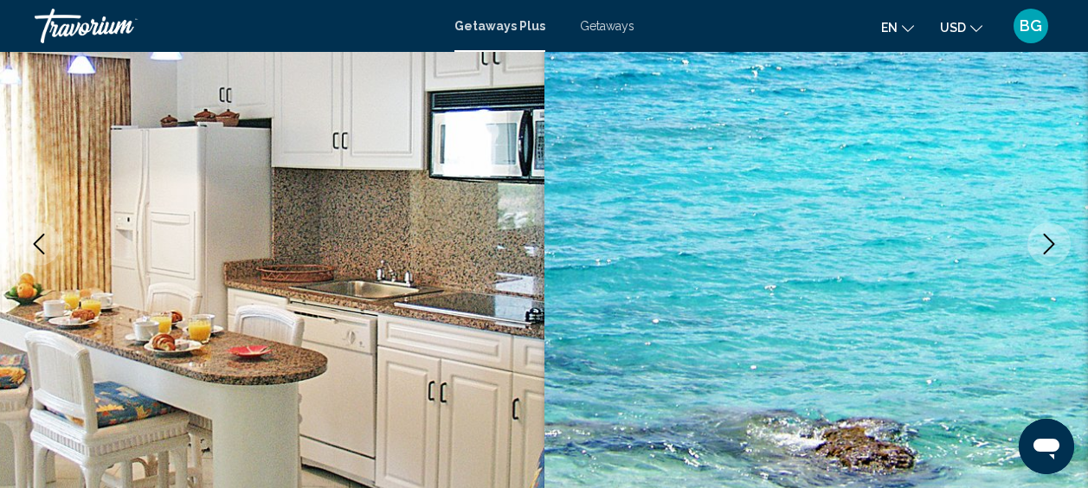
click at [1053, 234] on icon "Next image" at bounding box center [1048, 244] width 21 height 21
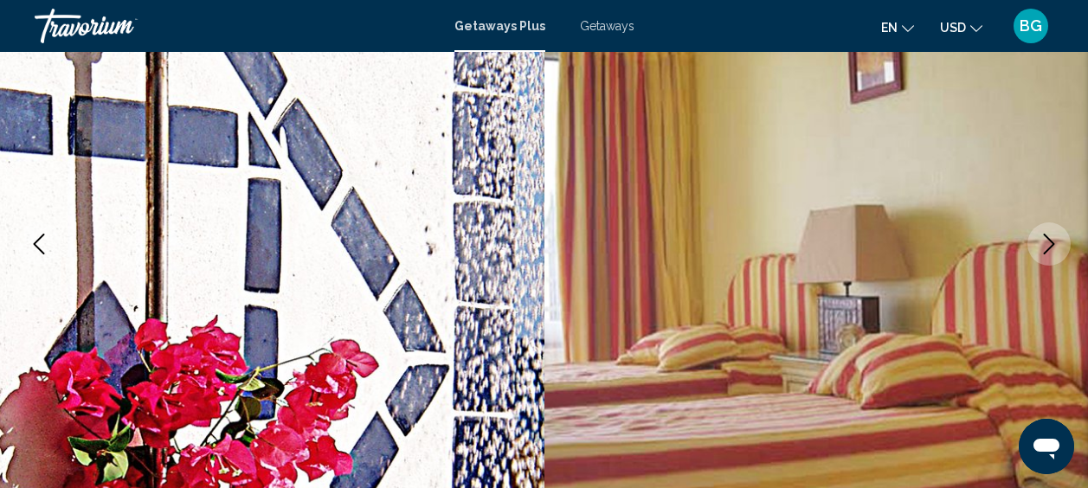
click at [1053, 234] on icon "Next image" at bounding box center [1048, 244] width 21 height 21
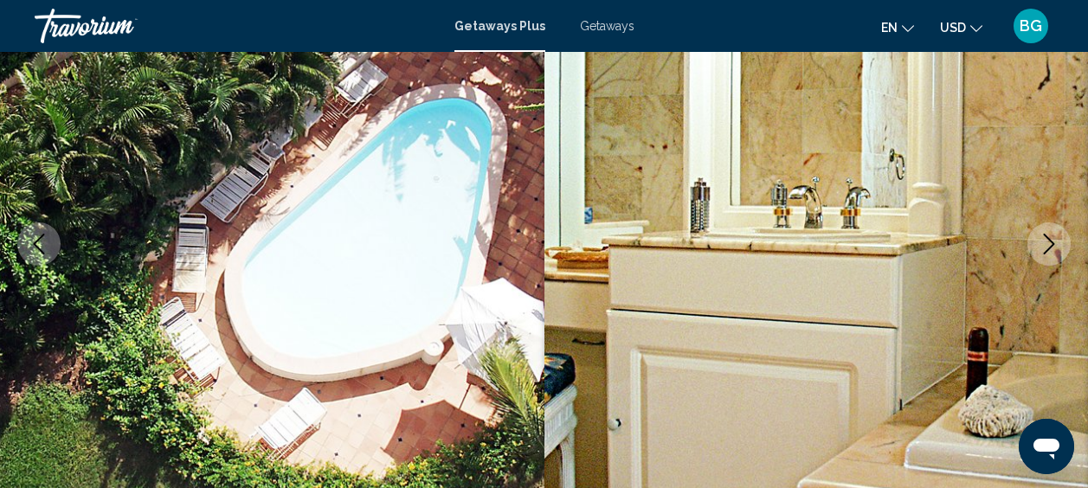
click at [1053, 234] on icon "Next image" at bounding box center [1048, 244] width 21 height 21
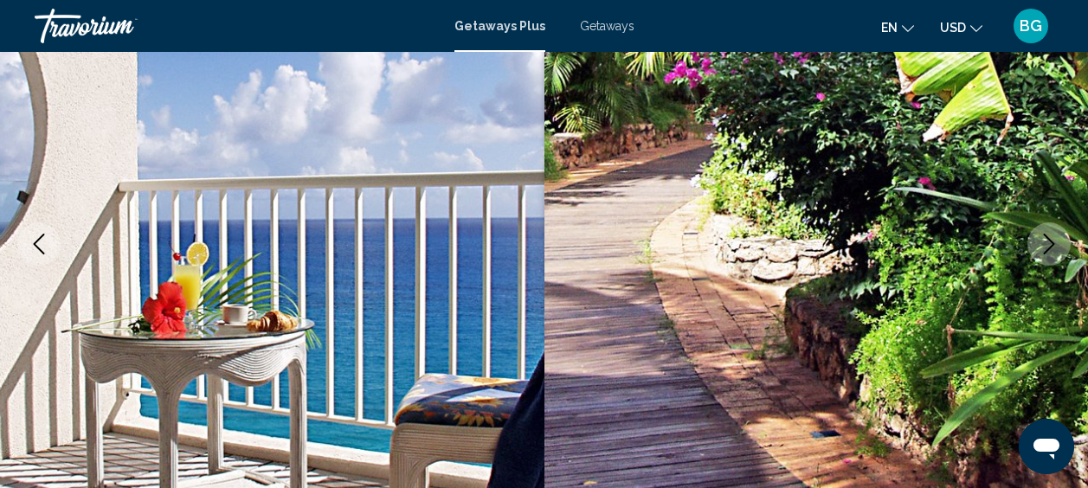
click at [1054, 234] on icon "Next image" at bounding box center [1048, 244] width 21 height 21
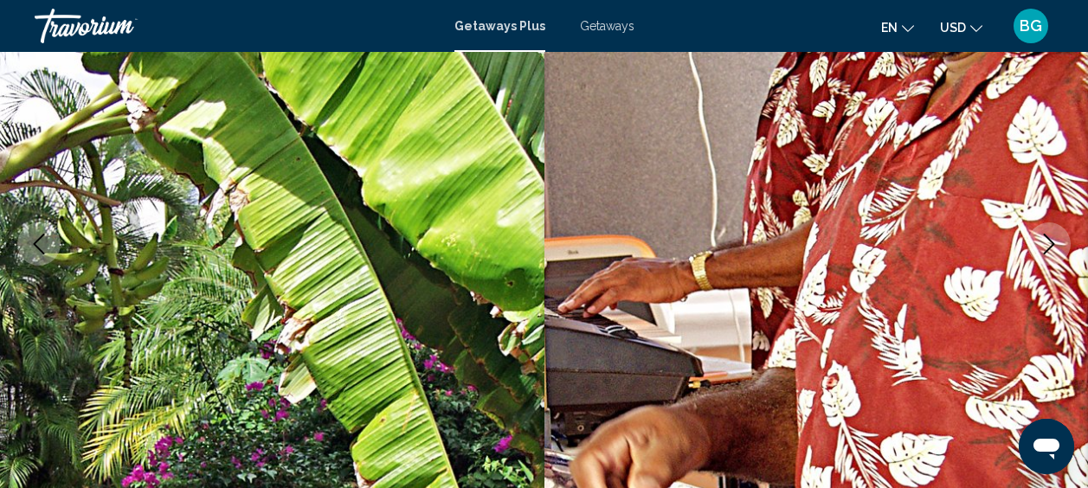
click at [1052, 229] on button "Next image" at bounding box center [1048, 243] width 43 height 43
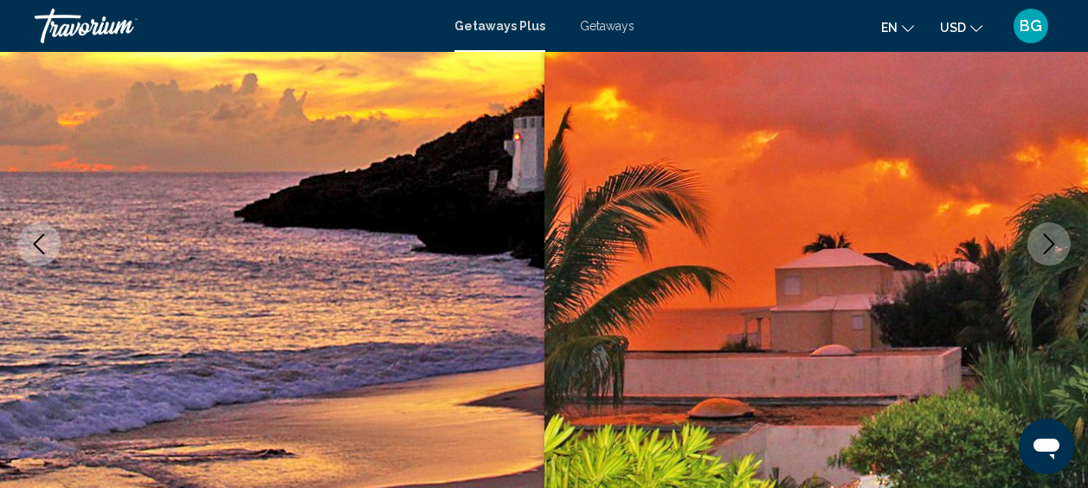
click at [1049, 231] on button "Next image" at bounding box center [1048, 243] width 43 height 43
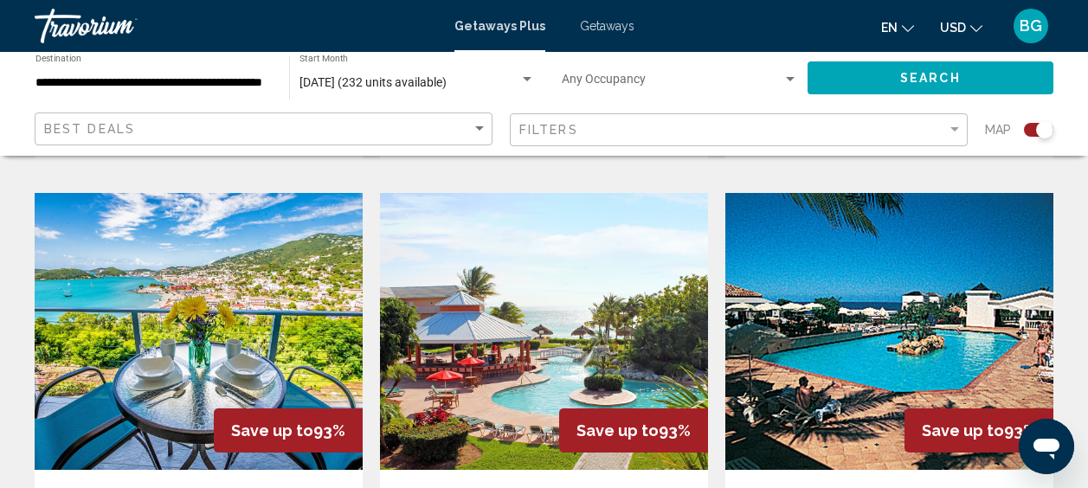
scroll to position [2474, 0]
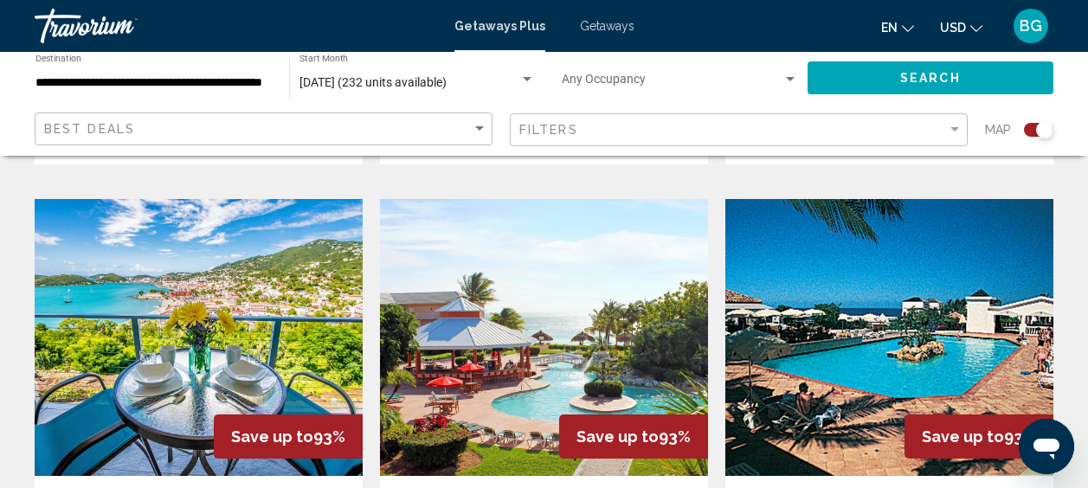
click at [561, 303] on img "Main content" at bounding box center [544, 337] width 328 height 277
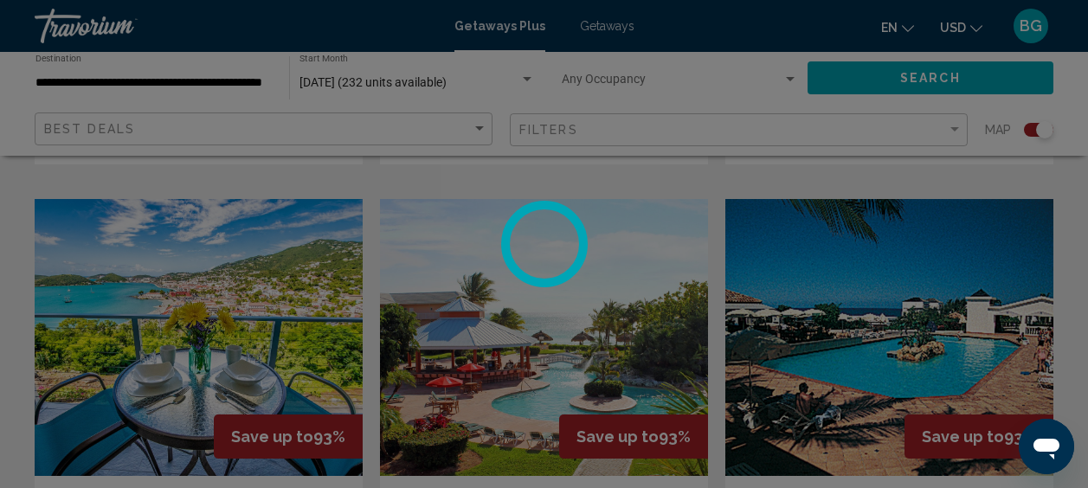
scroll to position [219, 0]
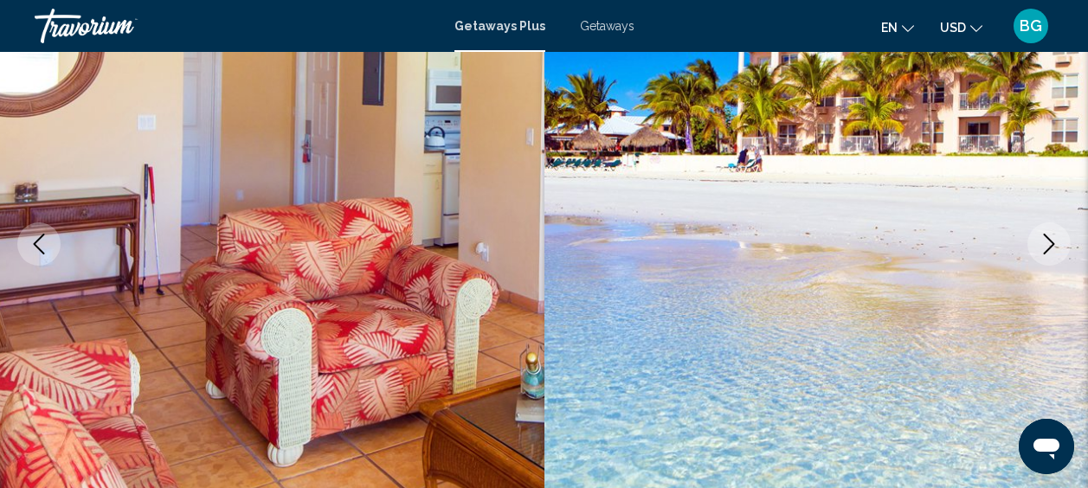
click at [1044, 236] on icon "Next image" at bounding box center [1048, 244] width 21 height 21
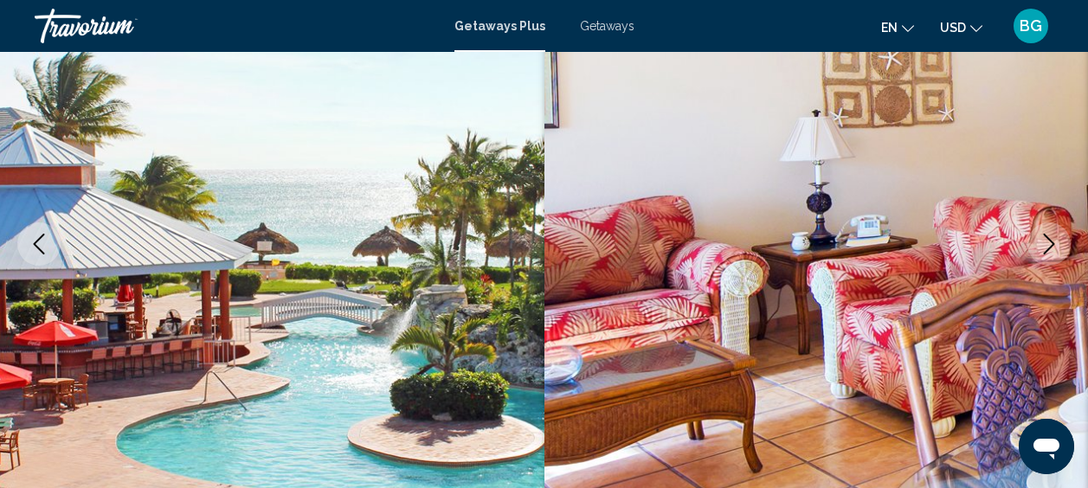
click at [1045, 236] on icon "Next image" at bounding box center [1048, 244] width 11 height 21
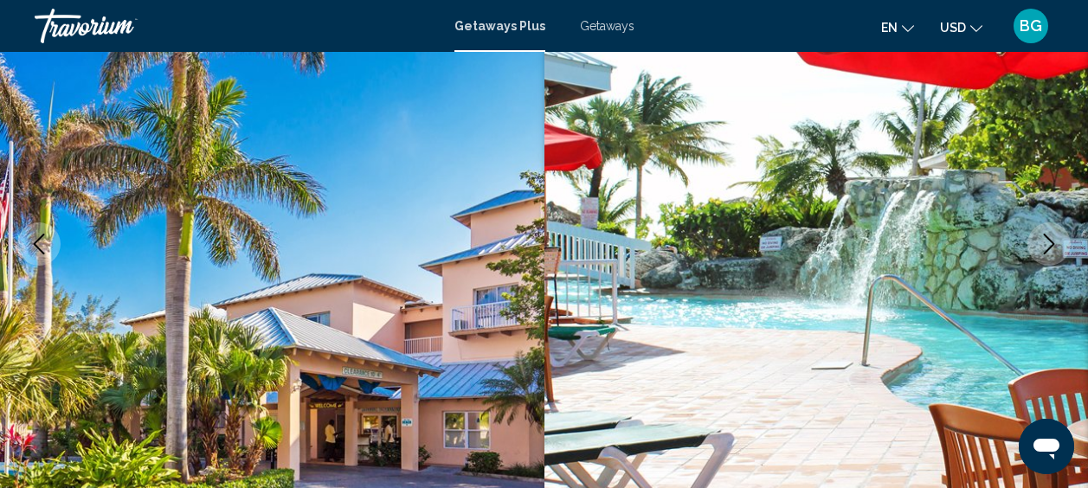
click at [1045, 236] on icon "Next image" at bounding box center [1048, 244] width 11 height 21
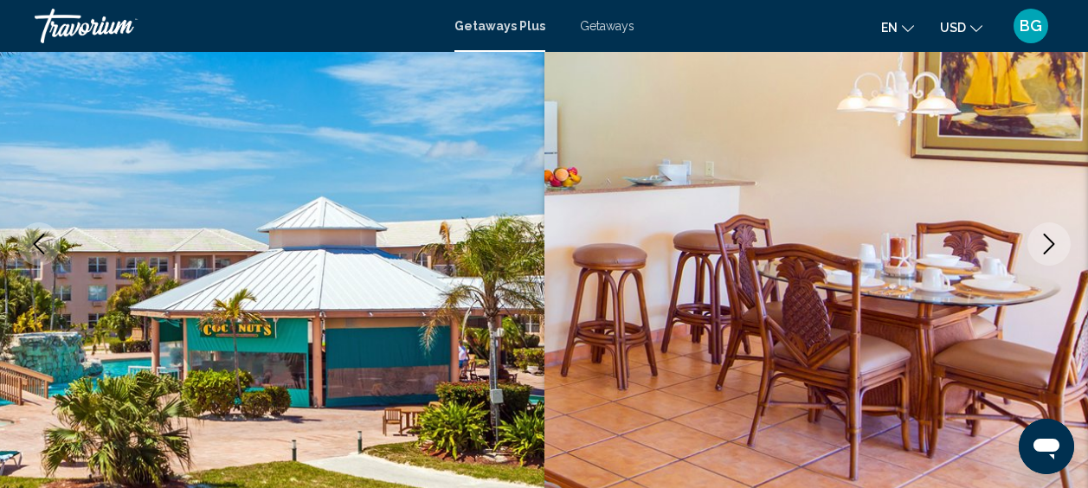
click at [1045, 236] on icon "Next image" at bounding box center [1048, 244] width 11 height 21
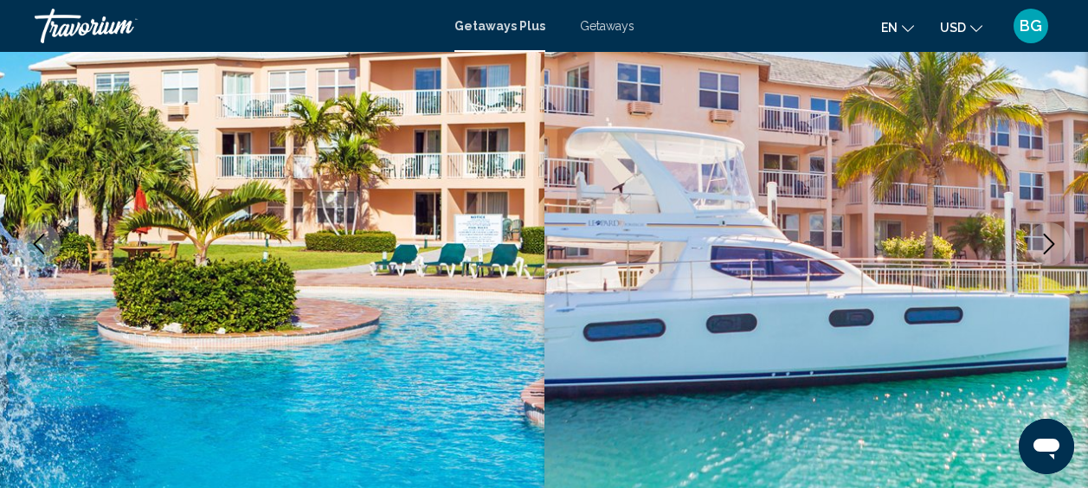
click at [1045, 236] on icon "Next image" at bounding box center [1048, 244] width 11 height 21
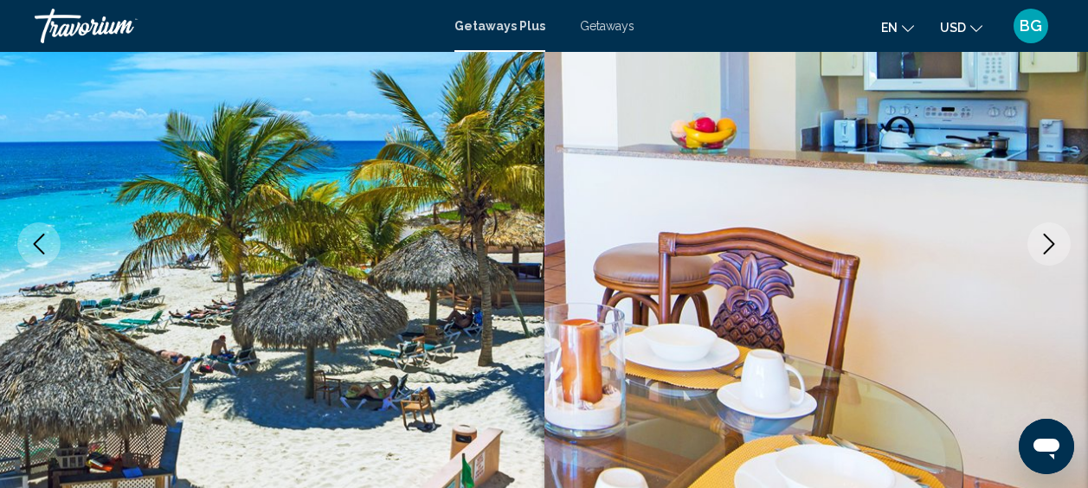
click at [1045, 236] on icon "Next image" at bounding box center [1048, 244] width 11 height 21
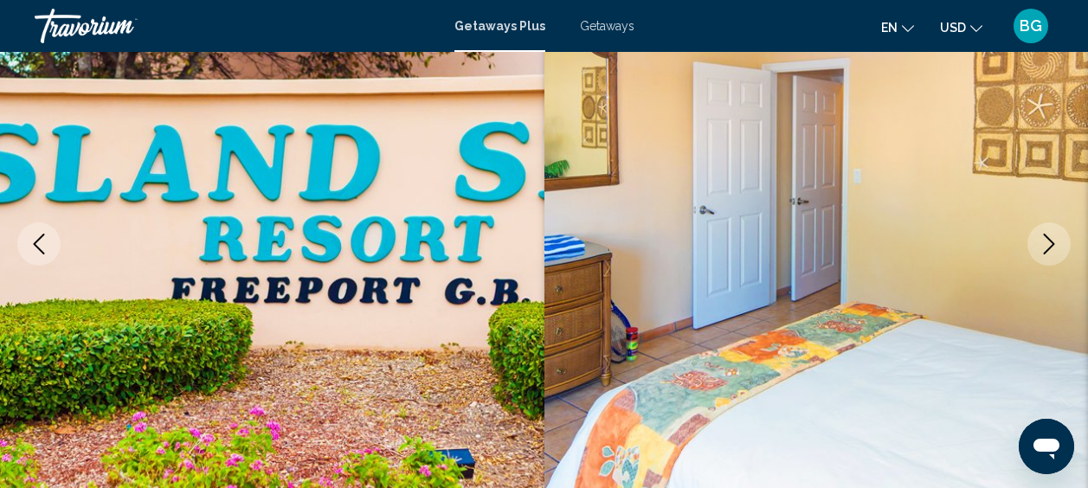
click at [1045, 236] on icon "Next image" at bounding box center [1048, 244] width 11 height 21
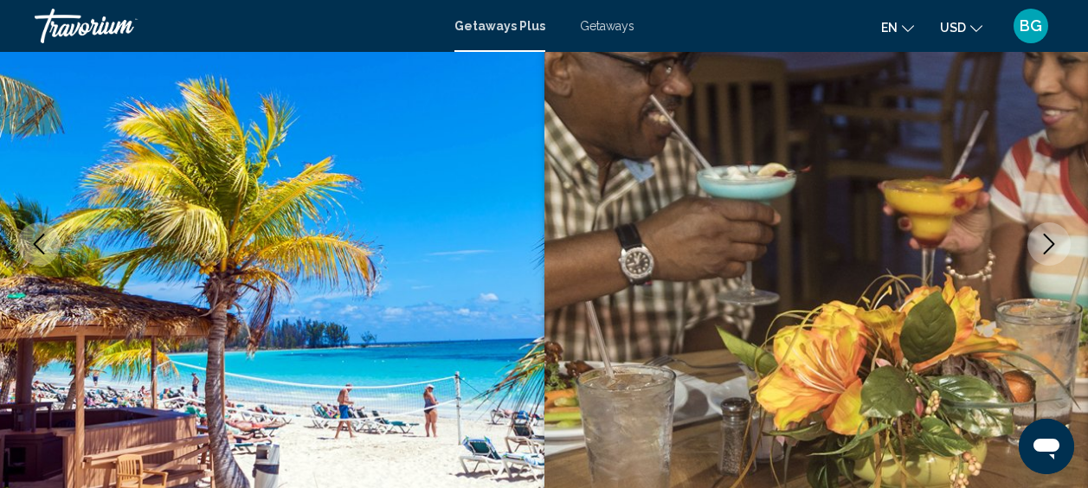
click at [1045, 236] on icon "Next image" at bounding box center [1048, 244] width 11 height 21
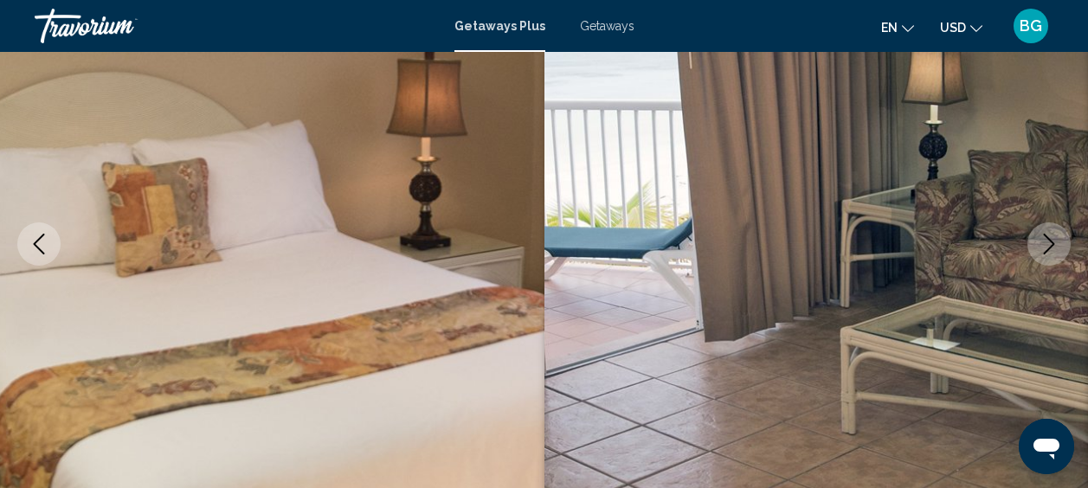
click at [1045, 236] on icon "Next image" at bounding box center [1048, 244] width 11 height 21
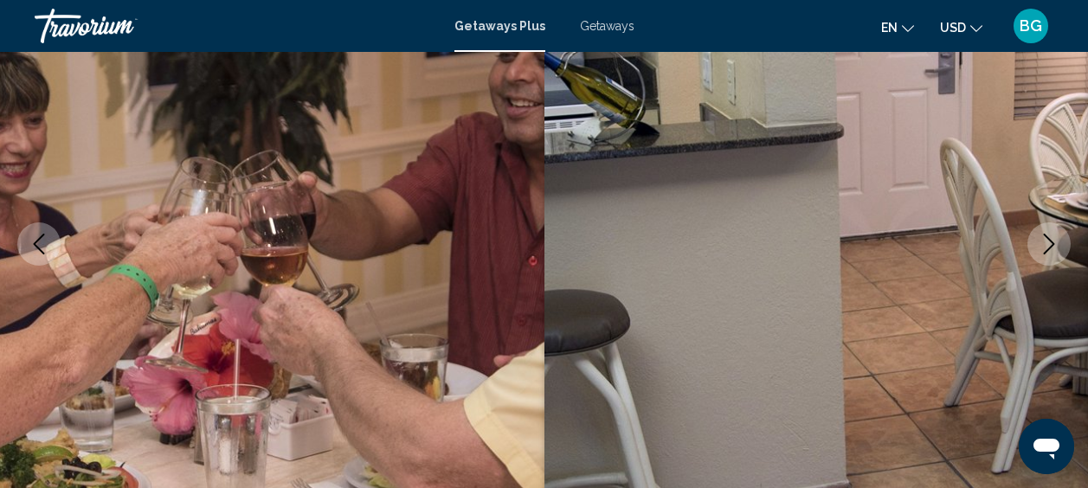
click at [1046, 236] on icon "Next image" at bounding box center [1048, 244] width 11 height 21
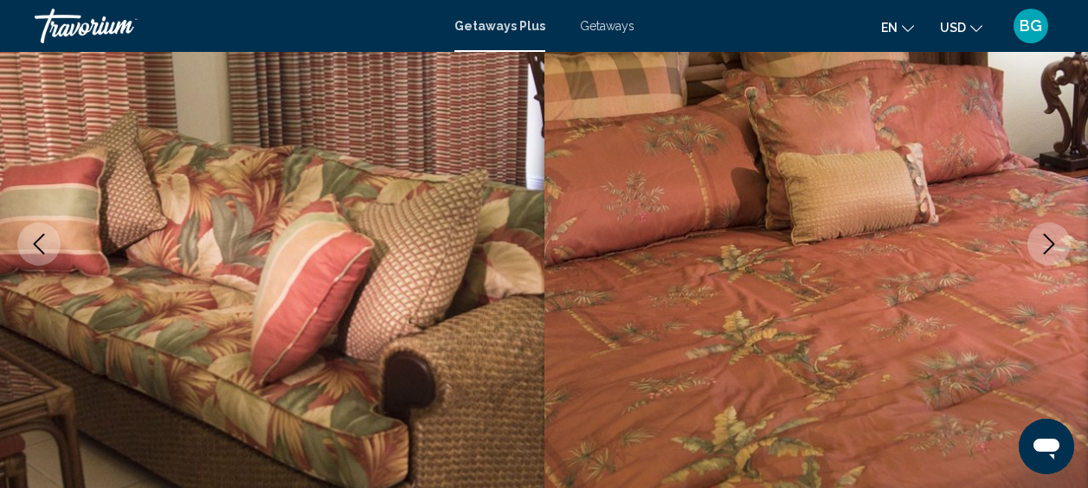
click at [1046, 235] on icon "Next image" at bounding box center [1048, 244] width 21 height 21
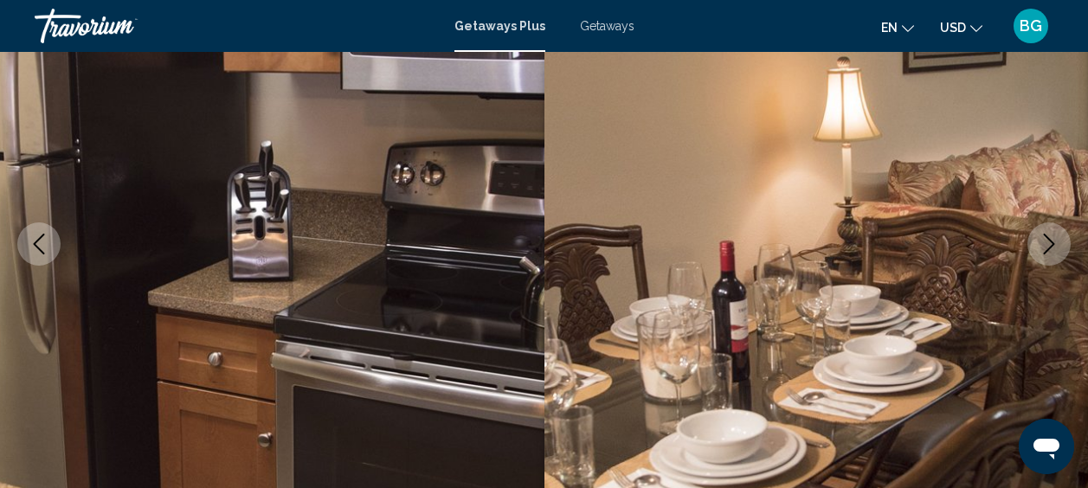
click at [1046, 235] on icon "Next image" at bounding box center [1048, 244] width 21 height 21
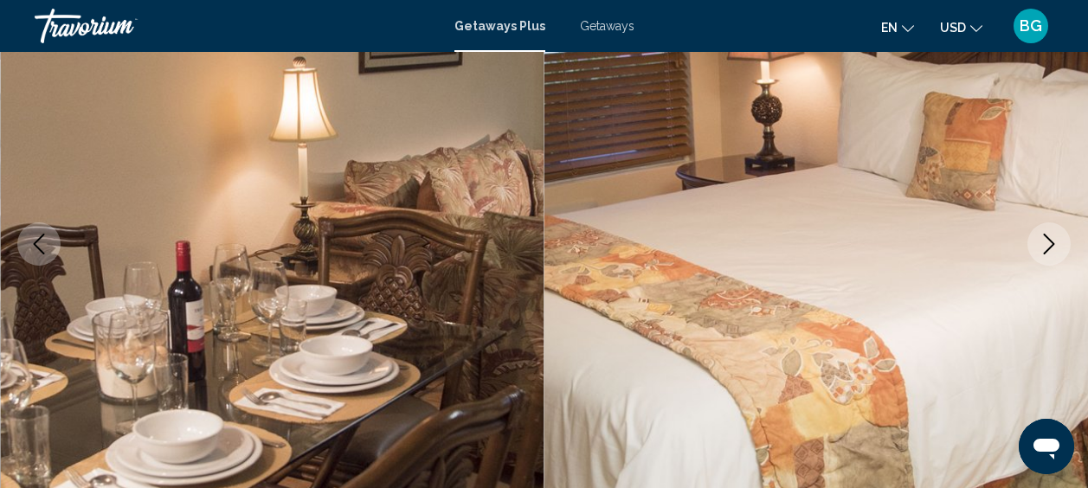
click at [1046, 235] on icon "Next image" at bounding box center [1048, 244] width 21 height 21
